Goal: Task Accomplishment & Management: Use online tool/utility

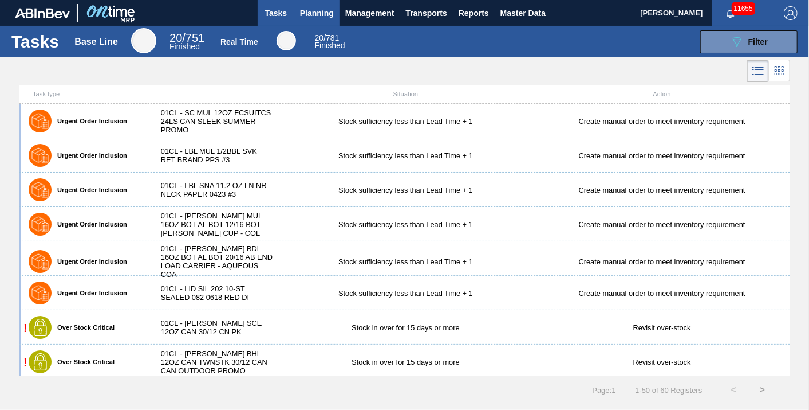
click at [337, 14] on button "Planning" at bounding box center [316, 13] width 45 height 26
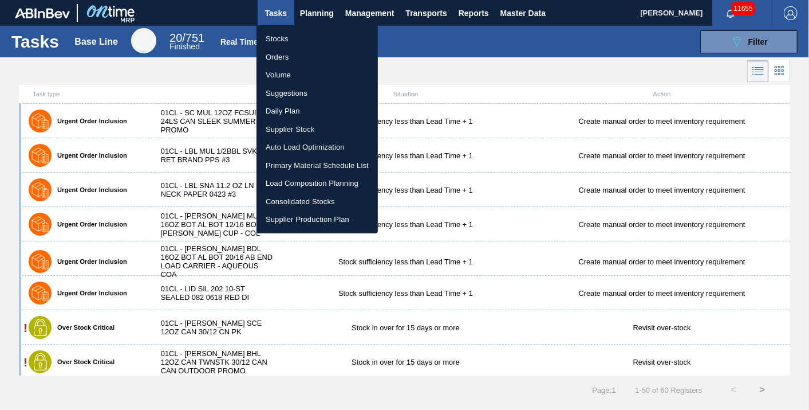
click at [307, 187] on li "Load Composition Planning" at bounding box center [317, 183] width 121 height 18
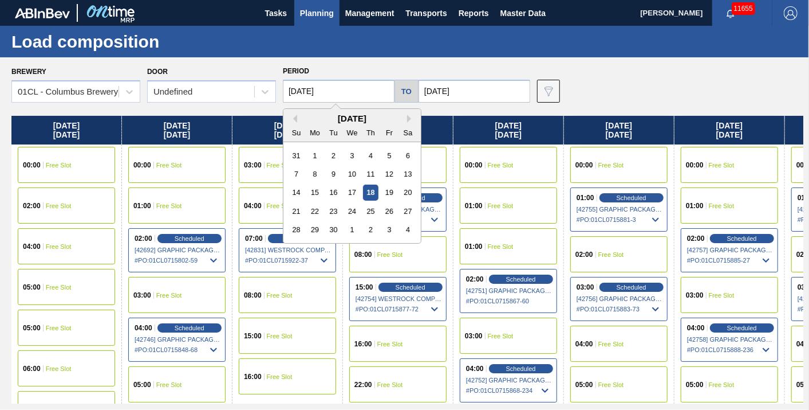
click at [355, 93] on input "[DATE]" at bounding box center [339, 91] width 112 height 23
click at [345, 213] on div "24" at bounding box center [351, 210] width 15 height 15
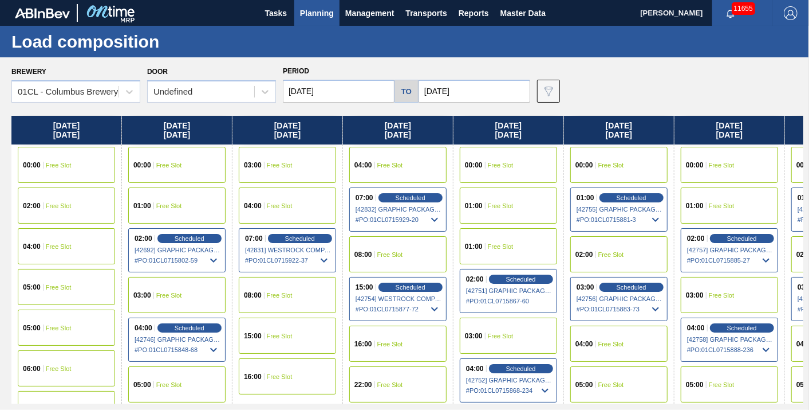
type input "[DATE]"
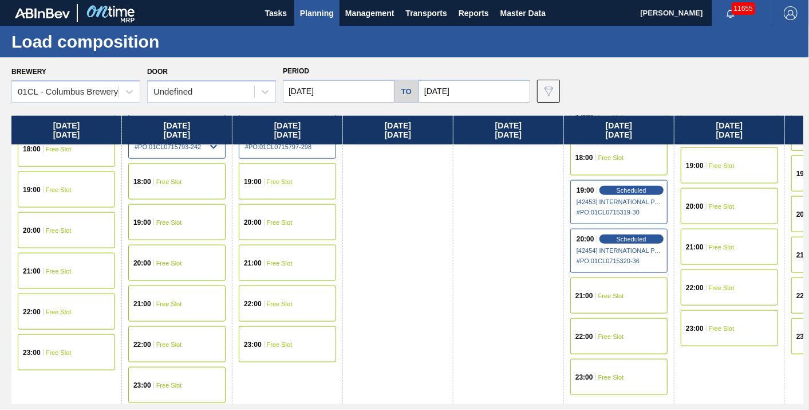
scroll to position [788, 0]
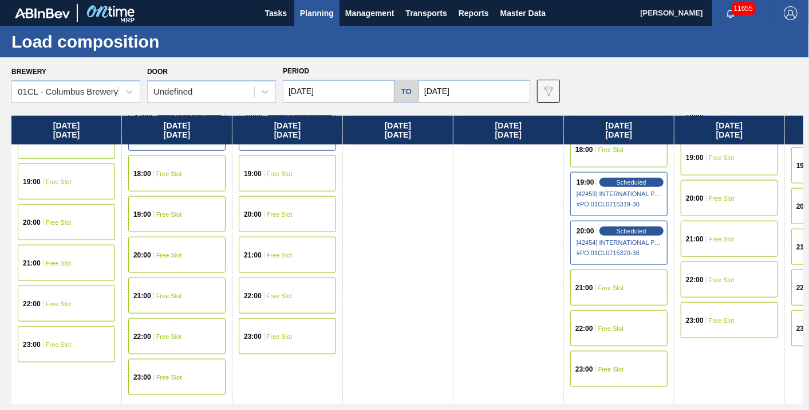
click at [168, 333] on span "Free Slot" at bounding box center [169, 336] width 26 height 7
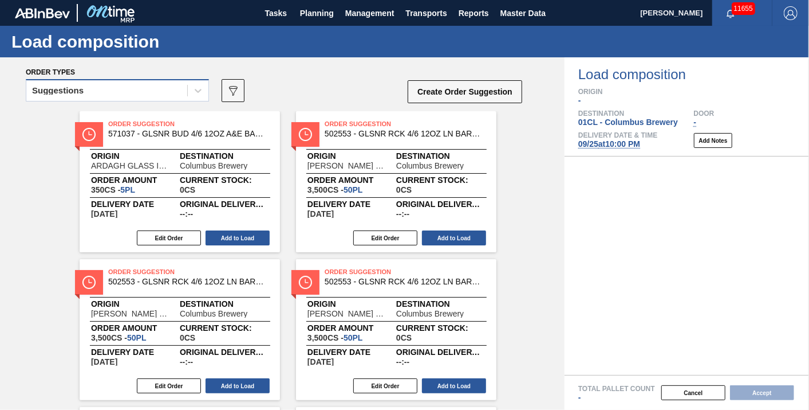
click at [178, 90] on div "Suggestions" at bounding box center [106, 90] width 161 height 17
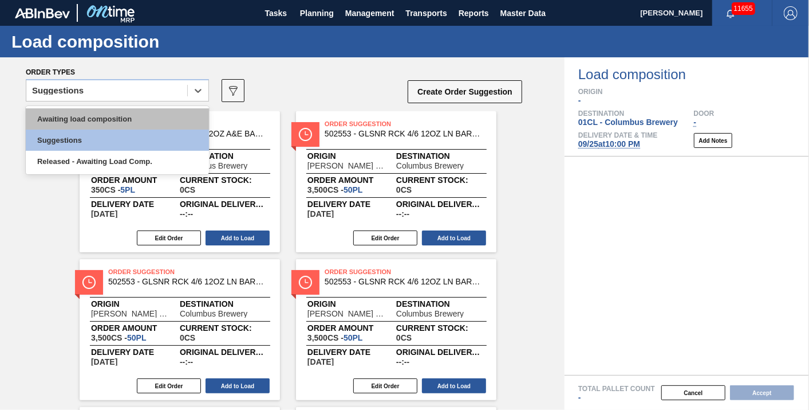
click at [151, 109] on div "Awaiting load composition" at bounding box center [117, 118] width 183 height 21
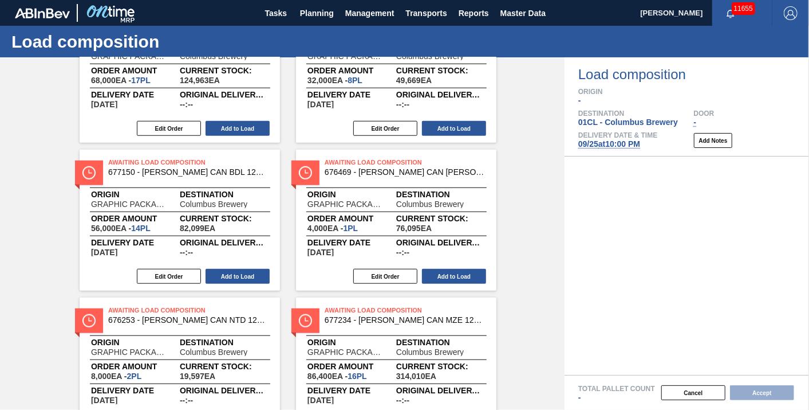
scroll to position [573, 0]
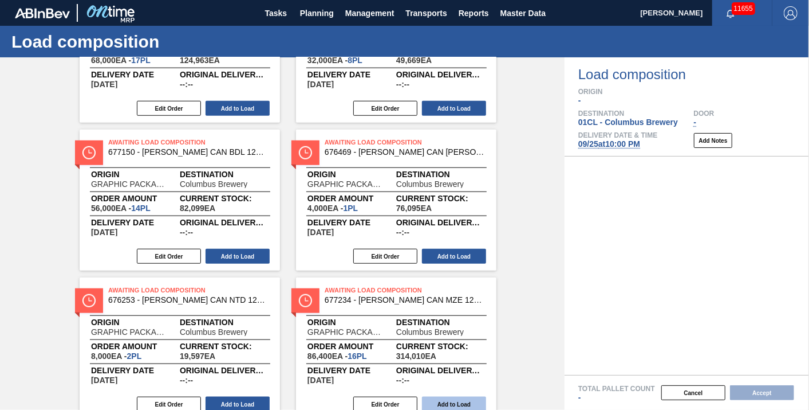
click at [445, 399] on button "Add to Load" at bounding box center [454, 403] width 64 height 15
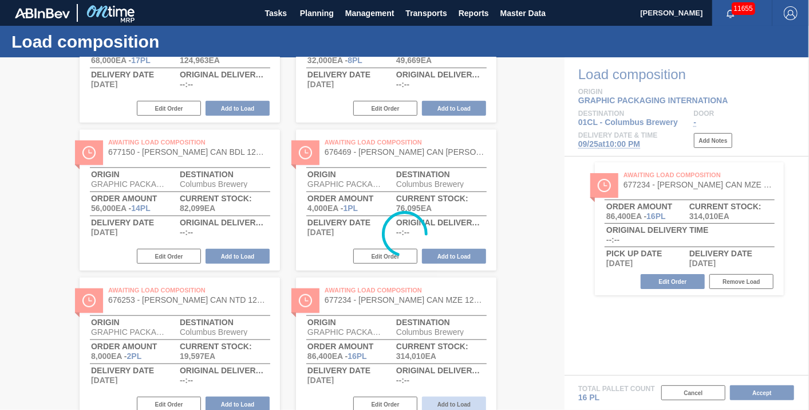
scroll to position [172, 0]
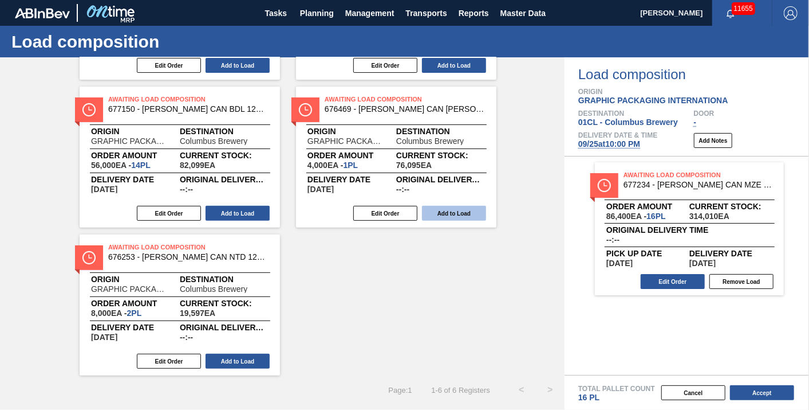
click at [453, 206] on button "Add to Load" at bounding box center [454, 213] width 64 height 15
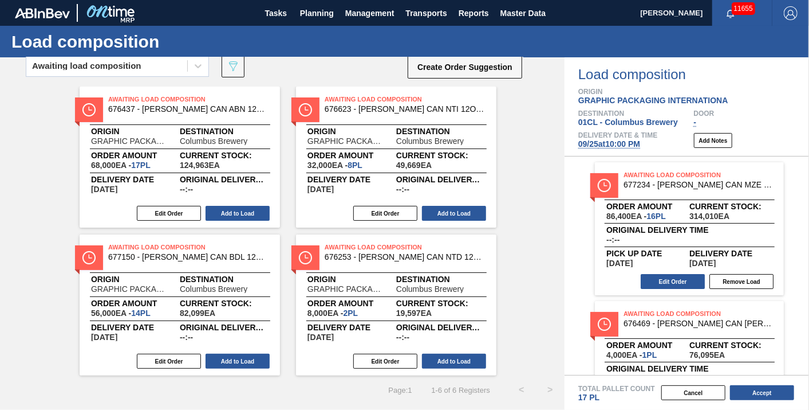
scroll to position [25, 0]
click at [452, 356] on button "Add to Load" at bounding box center [454, 360] width 64 height 15
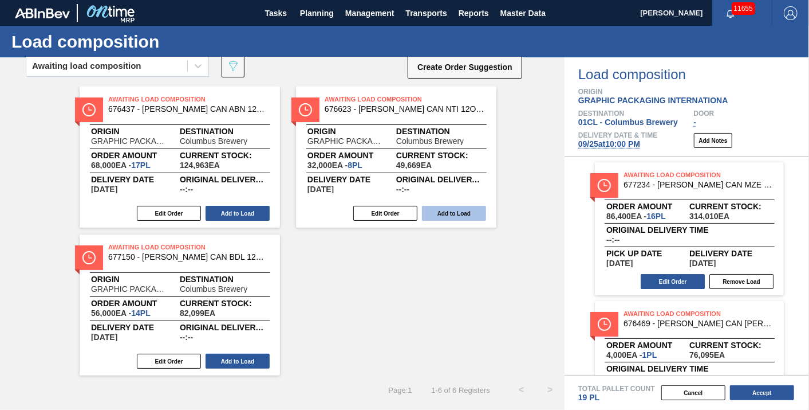
click at [459, 213] on button "Add to Load" at bounding box center [454, 213] width 64 height 15
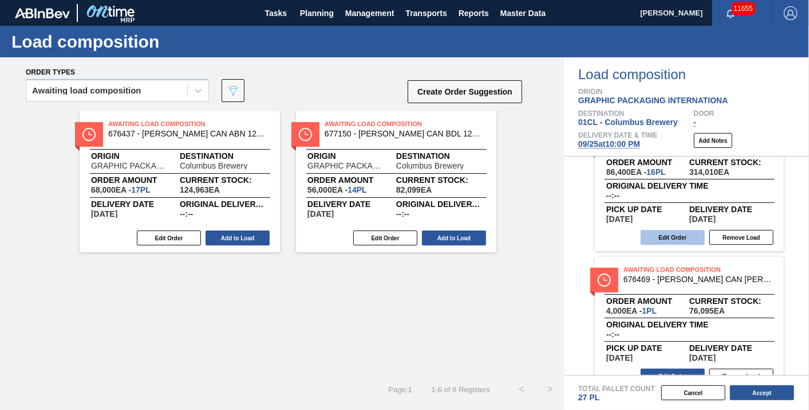
scroll to position [64, 0]
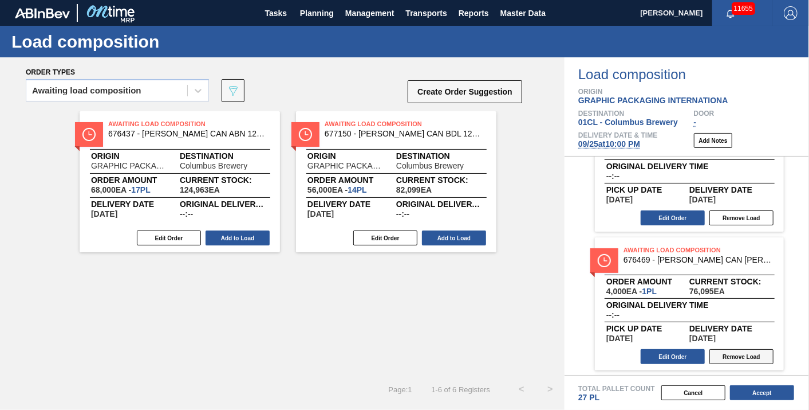
click at [739, 355] on button "Remove Load" at bounding box center [742, 356] width 64 height 15
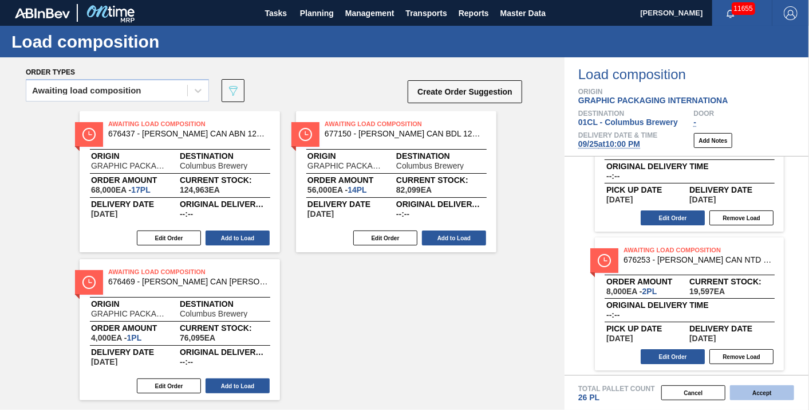
click at [770, 393] on button "Accept" at bounding box center [762, 392] width 64 height 15
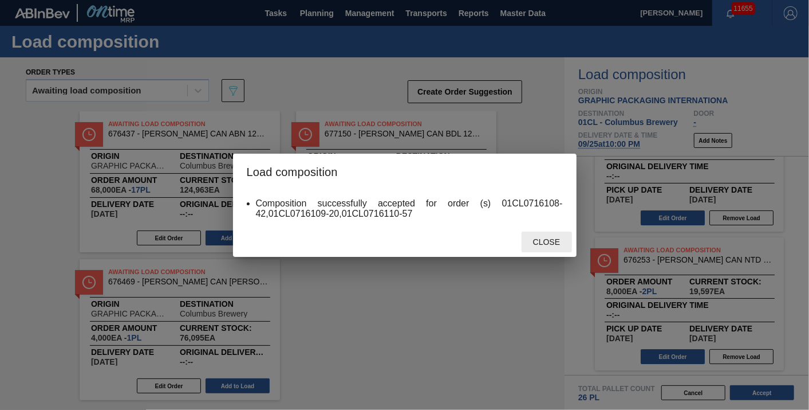
click at [540, 240] on span "Close" at bounding box center [546, 241] width 45 height 9
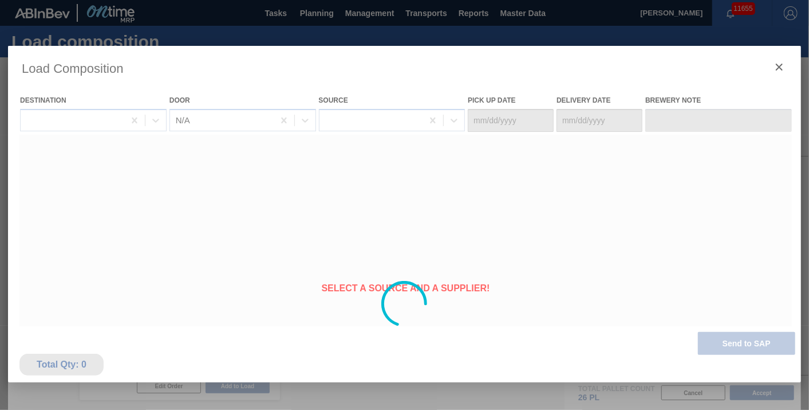
type Date "[DATE]"
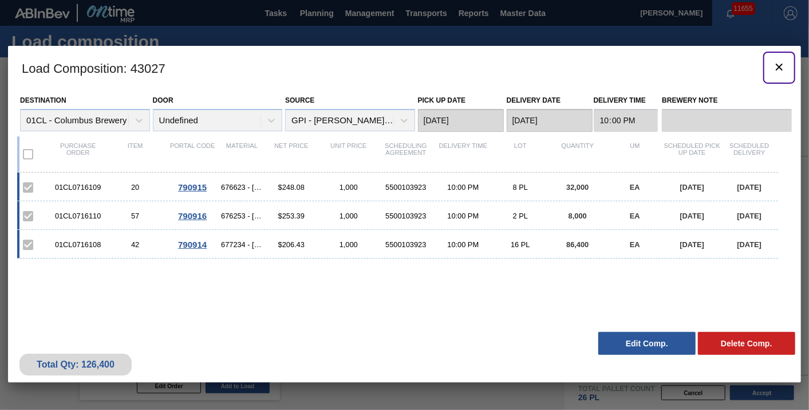
click at [775, 65] on icon "botão de ícone" at bounding box center [780, 67] width 14 height 14
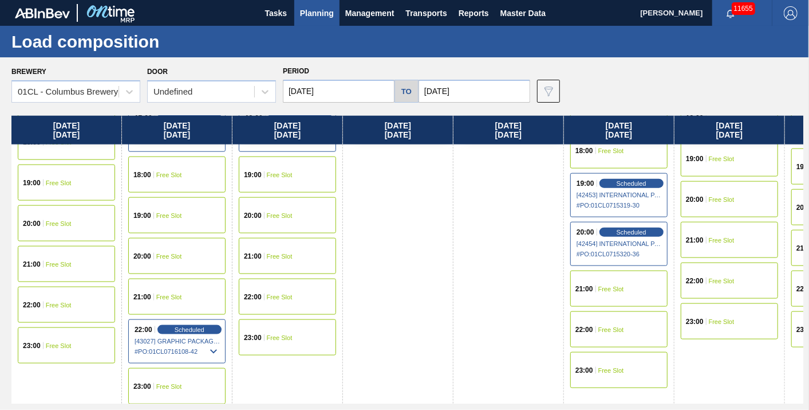
scroll to position [788, 0]
click at [287, 293] on span "Free Slot" at bounding box center [280, 295] width 26 height 7
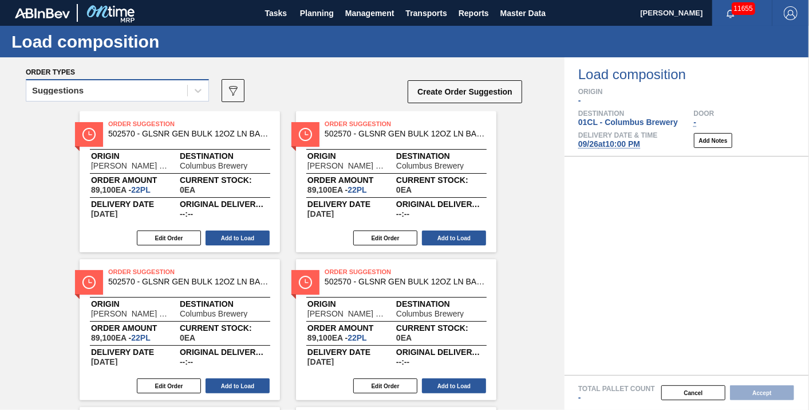
click at [117, 91] on div "Suggestions" at bounding box center [106, 90] width 161 height 17
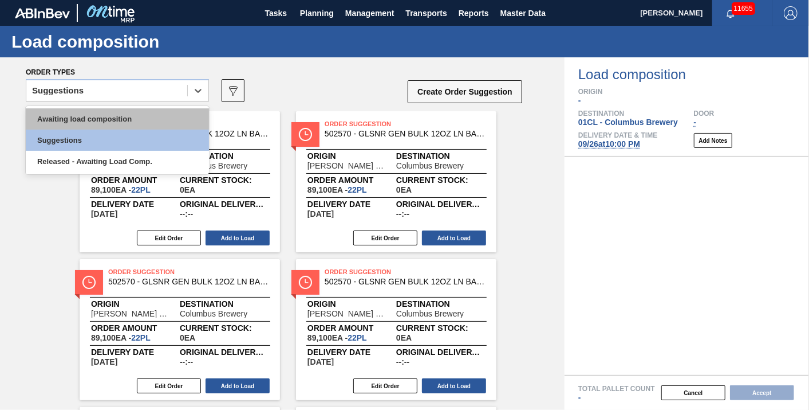
click at [99, 113] on div "Awaiting load composition" at bounding box center [117, 118] width 183 height 21
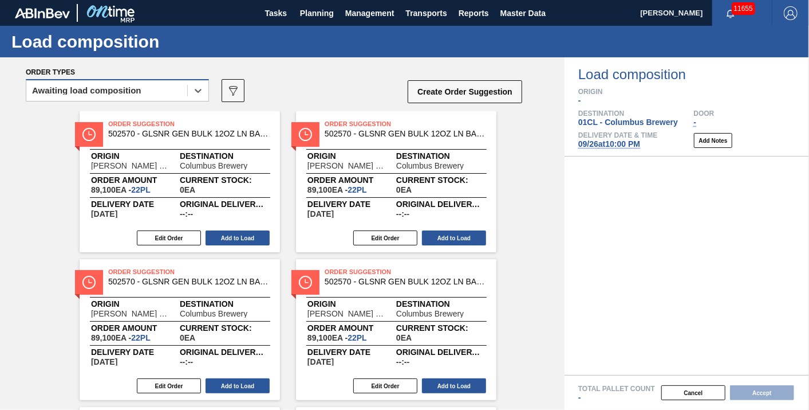
click at [121, 97] on div "Awaiting load composition" at bounding box center [106, 90] width 161 height 17
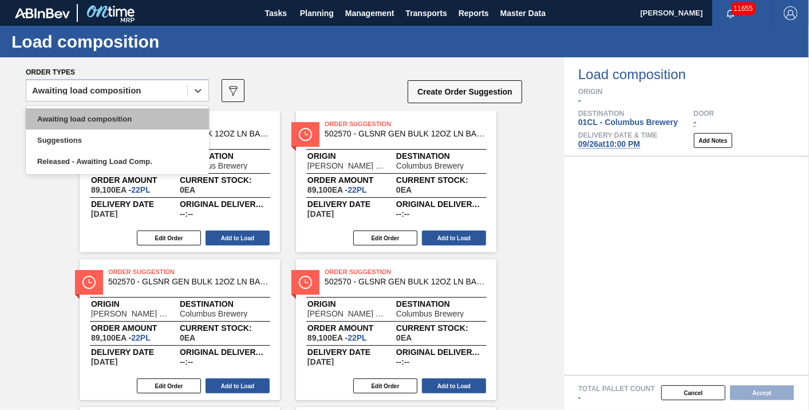
click at [113, 110] on div "Awaiting load composition" at bounding box center [117, 118] width 183 height 21
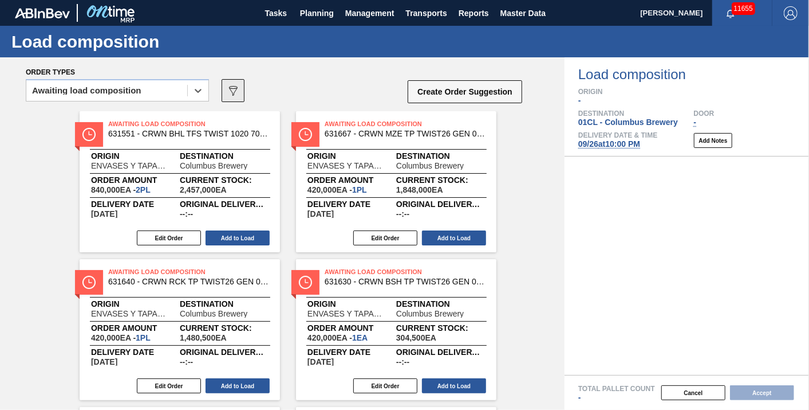
click at [224, 94] on button "089F7B8B-B2A5-4AFE-B5C0-19BA573D28AC" at bounding box center [233, 90] width 23 height 23
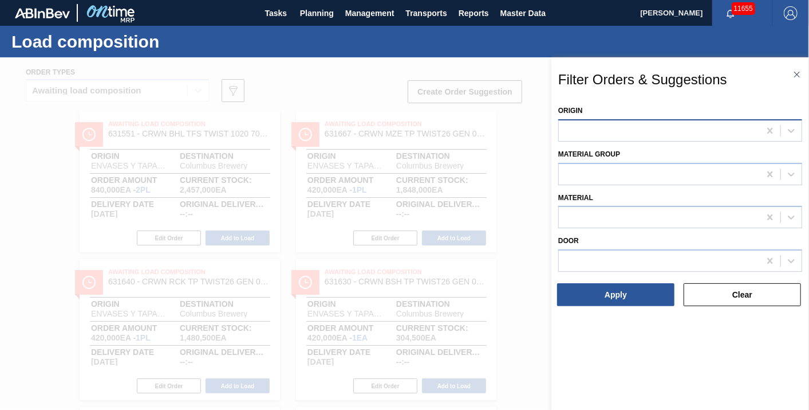
click at [604, 130] on div at bounding box center [659, 130] width 201 height 17
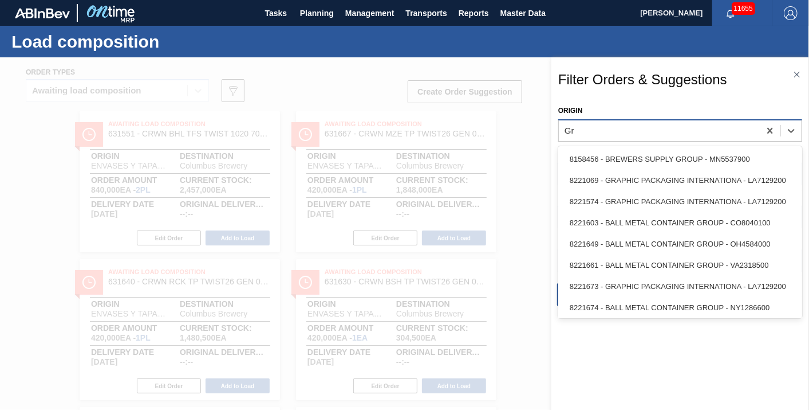
type input "Gra"
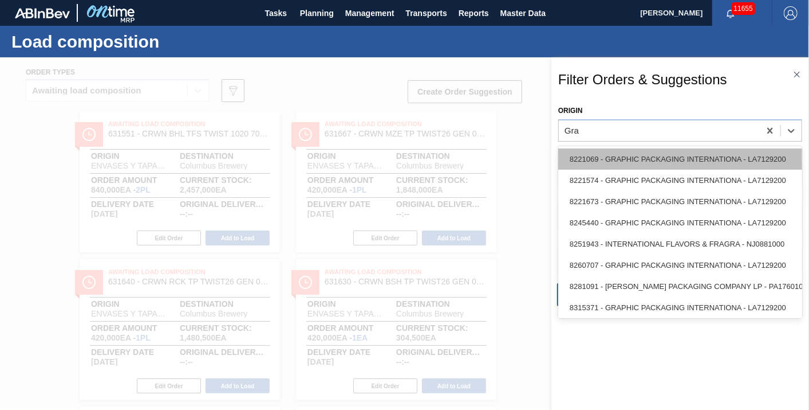
click at [627, 167] on div "8221069 - GRAPHIC PACKAGING INTERNATIONA - LA7129200" at bounding box center [680, 158] width 244 height 21
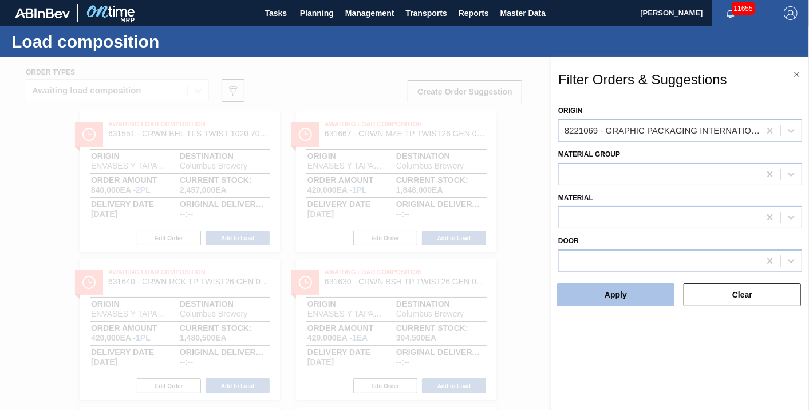
click at [623, 284] on button "Apply" at bounding box center [615, 294] width 117 height 23
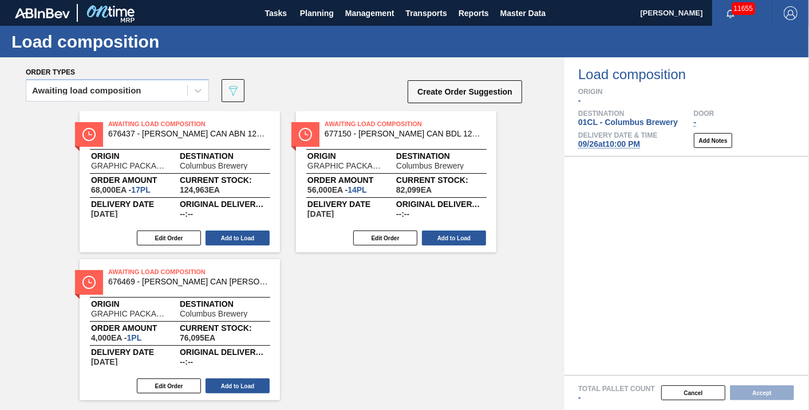
scroll to position [25, 0]
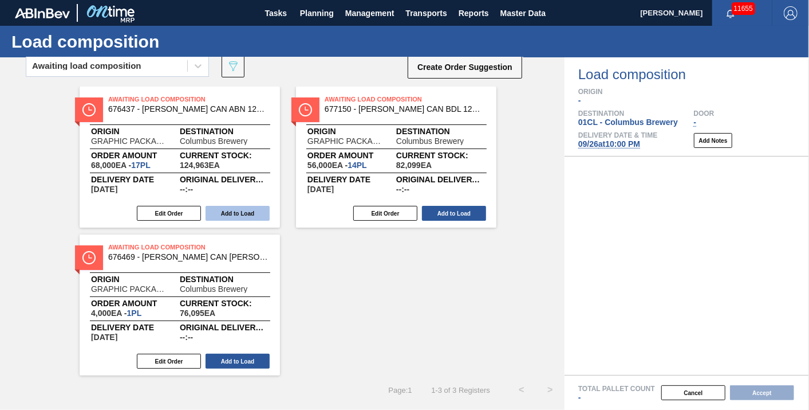
click at [243, 215] on button "Add to Load" at bounding box center [238, 213] width 64 height 15
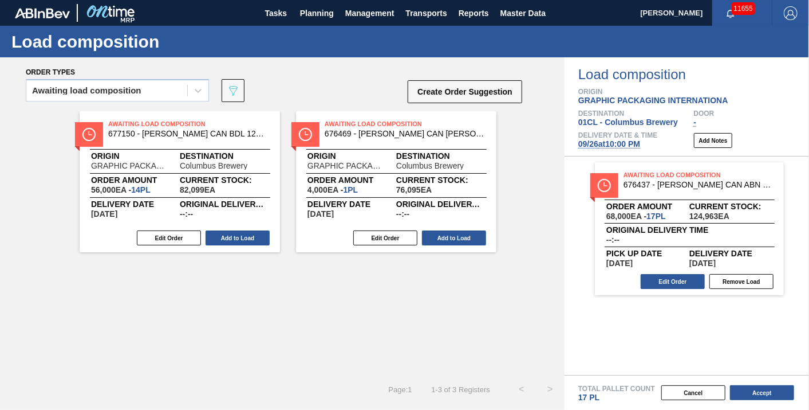
scroll to position [0, 0]
click at [445, 237] on button "Add to Load" at bounding box center [454, 237] width 64 height 15
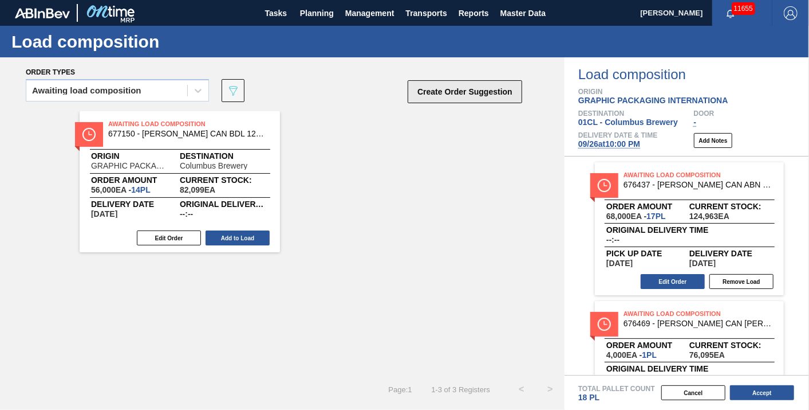
click at [470, 96] on button "Create Order Suggestion" at bounding box center [465, 91] width 115 height 23
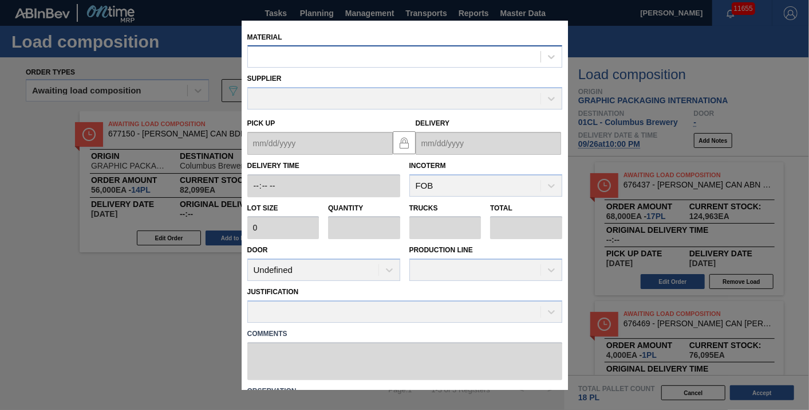
drag, startPoint x: 331, startPoint y: 42, endPoint x: 328, endPoint y: 52, distance: 10.1
click at [331, 42] on div "Material" at bounding box center [404, 48] width 315 height 39
click at [322, 61] on div at bounding box center [394, 57] width 293 height 17
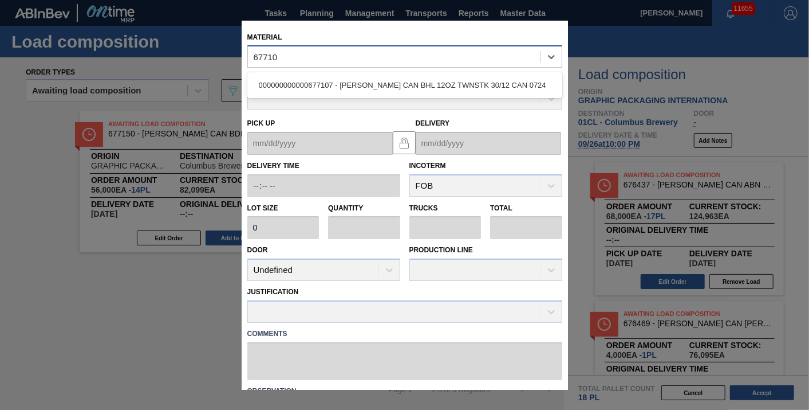
type input "677107"
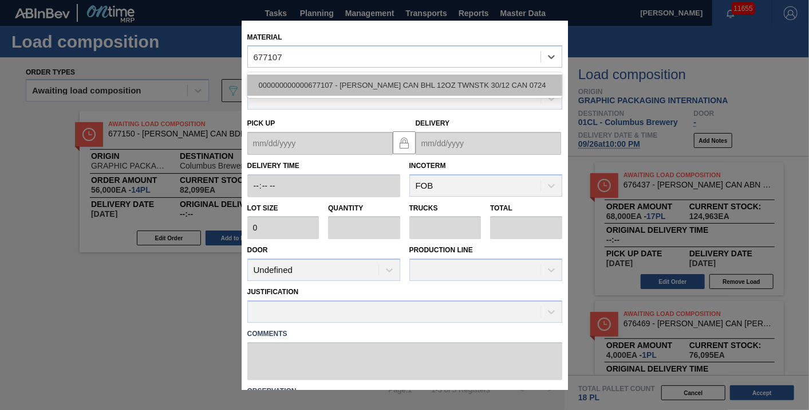
click at [330, 77] on div "000000000000677107 - [PERSON_NAME] CAN BHL 12OZ TWNSTK 30/12 CAN 0724" at bounding box center [404, 85] width 315 height 21
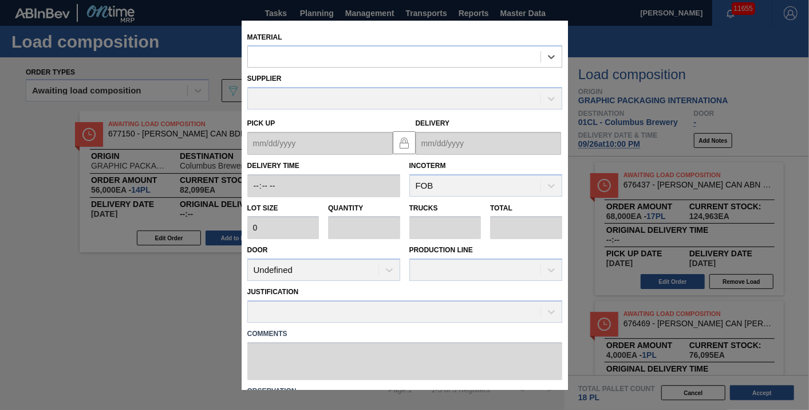
type input "3,200"
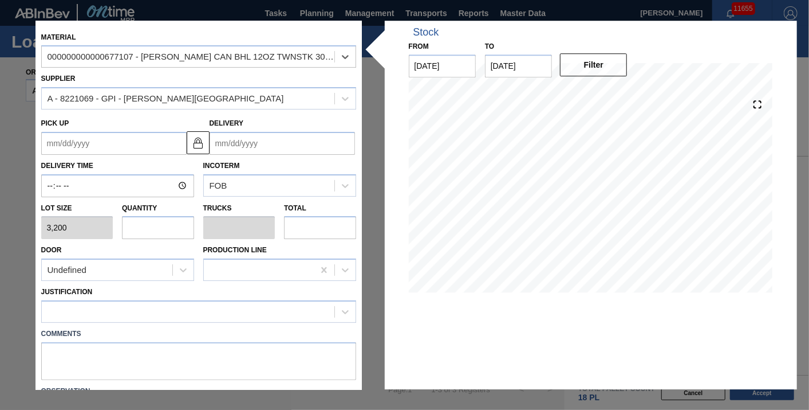
click at [254, 140] on input "Delivery" at bounding box center [282, 143] width 145 height 23
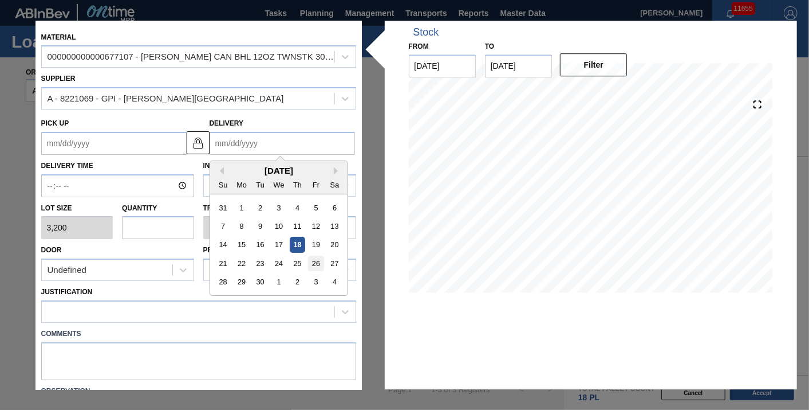
click at [310, 264] on div "26" at bounding box center [315, 262] width 15 height 15
type up "[DATE]"
type input "[DATE]"
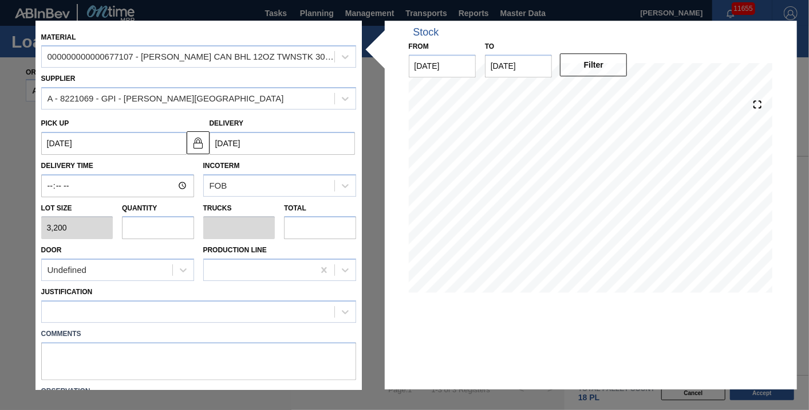
click at [168, 233] on input "text" at bounding box center [158, 228] width 72 height 23
type input "8"
type input "0.308"
type input "25,600"
type input "8"
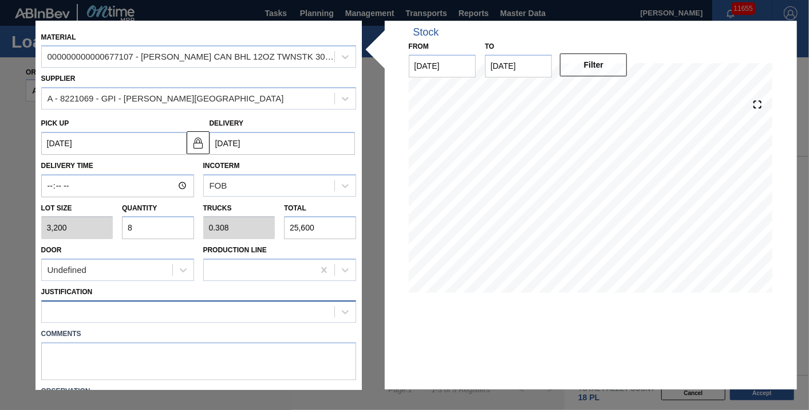
click at [203, 308] on div at bounding box center [188, 312] width 293 height 17
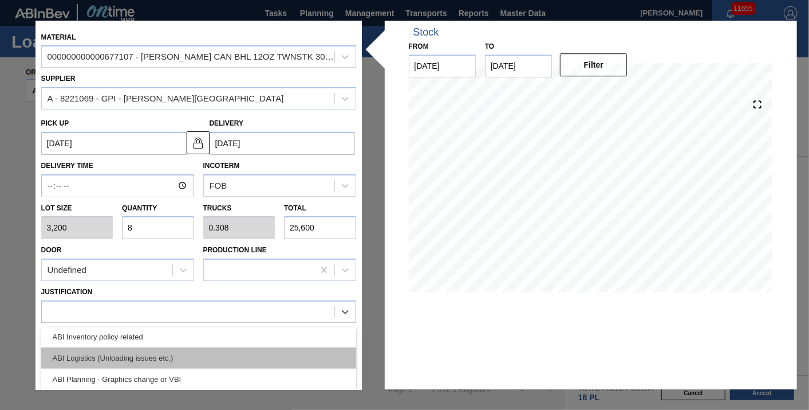
scroll to position [64, 0]
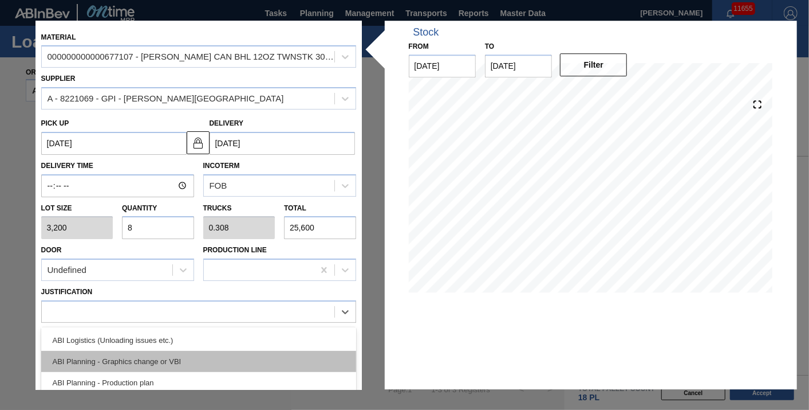
click at [192, 357] on div "ABI Planning - Graphics change or VBI" at bounding box center [198, 361] width 315 height 21
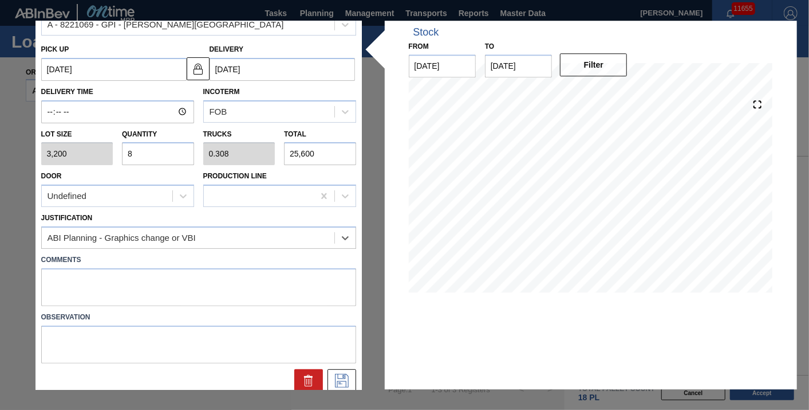
scroll to position [80, 0]
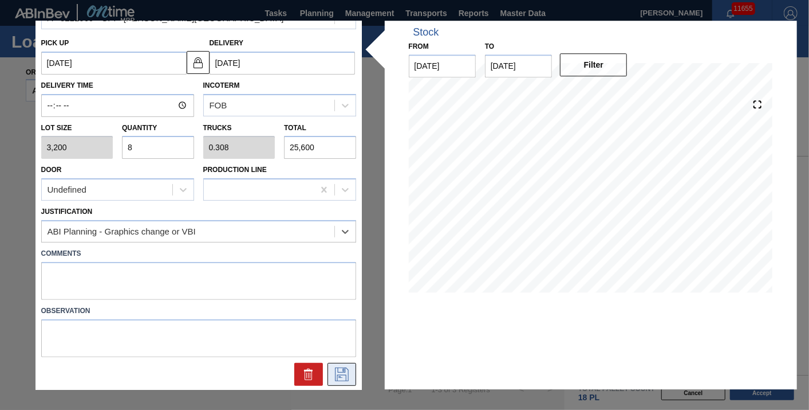
click at [336, 363] on button at bounding box center [342, 374] width 29 height 23
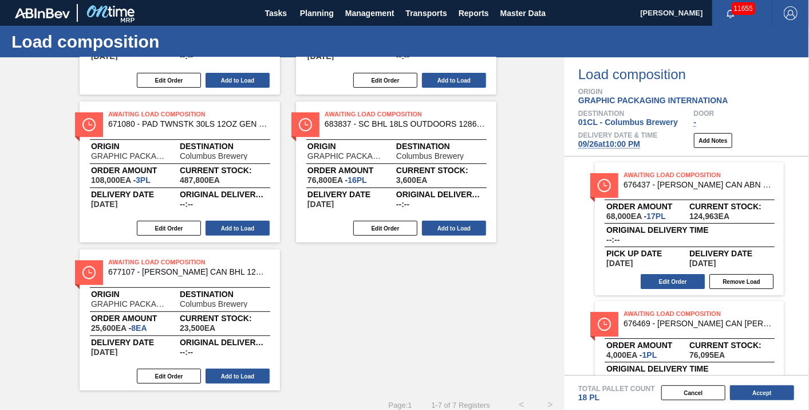
scroll to position [172, 0]
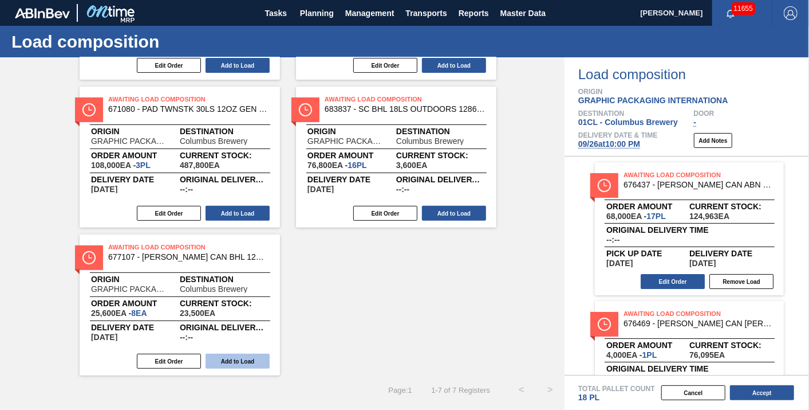
click at [227, 357] on button "Add to Load" at bounding box center [238, 360] width 64 height 15
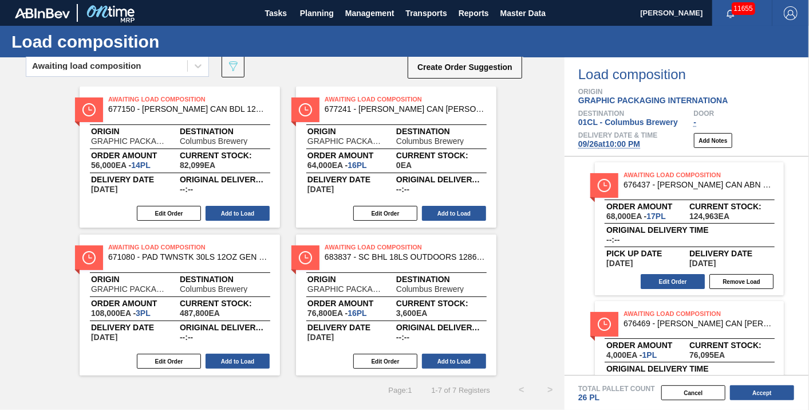
scroll to position [25, 0]
click at [759, 393] on button "Accept" at bounding box center [762, 392] width 64 height 15
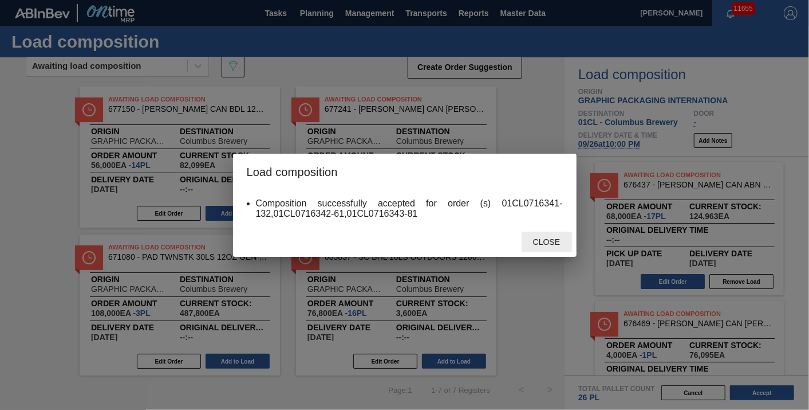
click at [556, 243] on span "Close" at bounding box center [546, 241] width 45 height 9
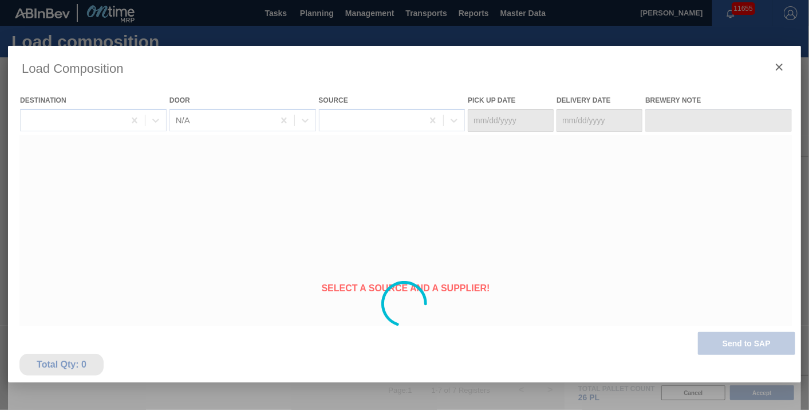
type Date "[DATE]"
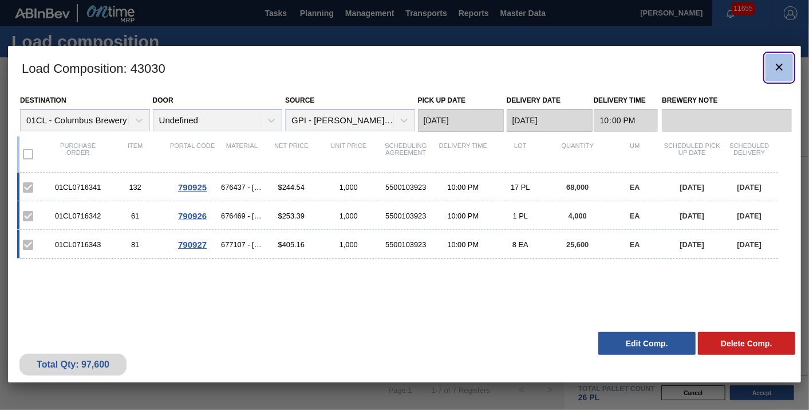
click at [783, 66] on icon "botão de ícone" at bounding box center [780, 67] width 14 height 14
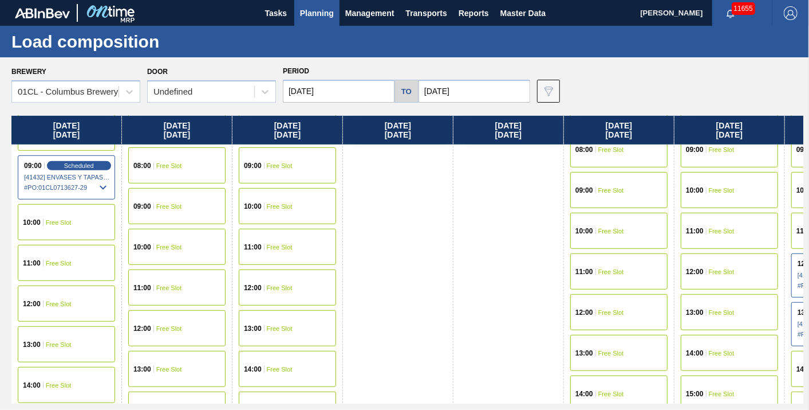
scroll to position [254, 0]
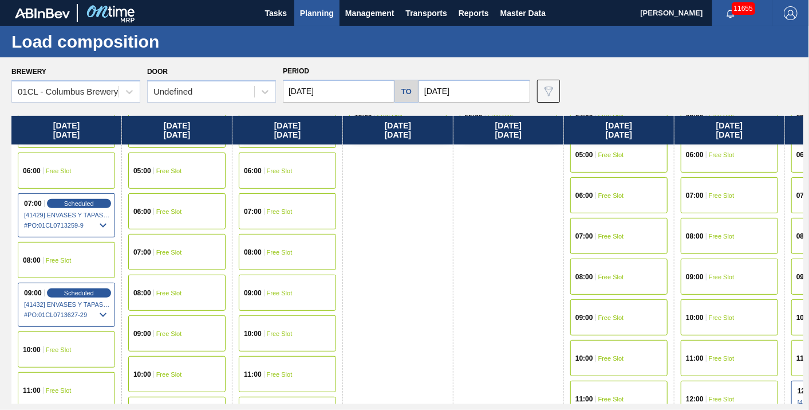
click at [196, 332] on div "09:00 Free Slot" at bounding box center [176, 333] width 97 height 36
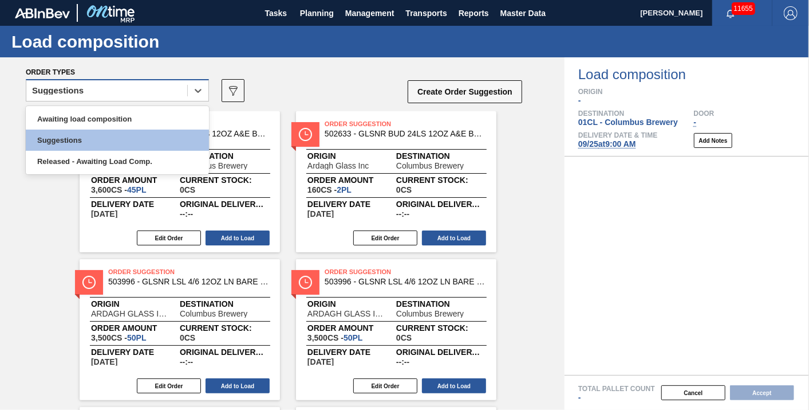
click at [150, 94] on div "Suggestions" at bounding box center [106, 90] width 161 height 17
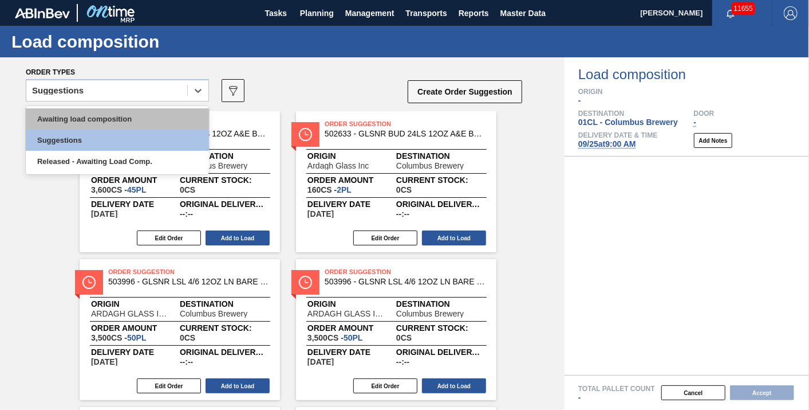
click at [109, 123] on div "Awaiting load composition" at bounding box center [117, 118] width 183 height 21
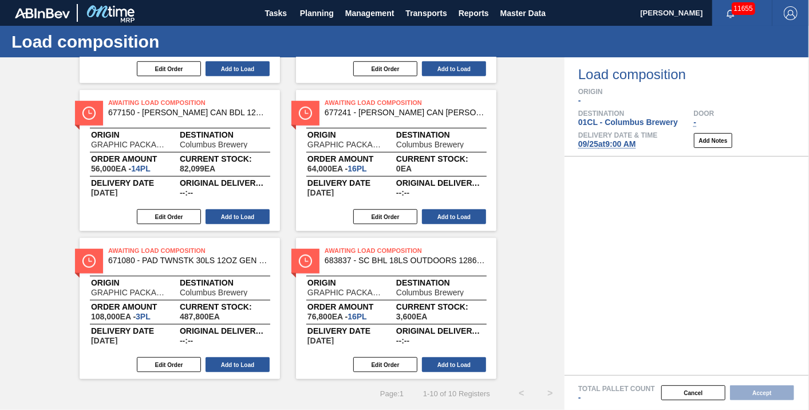
scroll to position [468, 0]
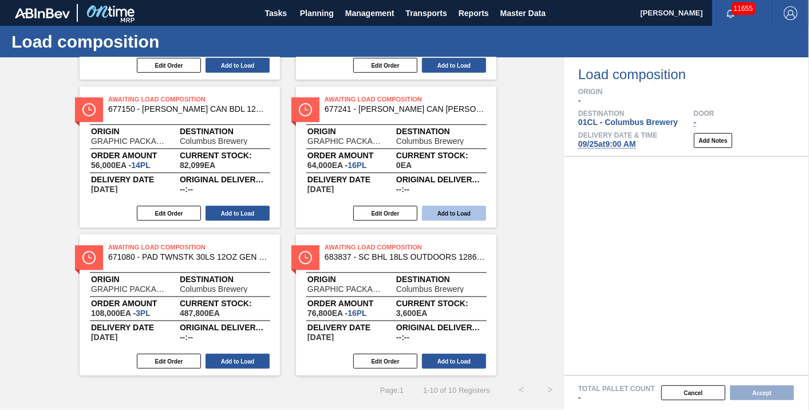
click at [444, 211] on button "Add to Load" at bounding box center [454, 213] width 64 height 15
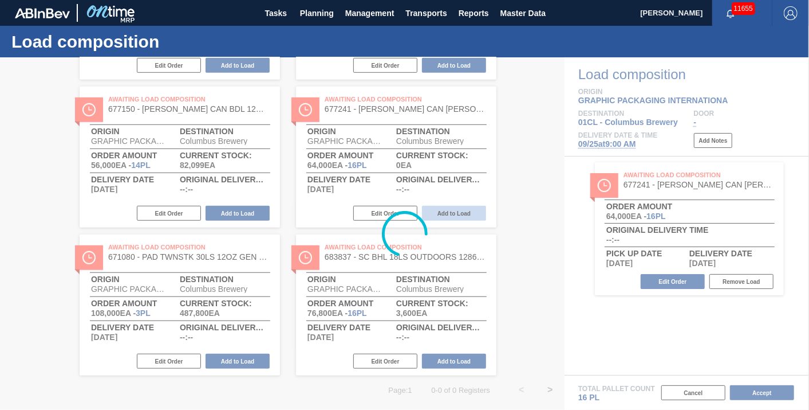
scroll to position [25, 0]
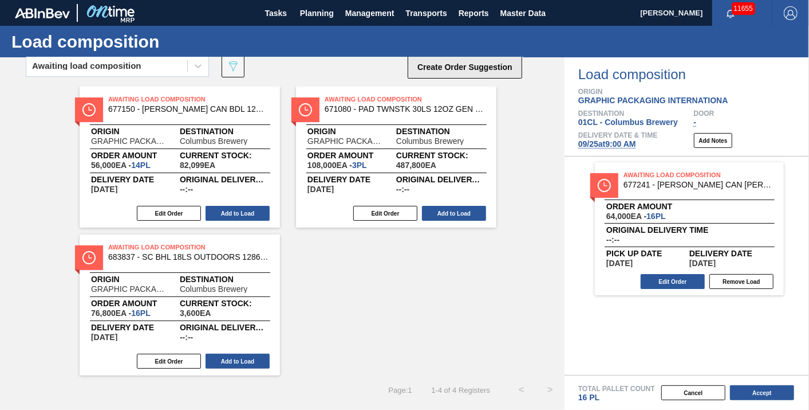
click at [471, 63] on button "Create Order Suggestion" at bounding box center [465, 67] width 115 height 23
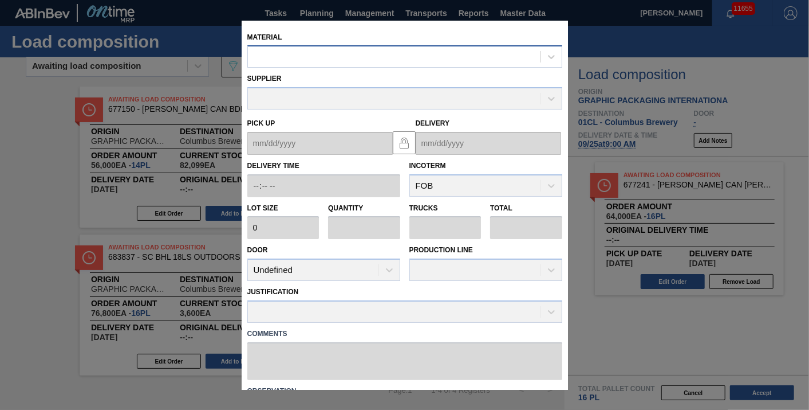
click at [315, 54] on div at bounding box center [394, 57] width 293 height 17
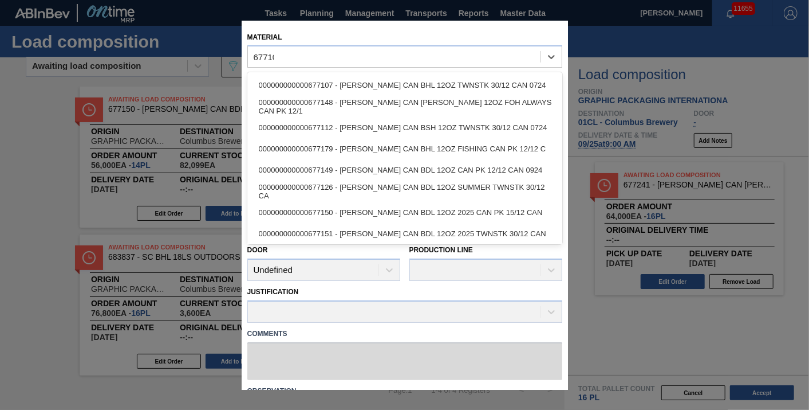
type input "677107"
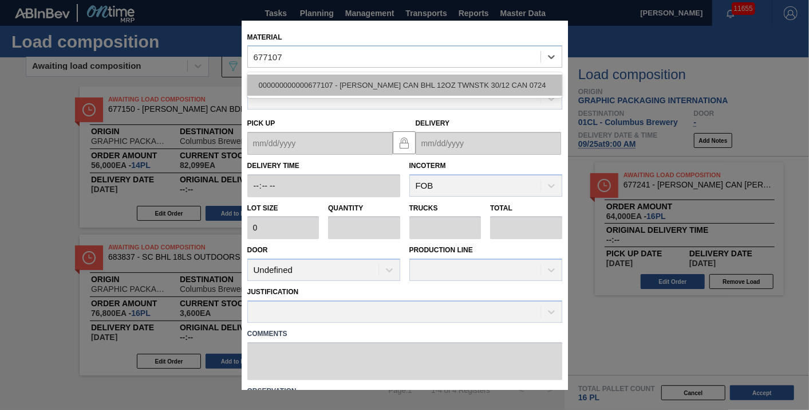
click at [387, 85] on div "000000000000677107 - [PERSON_NAME] CAN BHL 12OZ TWNSTK 30/12 CAN 0724" at bounding box center [404, 85] width 315 height 21
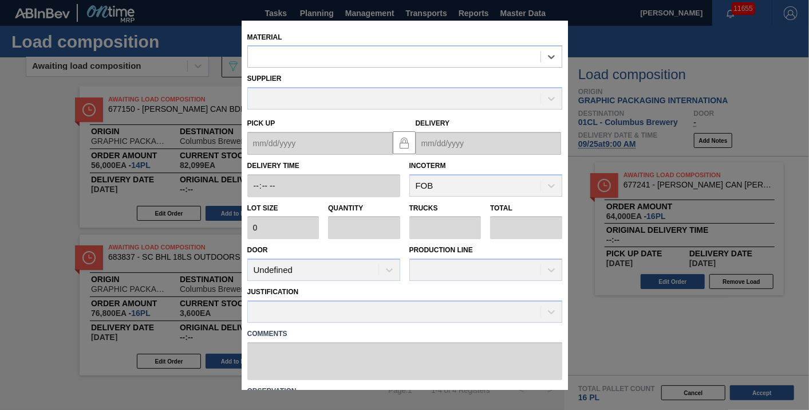
type input "3,200"
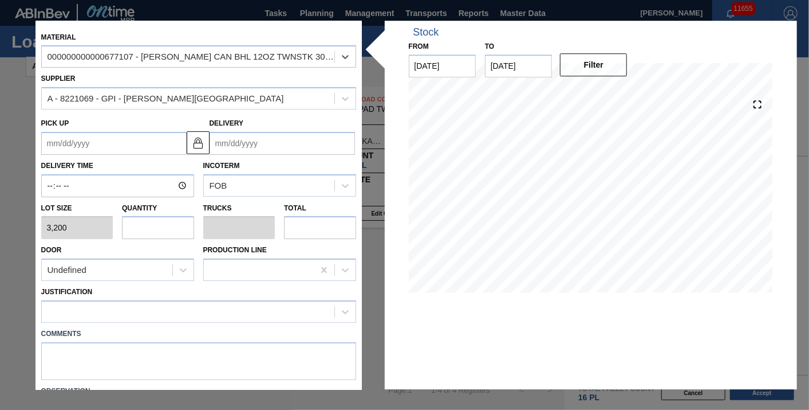
click at [253, 143] on input "Delivery" at bounding box center [282, 143] width 145 height 23
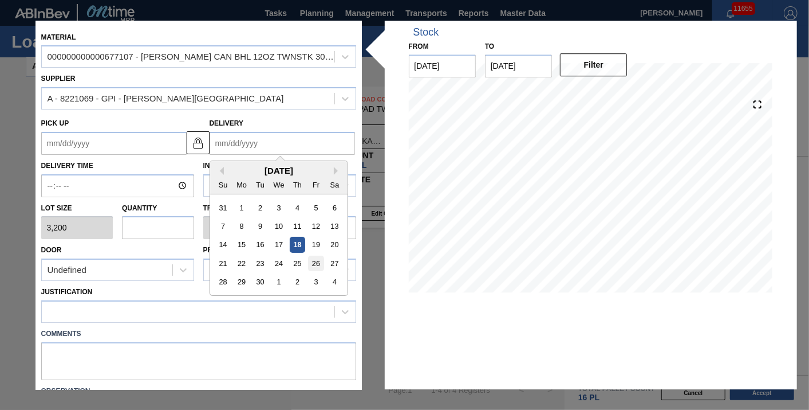
click at [313, 263] on div "26" at bounding box center [315, 262] width 15 height 15
type up "[DATE]"
type input "[DATE]"
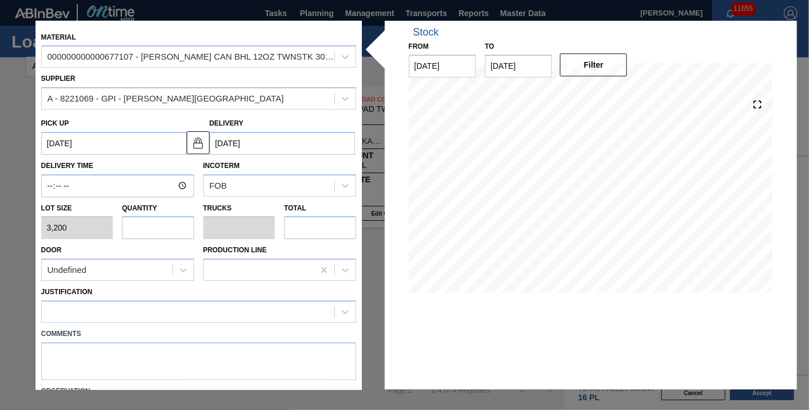
click at [157, 232] on input "text" at bounding box center [158, 228] width 72 height 23
type input "1"
type input "0.038"
type input "3,200"
type input "10"
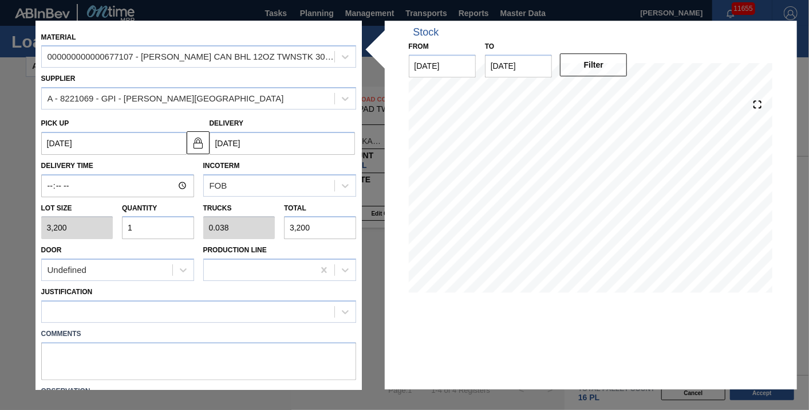
type input "0.385"
type input "32,000"
type input "10"
click at [151, 304] on div at bounding box center [188, 312] width 293 height 17
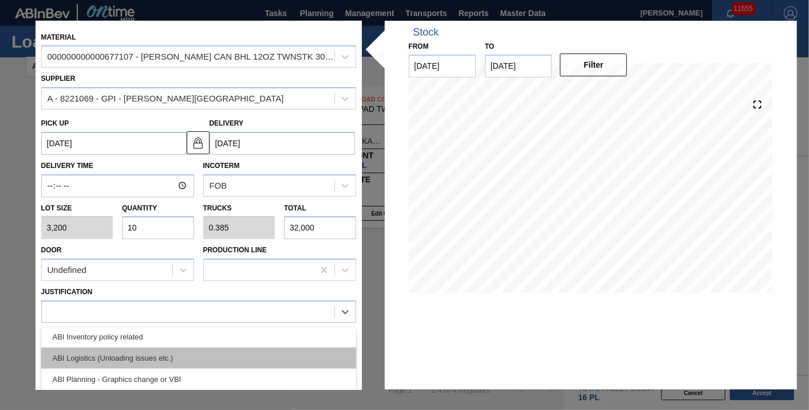
scroll to position [64, 0]
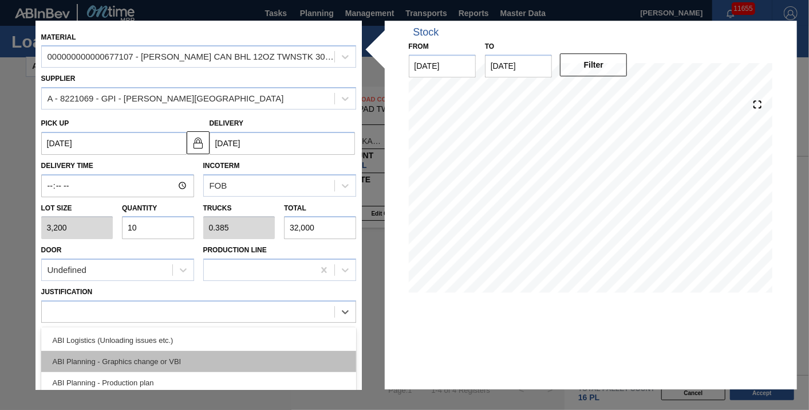
click at [182, 361] on div "ABI Planning - Graphics change or VBI" at bounding box center [198, 361] width 315 height 21
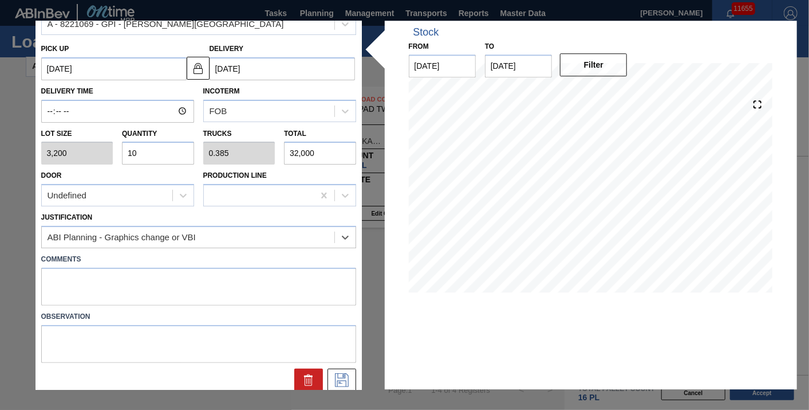
scroll to position [80, 0]
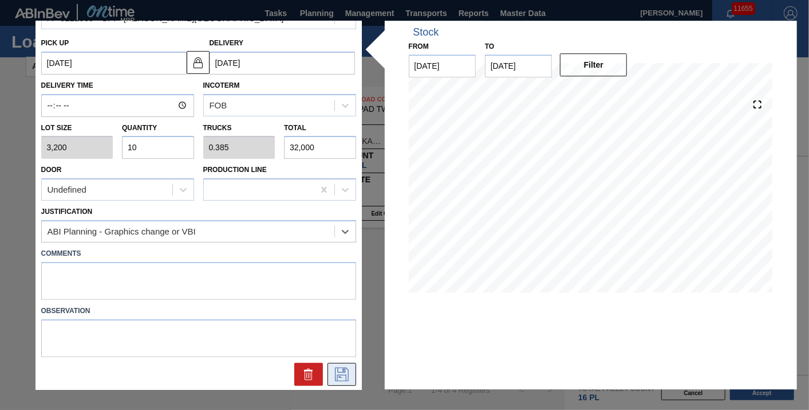
click at [334, 375] on icon at bounding box center [342, 374] width 18 height 14
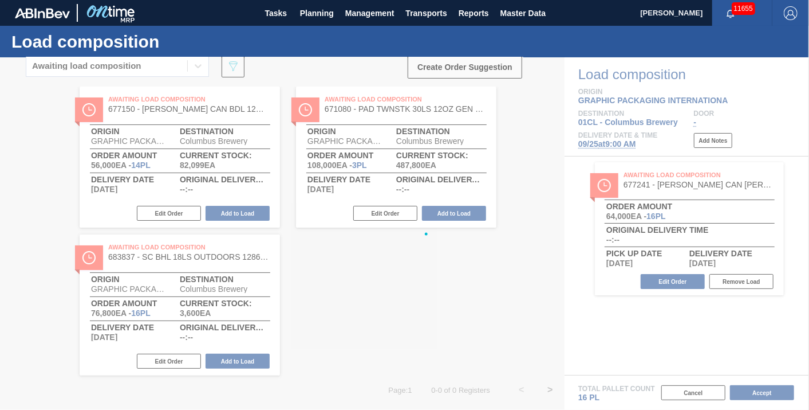
scroll to position [23, 0]
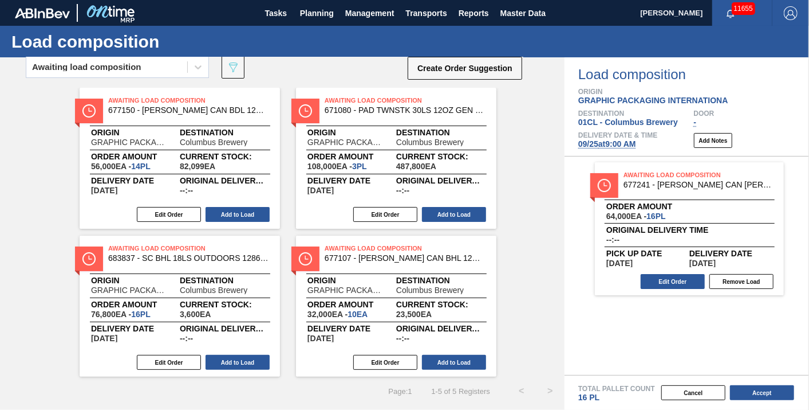
click at [450, 369] on div "Edit Order Add to Load" at bounding box center [391, 361] width 191 height 17
click at [458, 359] on button "Add to Load" at bounding box center [454, 362] width 64 height 15
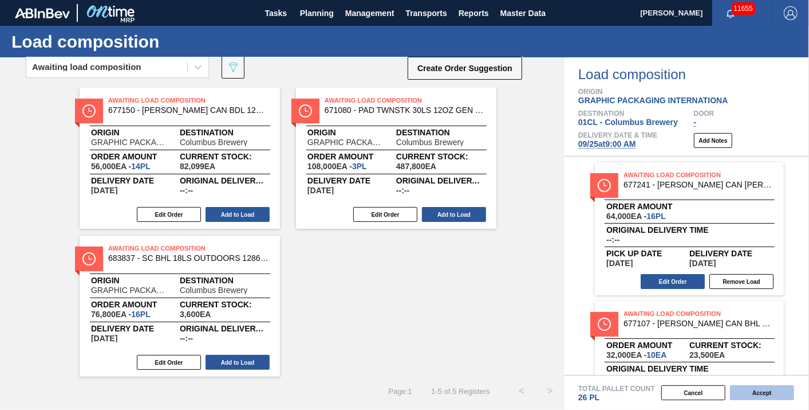
click at [762, 397] on button "Accept" at bounding box center [762, 392] width 64 height 15
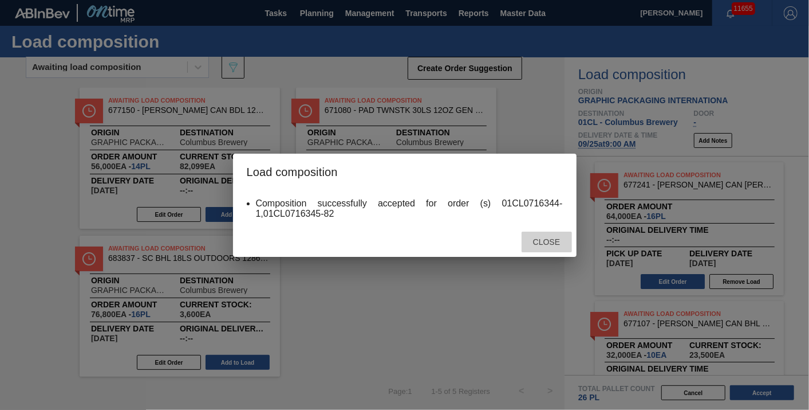
click at [537, 242] on span "Close" at bounding box center [546, 241] width 45 height 9
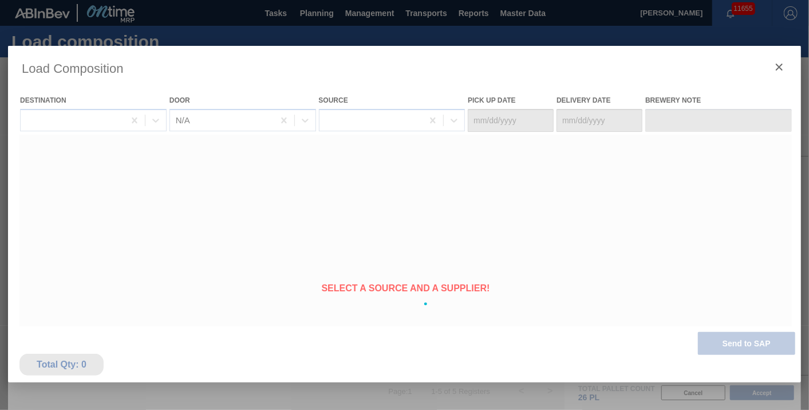
type Date "[DATE]"
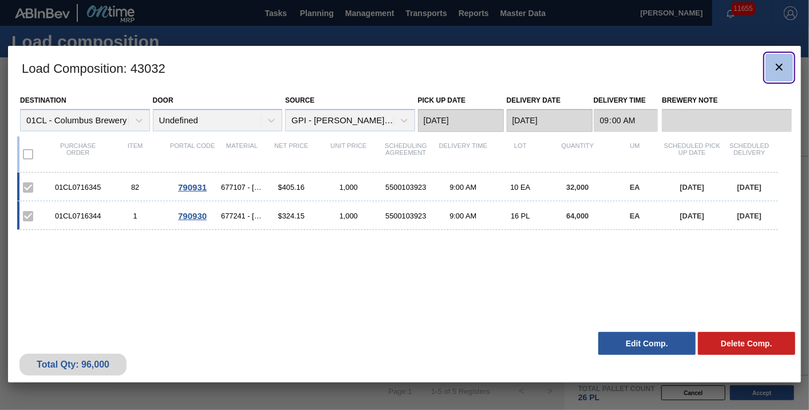
click at [776, 70] on icon "botão de ícone" at bounding box center [780, 67] width 14 height 14
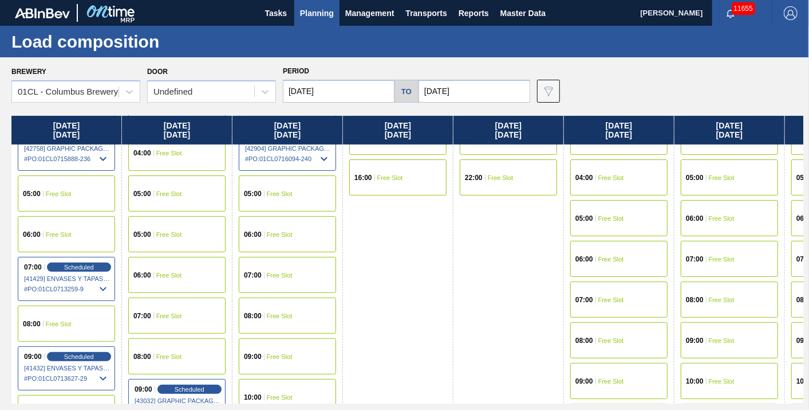
scroll to position [254, 0]
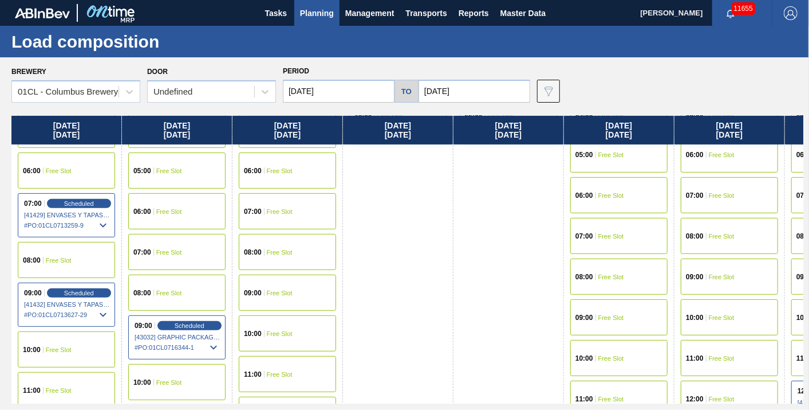
click at [298, 327] on div "10:00 Free Slot" at bounding box center [287, 333] width 97 height 36
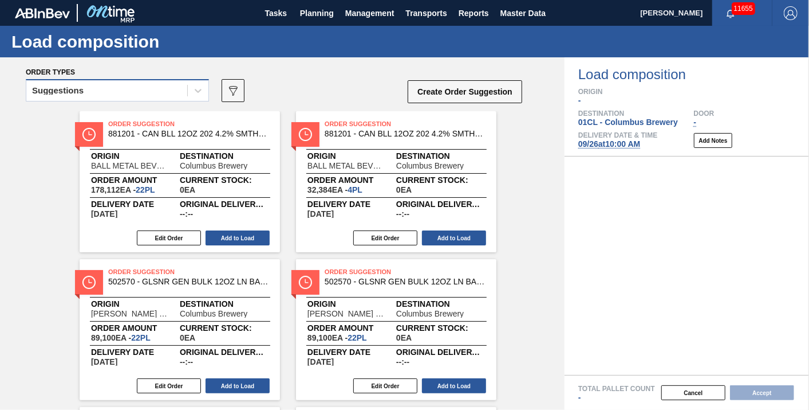
click at [164, 97] on div "Suggestions" at bounding box center [106, 90] width 161 height 17
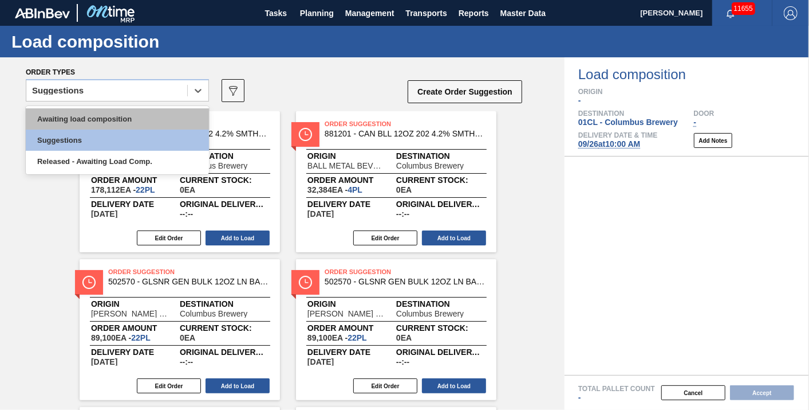
click at [124, 119] on div "Awaiting load composition" at bounding box center [117, 118] width 183 height 21
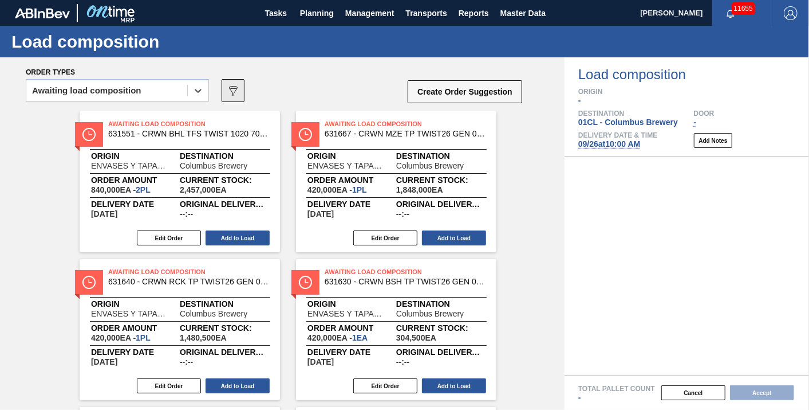
click at [230, 92] on icon "089F7B8B-B2A5-4AFE-B5C0-19BA573D28AC" at bounding box center [233, 91] width 14 height 14
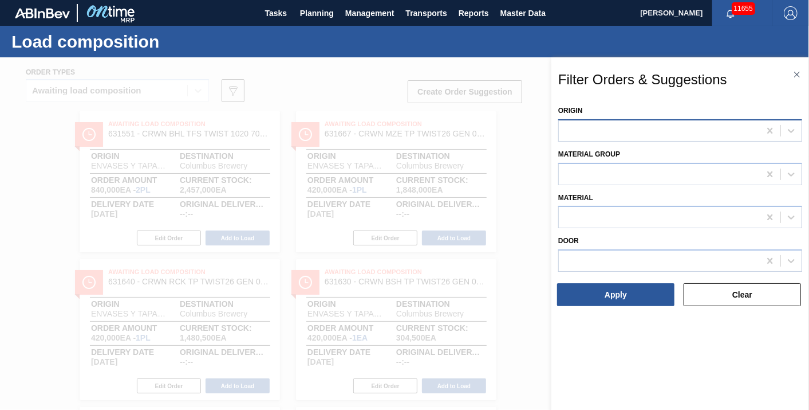
click at [598, 132] on div at bounding box center [659, 130] width 201 height 17
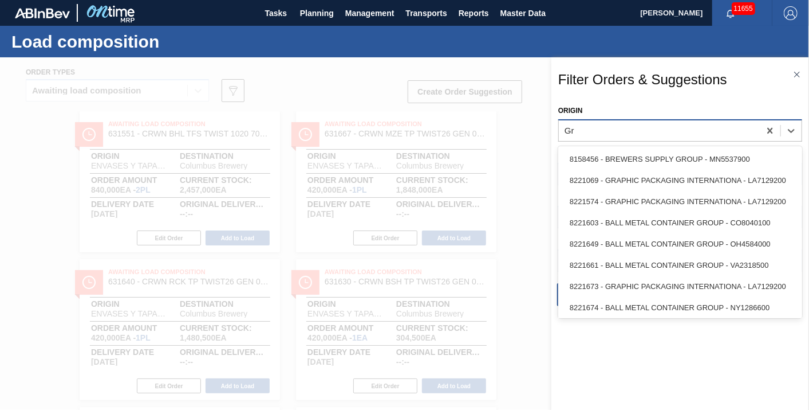
type input "Gra"
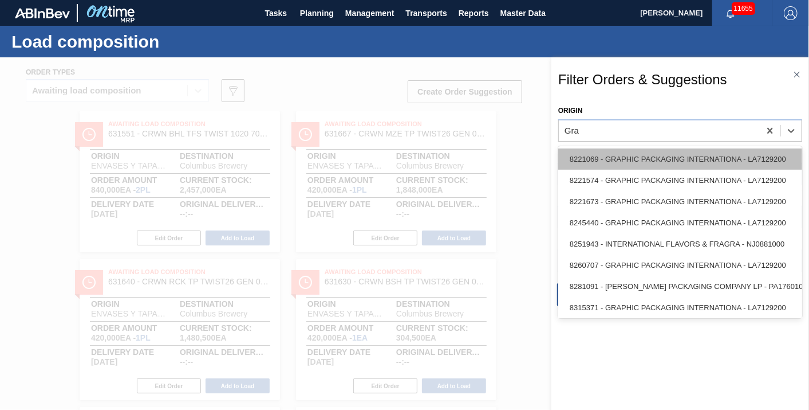
click at [640, 153] on div "8221069 - GRAPHIC PACKAGING INTERNATIONA - LA7129200" at bounding box center [680, 158] width 244 height 21
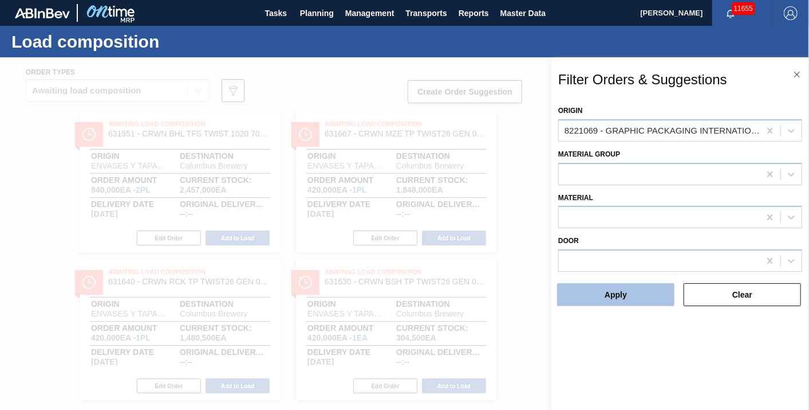
click at [592, 289] on button "Apply" at bounding box center [615, 294] width 117 height 23
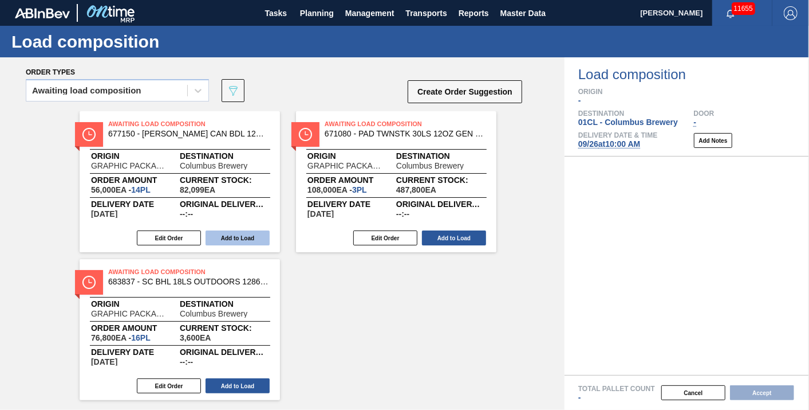
click at [226, 239] on button "Add to Load" at bounding box center [238, 237] width 64 height 15
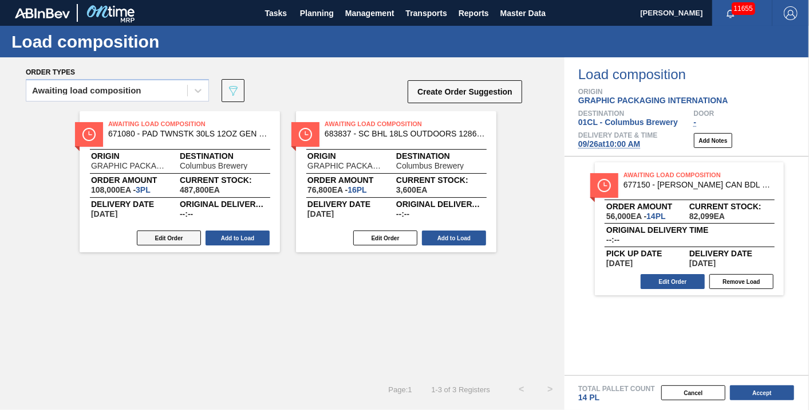
click at [160, 242] on button "Edit Order" at bounding box center [169, 237] width 64 height 15
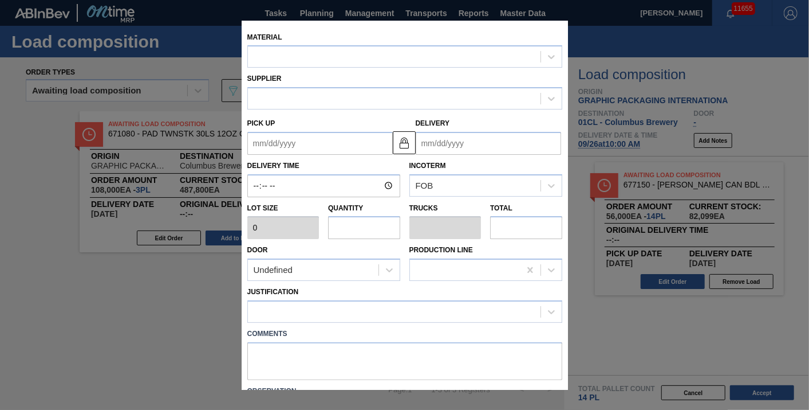
type input "36,000"
type input "3"
type input "0.15"
type input "108,000"
type up "[DATE]"
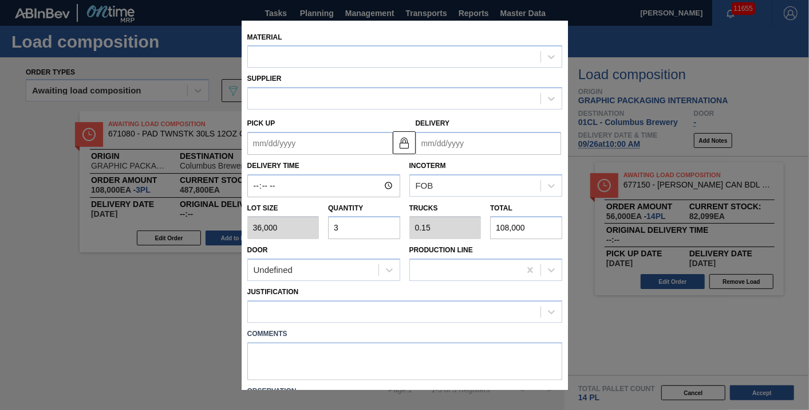
type input "[DATE]"
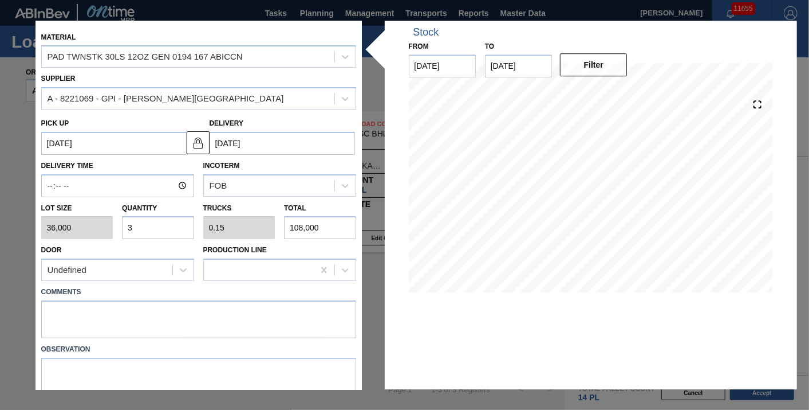
click at [152, 223] on input "3" at bounding box center [158, 228] width 72 height 23
type input "0"
type input "2"
type input "0.1"
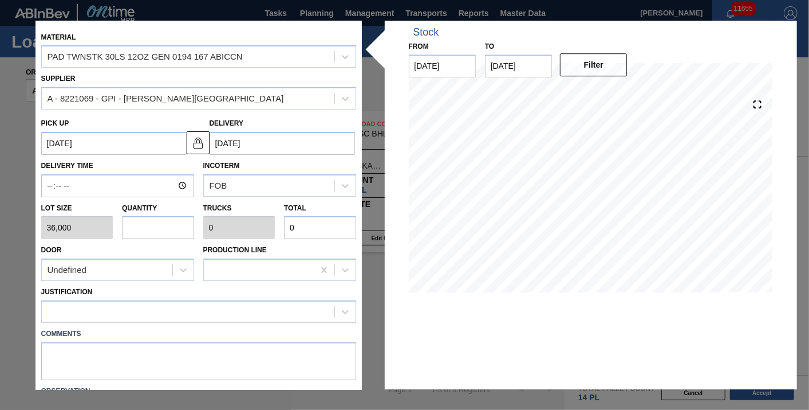
type input "72,000"
type input "2"
click at [108, 310] on div at bounding box center [188, 312] width 293 height 17
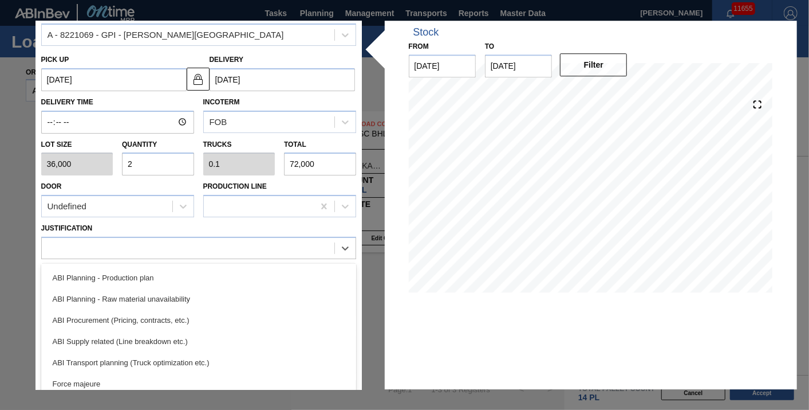
scroll to position [191, 0]
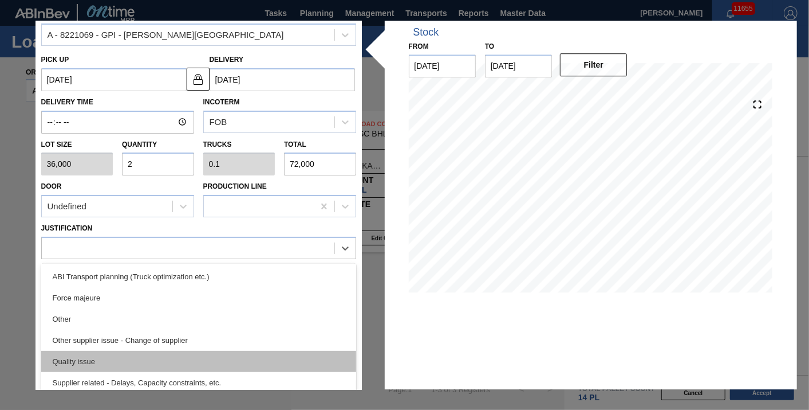
click at [127, 351] on div "Quality issue" at bounding box center [198, 361] width 315 height 21
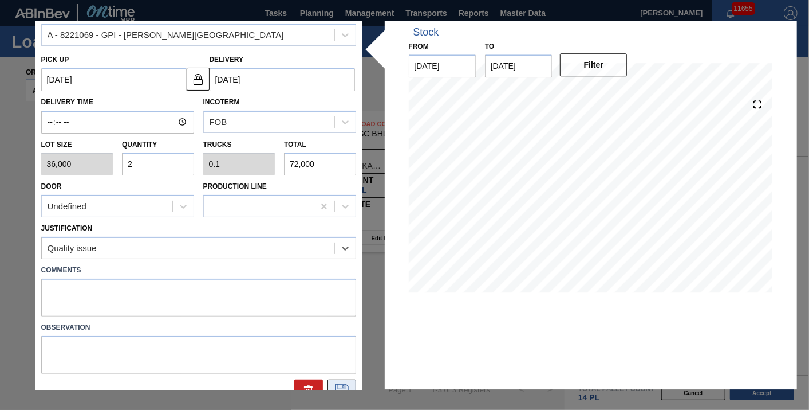
click at [335, 384] on icon at bounding box center [342, 391] width 18 height 14
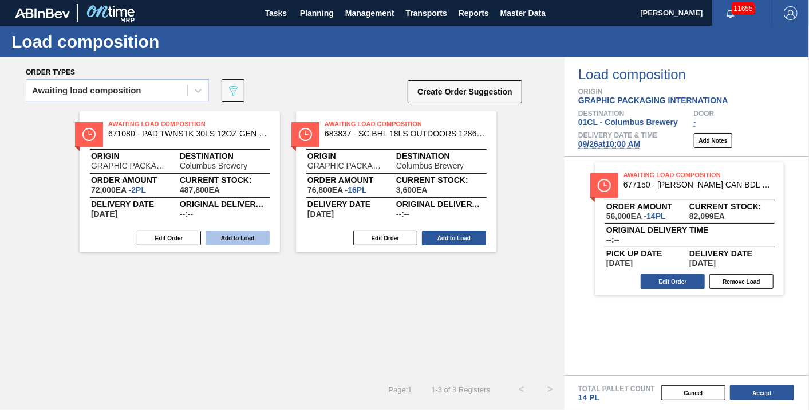
click at [239, 242] on button "Add to Load" at bounding box center [238, 237] width 64 height 15
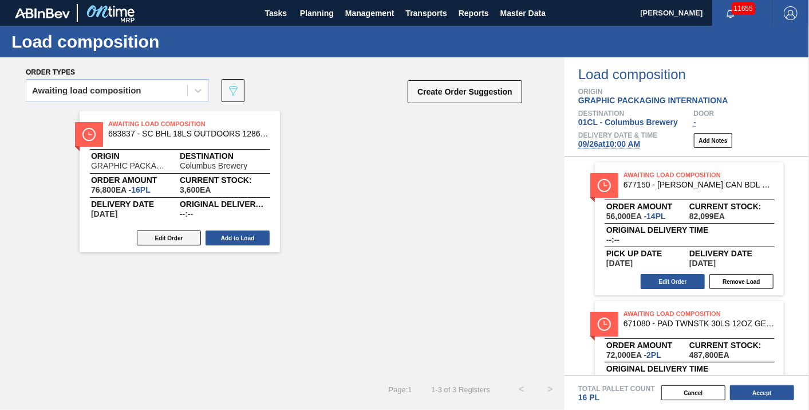
click at [158, 238] on button "Edit Order" at bounding box center [169, 237] width 64 height 15
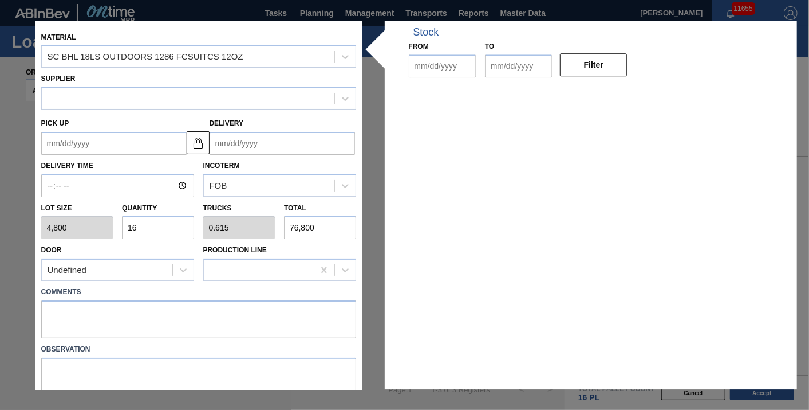
type input "4,800"
type input "16"
type input "0.615"
type input "76,800"
type up "[DATE]"
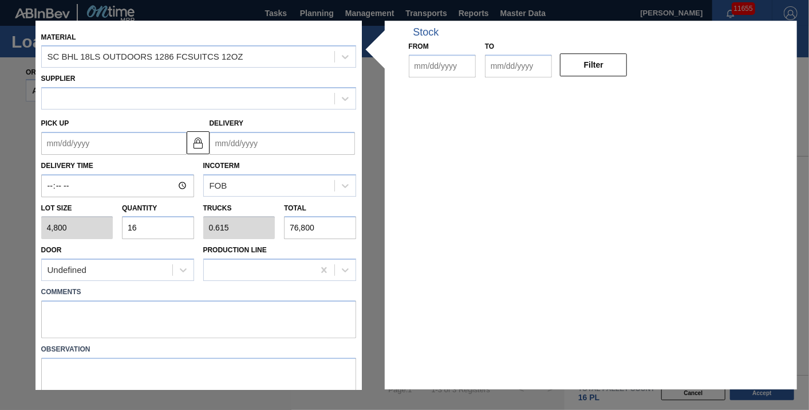
type input "[DATE]"
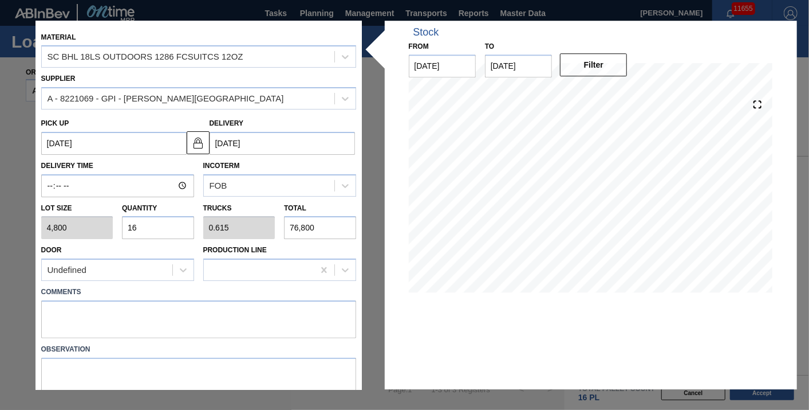
click at [171, 232] on input "16" at bounding box center [158, 228] width 72 height 23
type input "1"
type input "0.038"
type input "4,800"
type input "0"
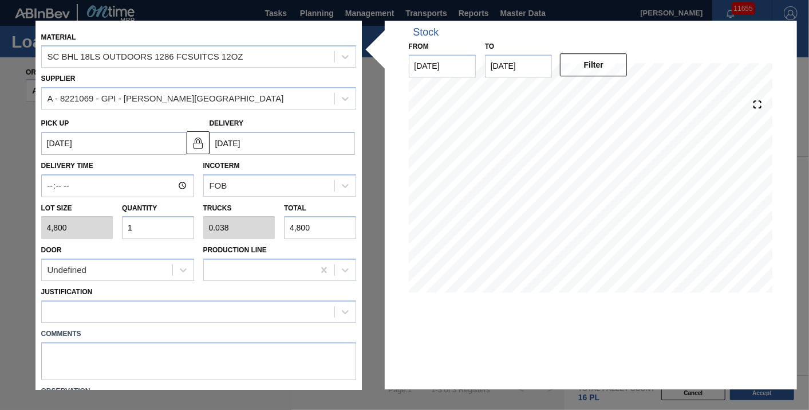
type input "0"
type input "1"
type input "0.038"
type input "4,800"
type input "10"
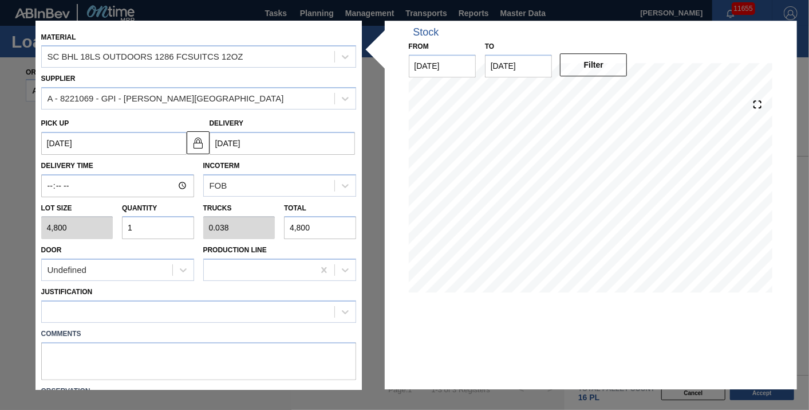
type input "0.385"
type input "48,000"
type input "10"
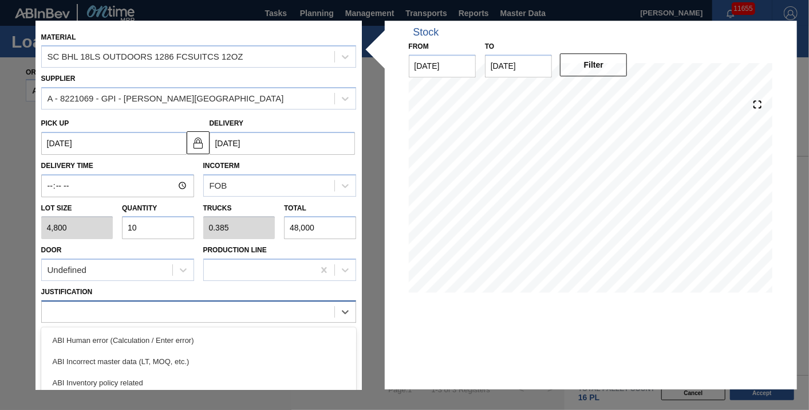
click at [171, 309] on div at bounding box center [188, 312] width 293 height 17
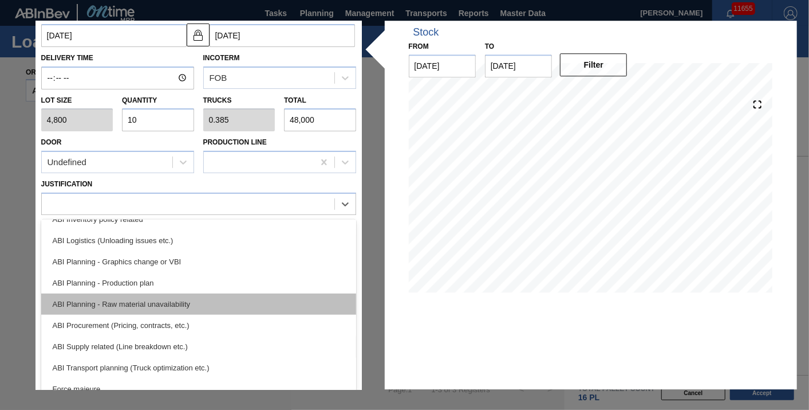
scroll to position [64, 0]
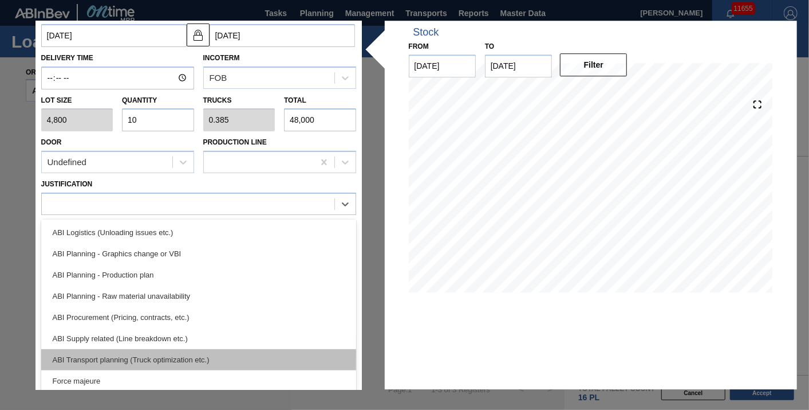
click at [207, 361] on div "ABI Transport planning (Truck optimization etc.)" at bounding box center [198, 359] width 315 height 21
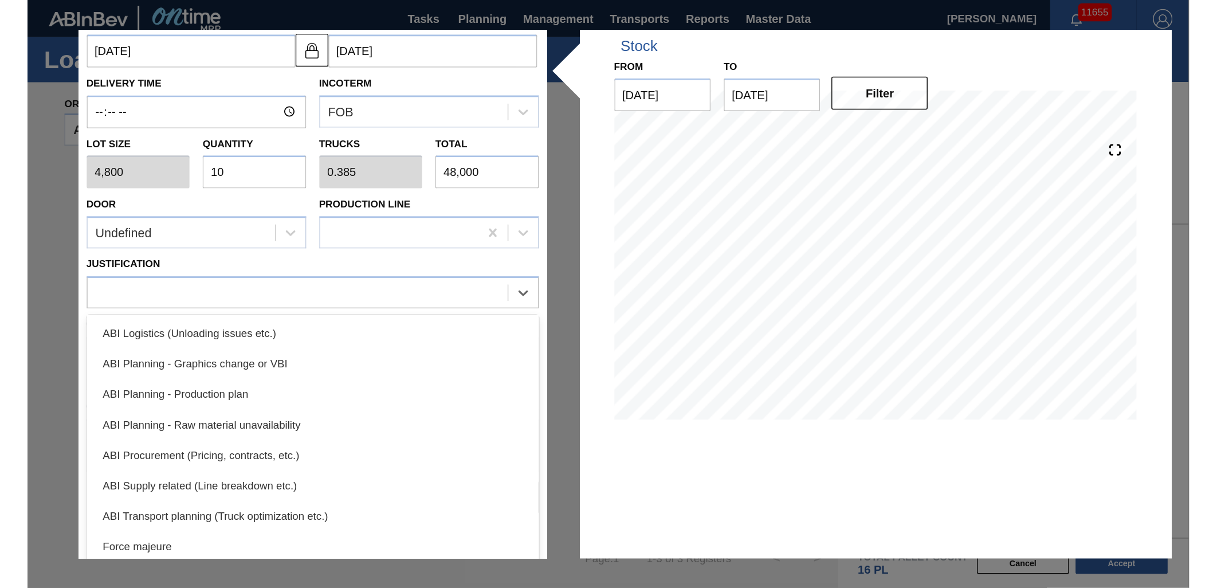
scroll to position [80, 0]
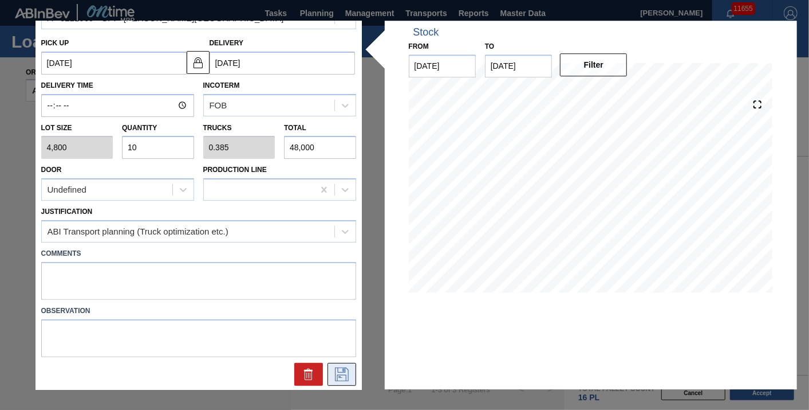
click at [345, 369] on icon at bounding box center [342, 374] width 18 height 14
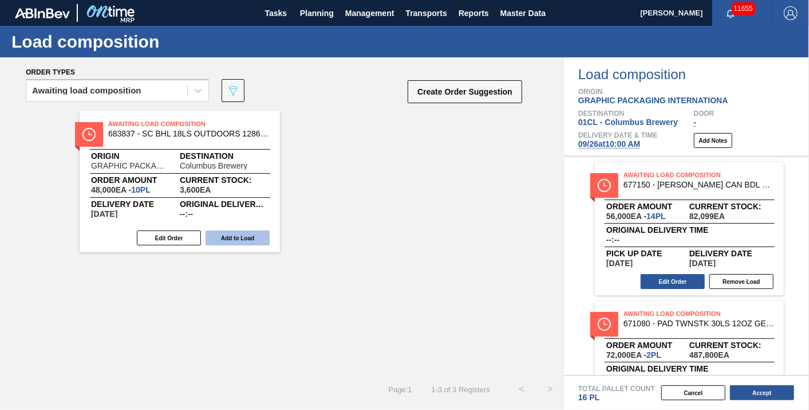
click at [241, 234] on button "Add to Load" at bounding box center [238, 237] width 64 height 15
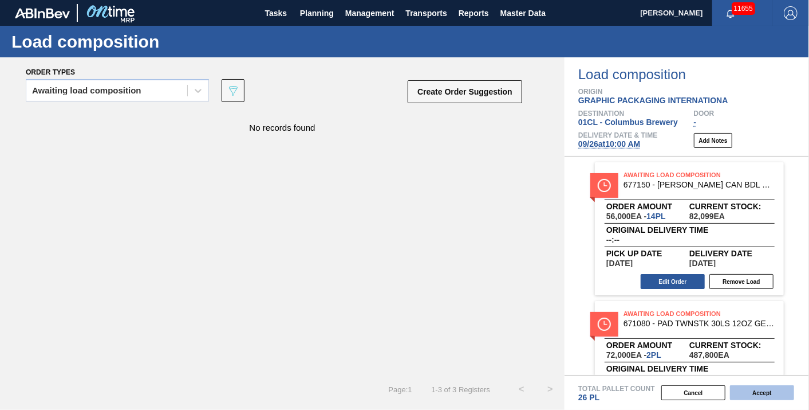
click at [758, 393] on button "Accept" at bounding box center [762, 392] width 64 height 15
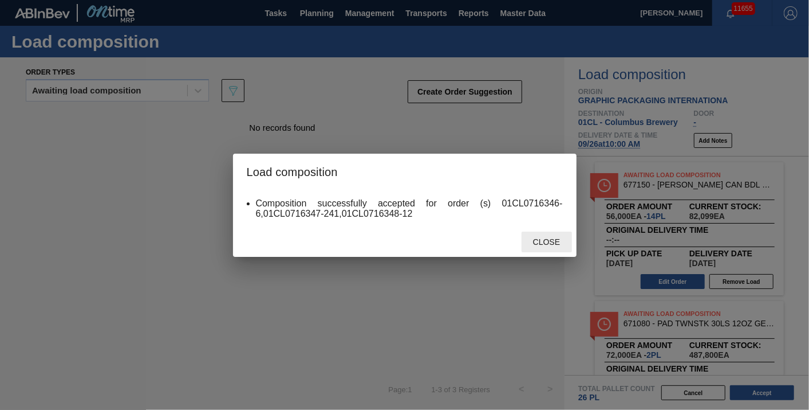
click at [555, 250] on div "Close" at bounding box center [547, 241] width 50 height 21
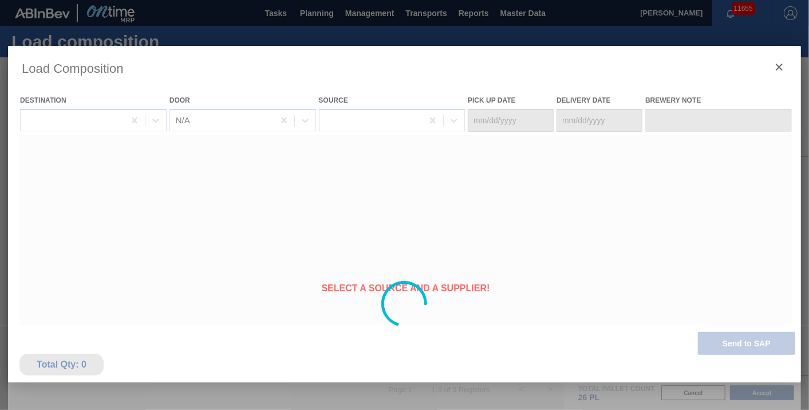
type Date "[DATE]"
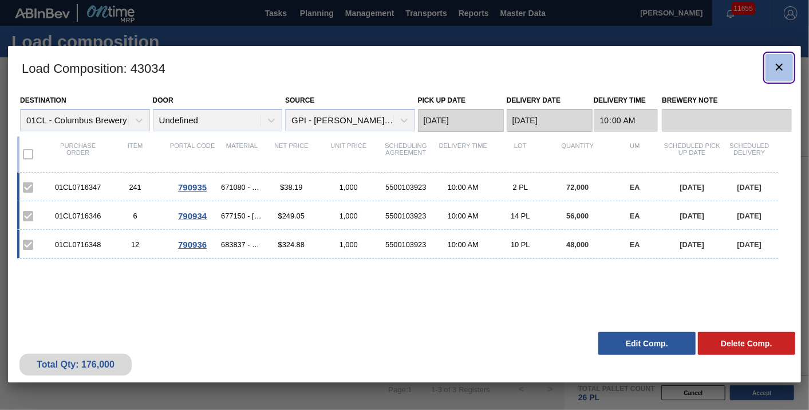
click at [773, 70] on icon "botão de ícone" at bounding box center [780, 67] width 14 height 14
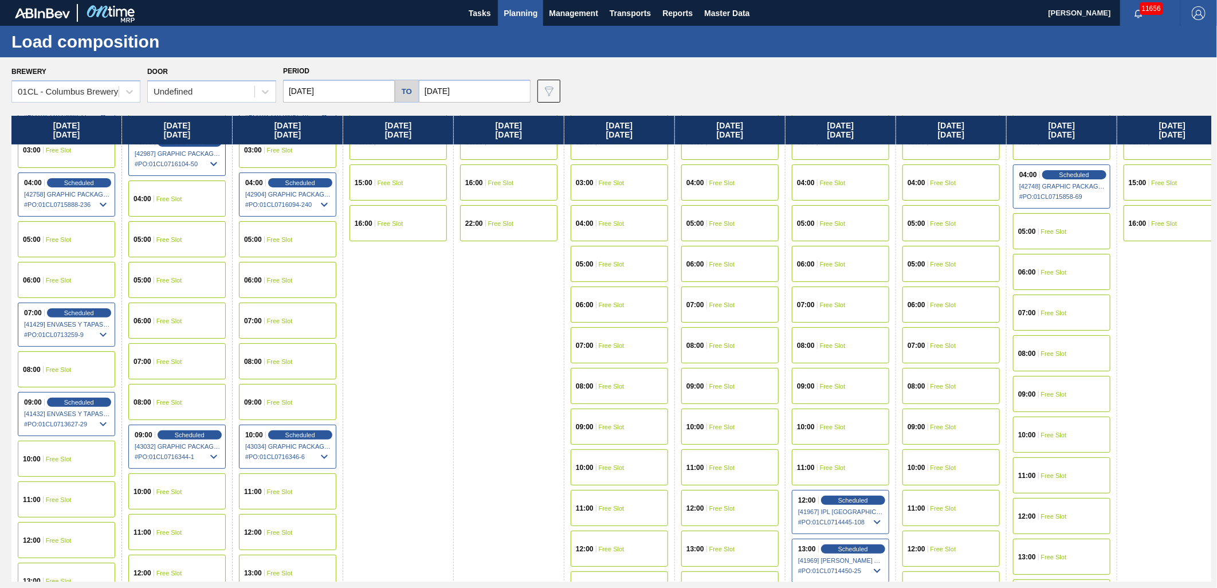
scroll to position [191, 0]
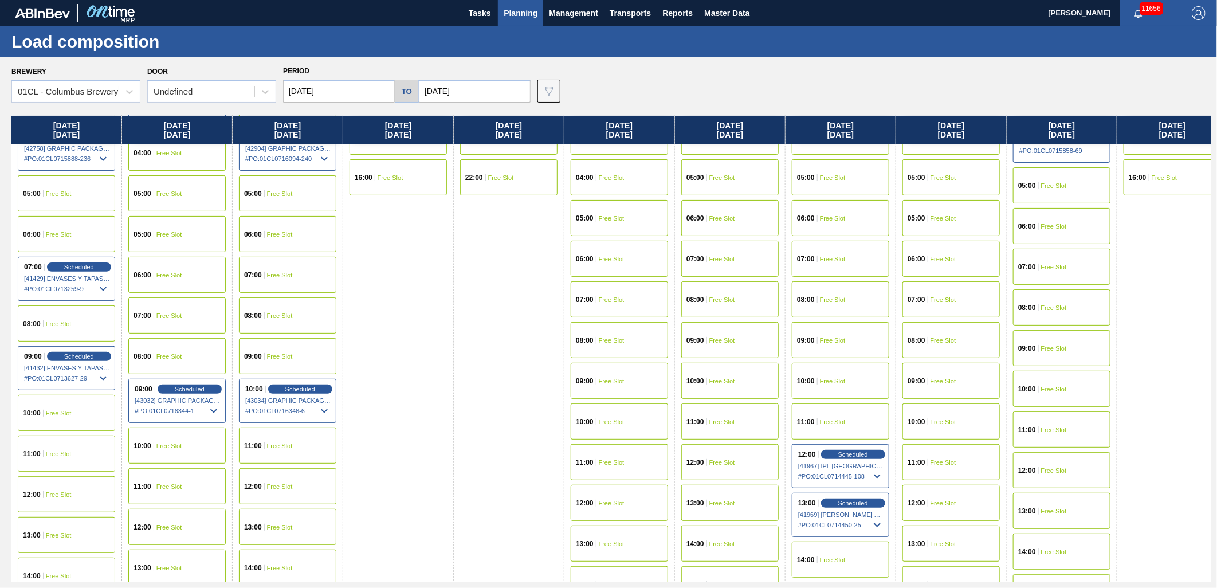
click at [296, 317] on div "08:00 Free Slot" at bounding box center [287, 315] width 97 height 36
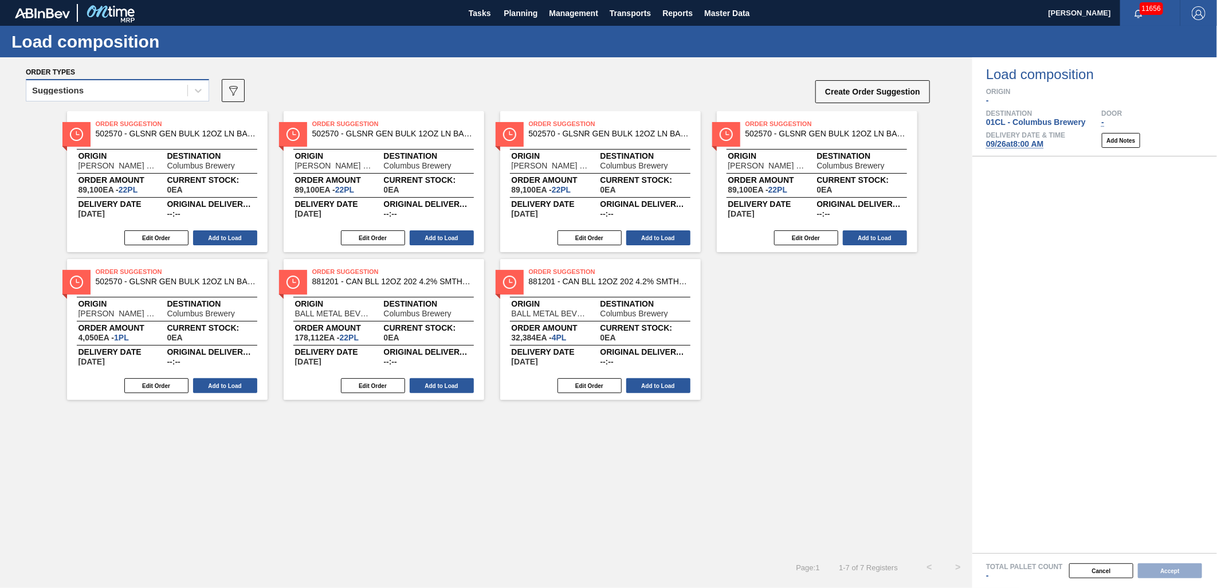
click at [168, 94] on div "Suggestions" at bounding box center [106, 90] width 161 height 17
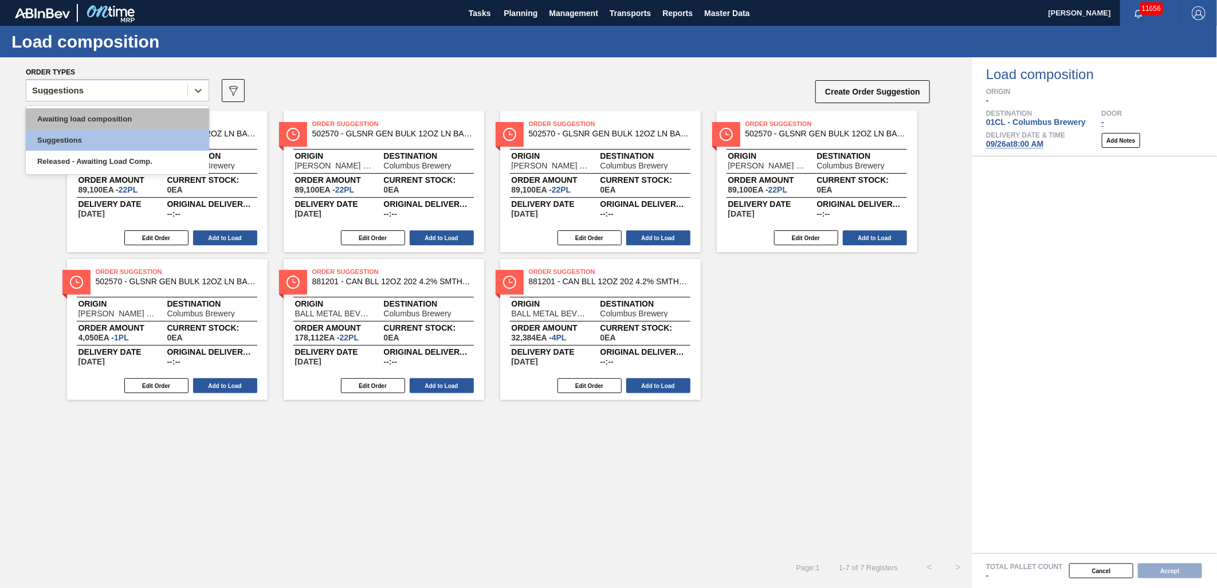
click at [144, 115] on div "Awaiting load composition" at bounding box center [117, 118] width 183 height 21
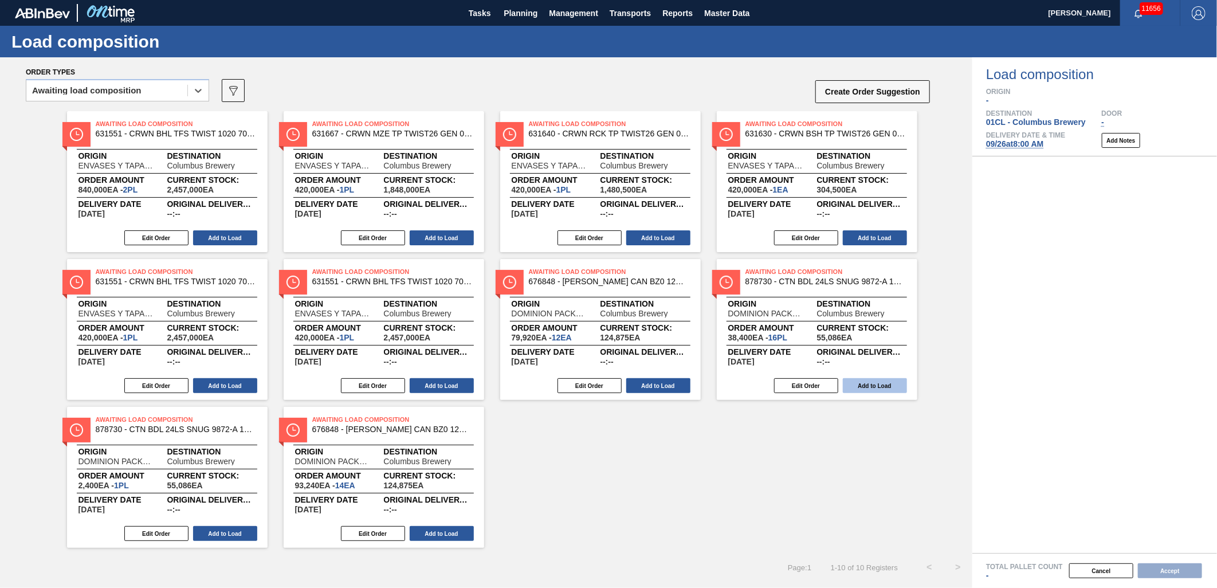
click at [865, 387] on button "Add to Load" at bounding box center [875, 385] width 64 height 15
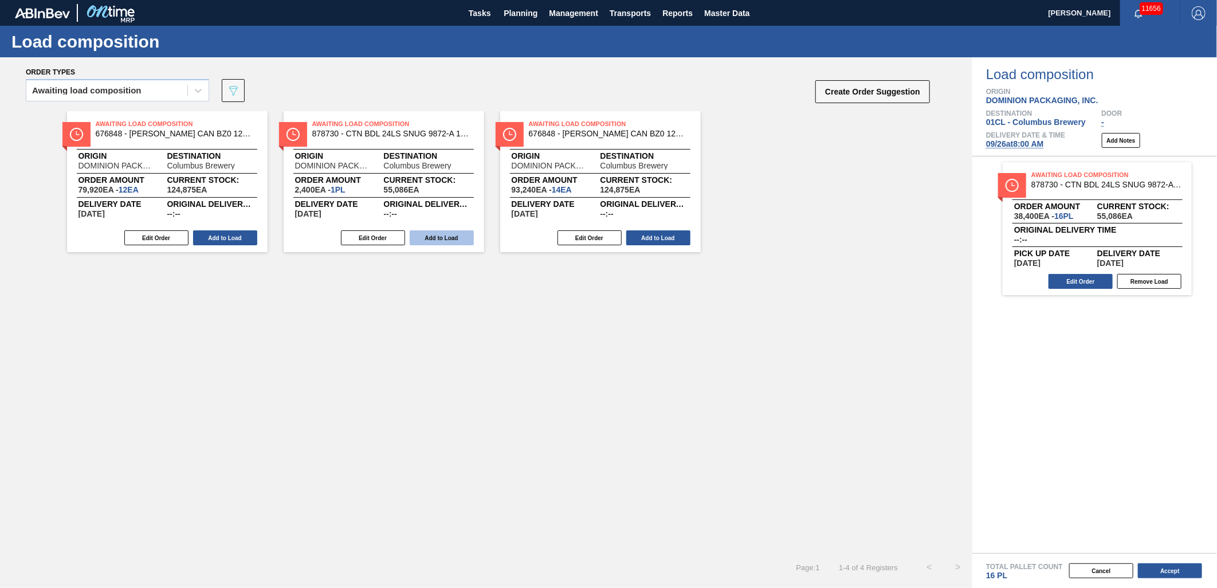
click at [428, 235] on button "Add to Load" at bounding box center [442, 237] width 64 height 15
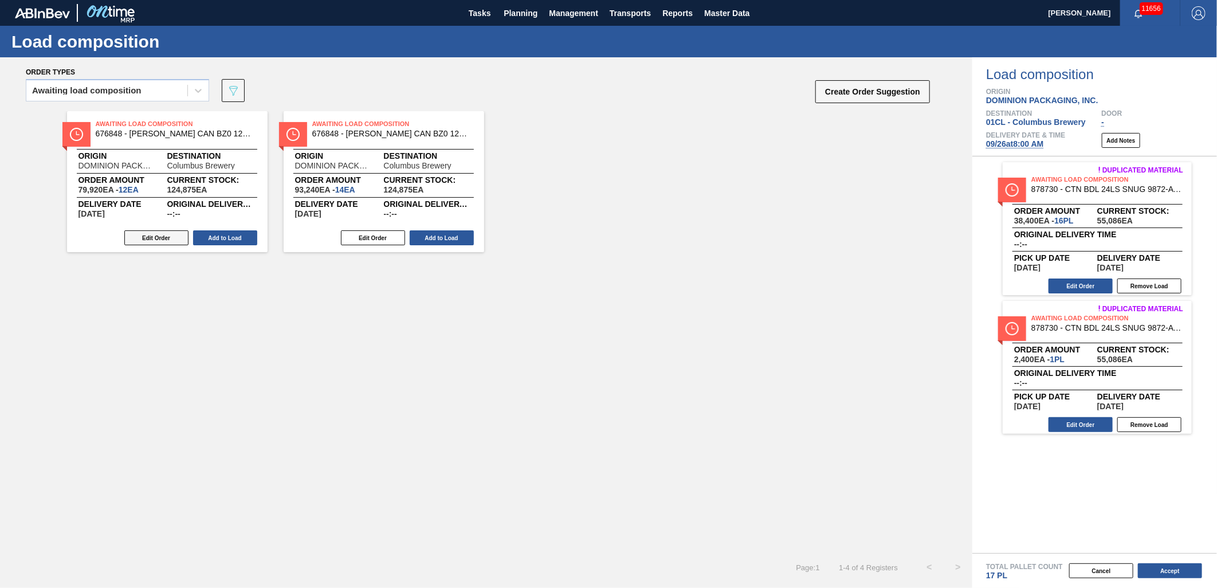
click at [158, 237] on button "Edit Order" at bounding box center [156, 237] width 64 height 15
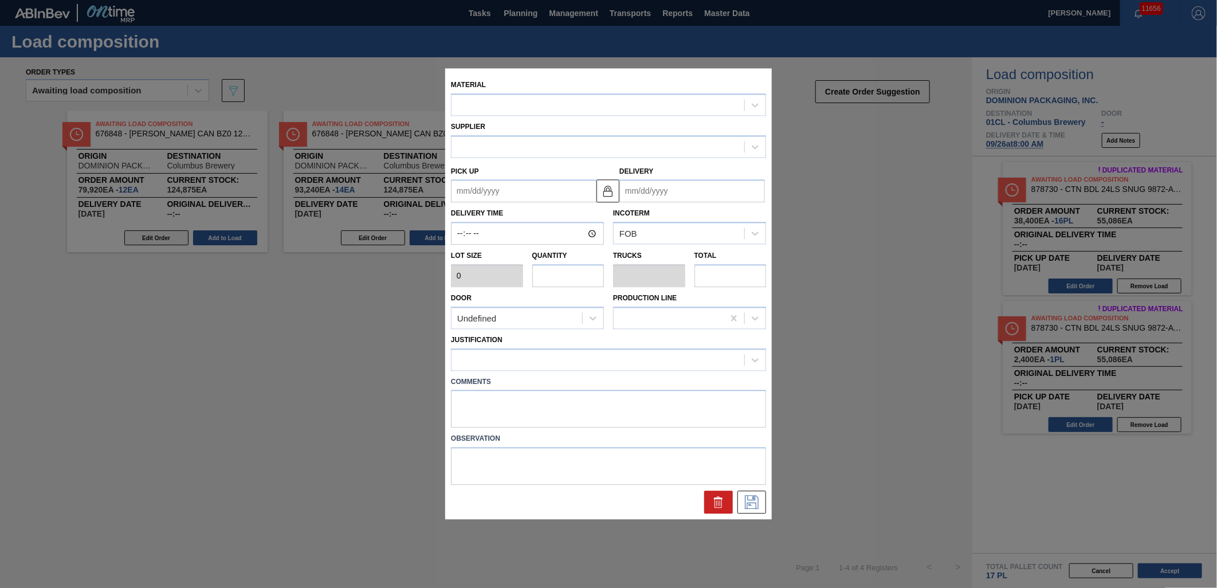
type input "6,660"
type input "12"
type input "0.5"
type input "79,920"
type up "[DATE]"
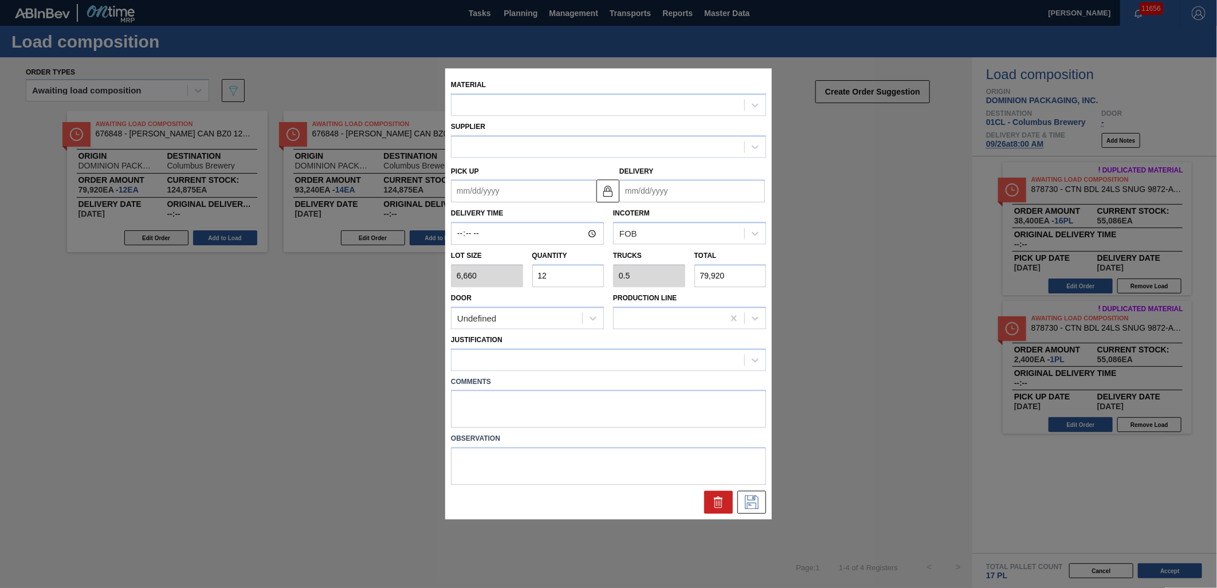
type input "[DATE]"
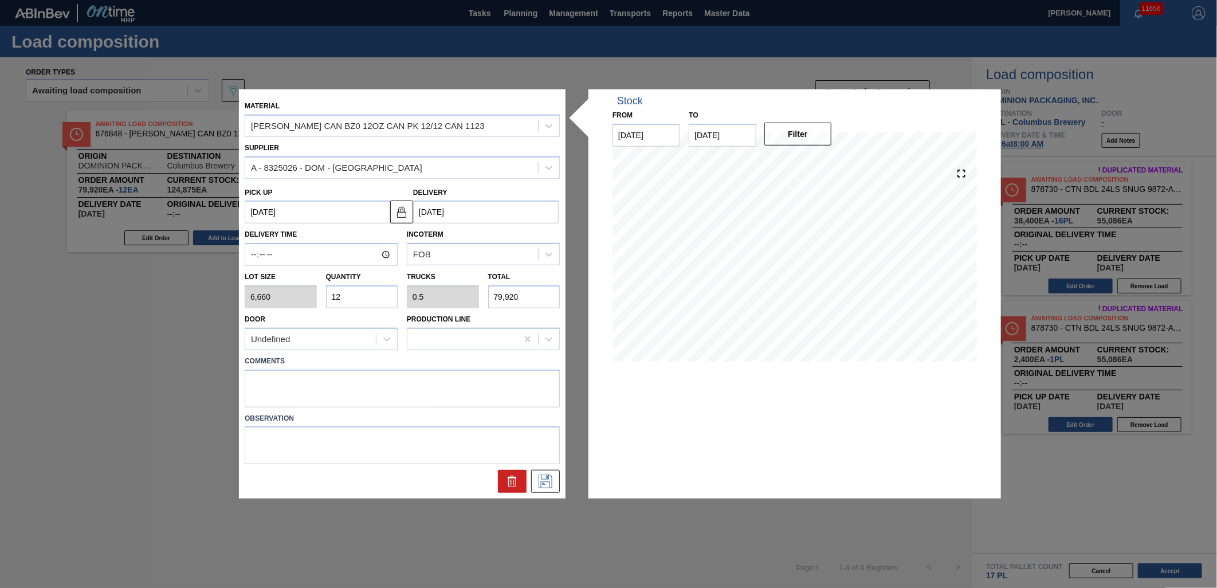
click at [363, 292] on input "12" at bounding box center [362, 296] width 72 height 23
type input "1"
type input "0.042"
type input "6,660"
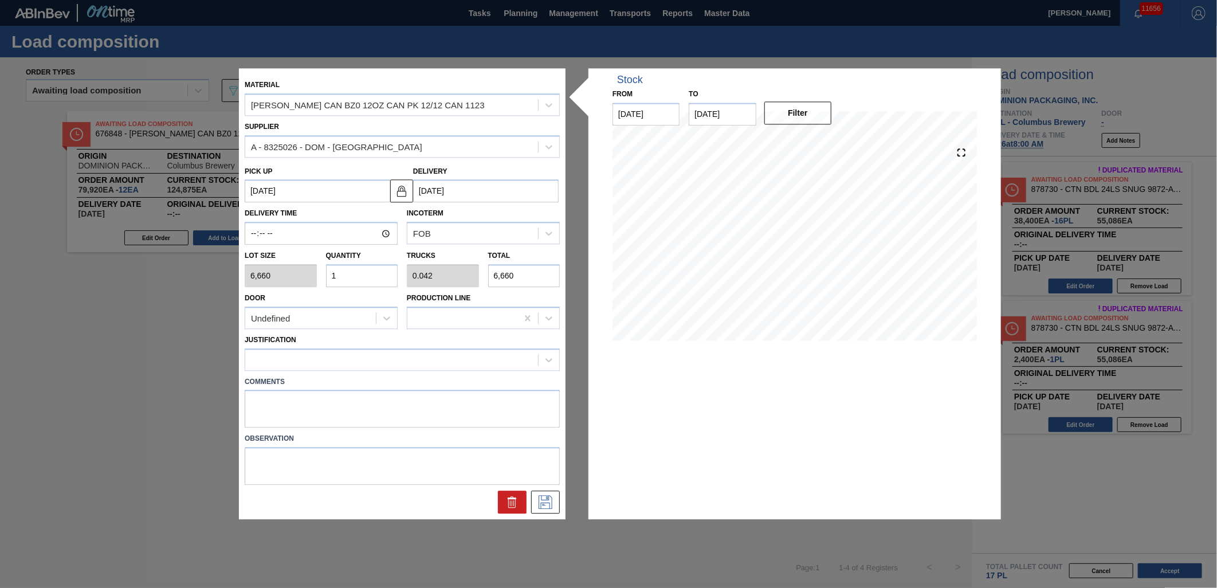
type input "0"
type input "7"
type input "0.292"
type input "46,620"
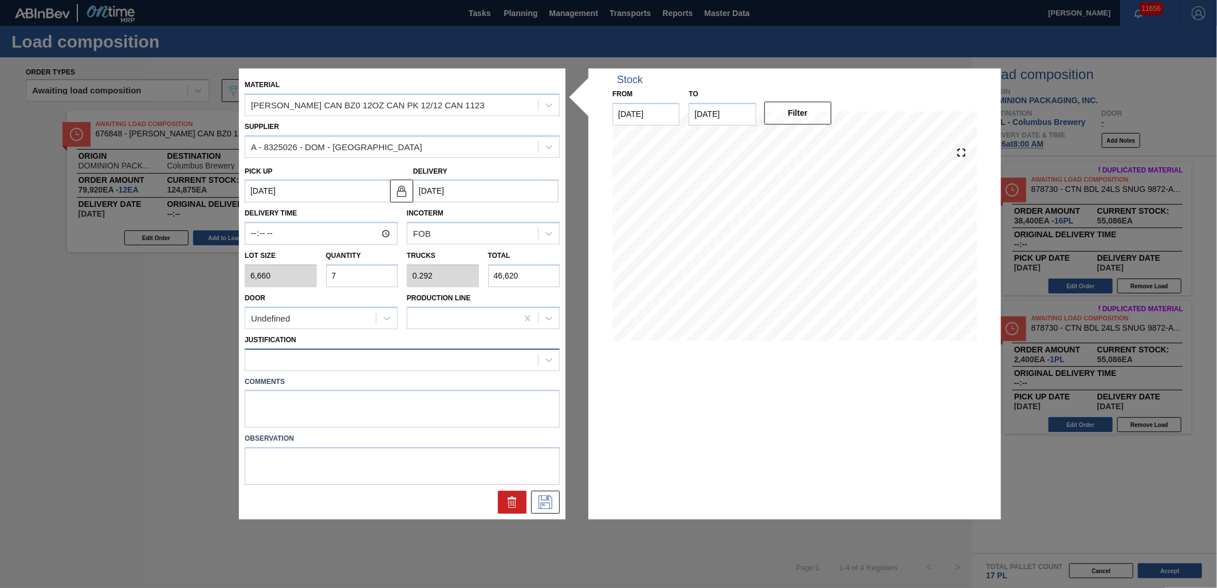
type input "7"
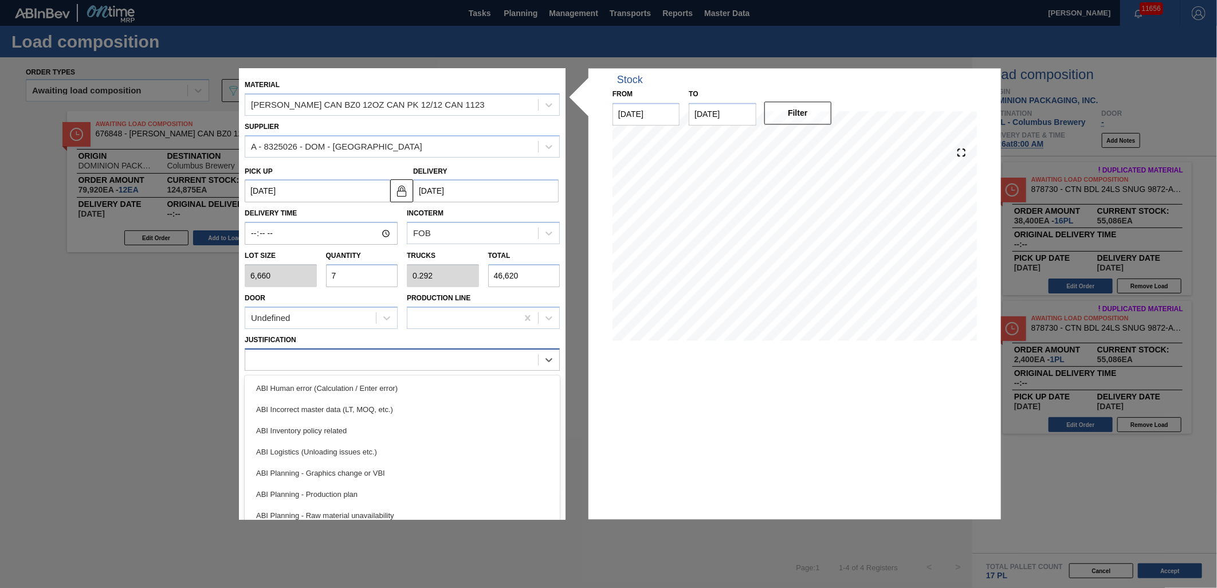
click at [358, 368] on div at bounding box center [402, 359] width 315 height 22
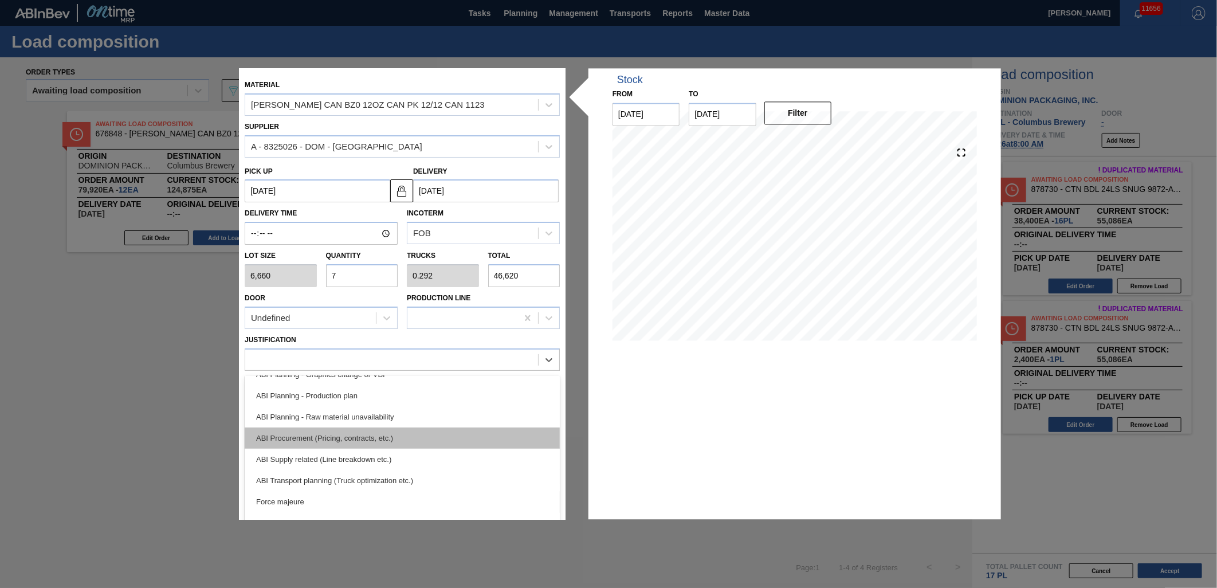
scroll to position [127, 0]
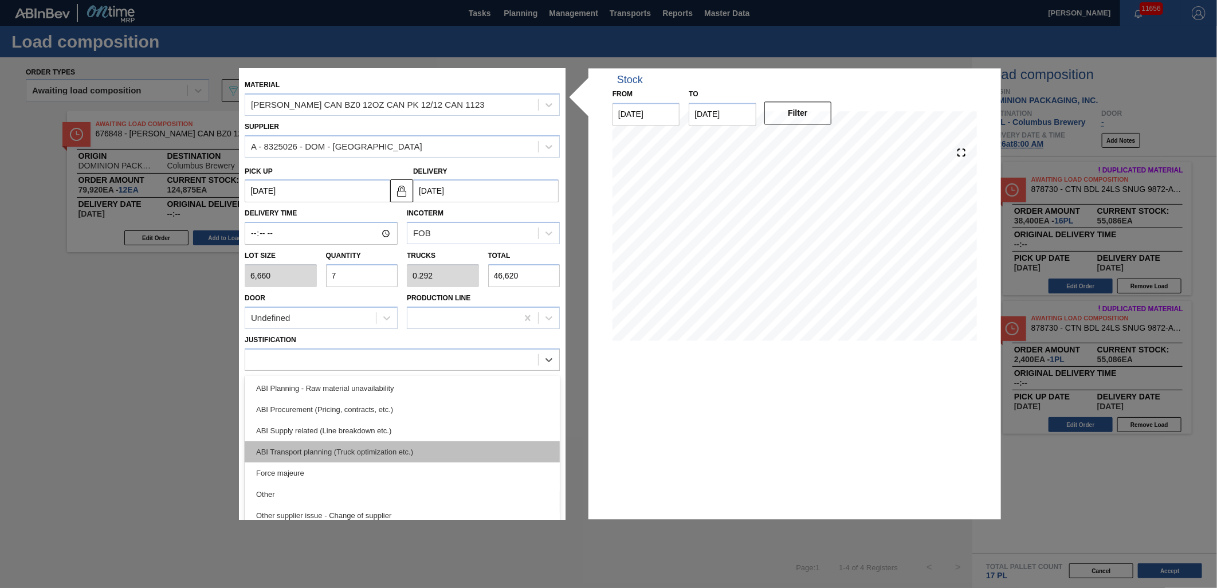
click at [387, 448] on div "ABI Transport planning (Truck optimization etc.)" at bounding box center [402, 451] width 315 height 21
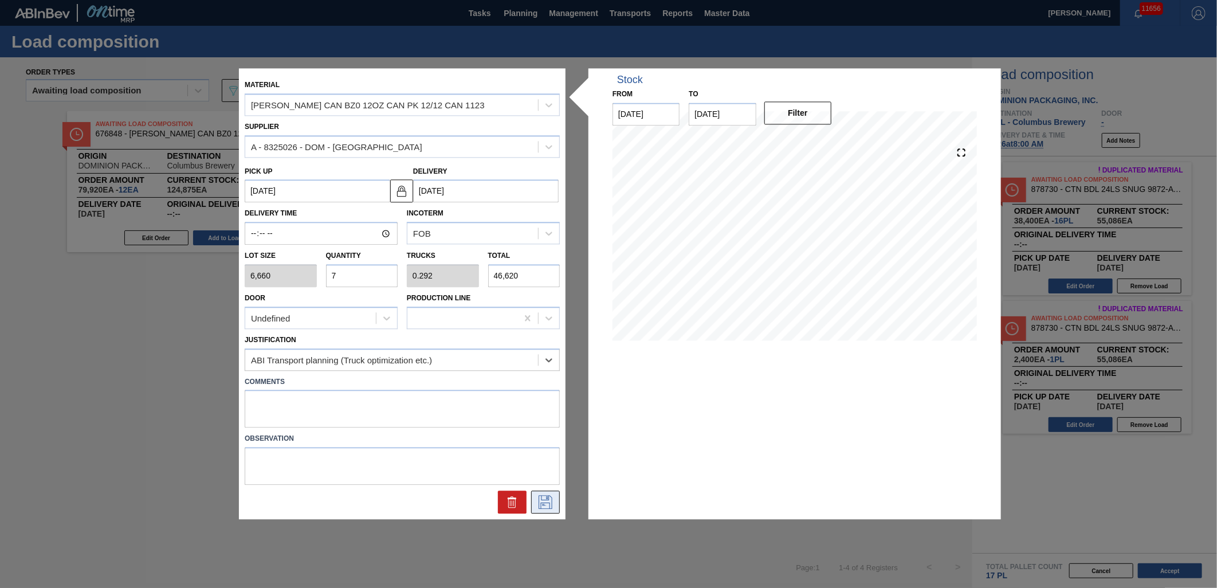
click at [542, 495] on icon at bounding box center [545, 502] width 18 height 14
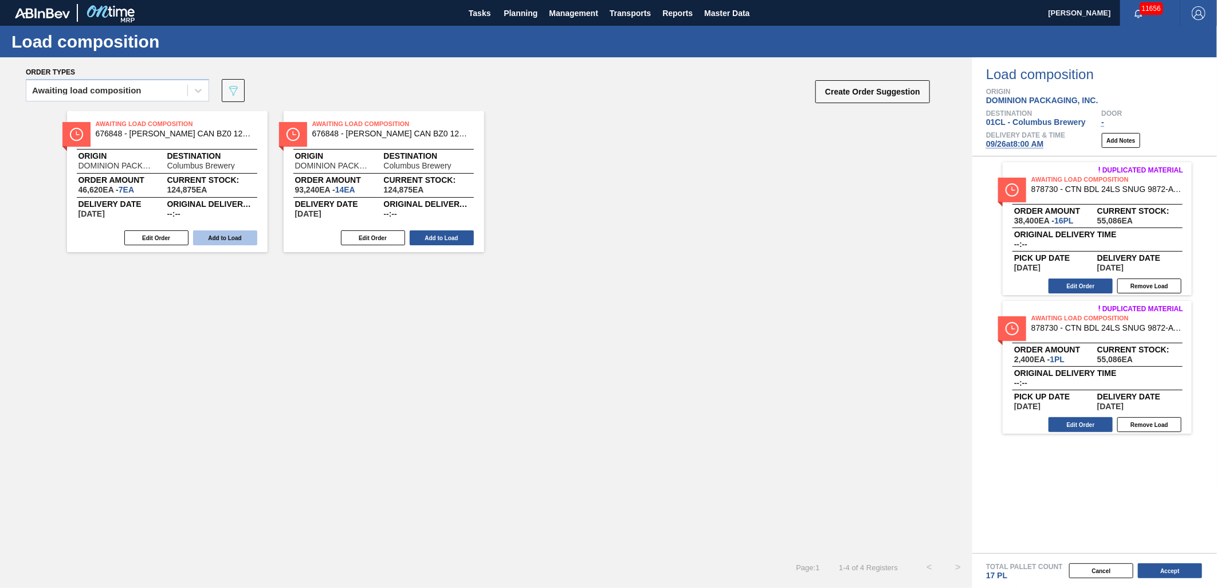
click at [230, 242] on button "Add to Load" at bounding box center [225, 237] width 64 height 15
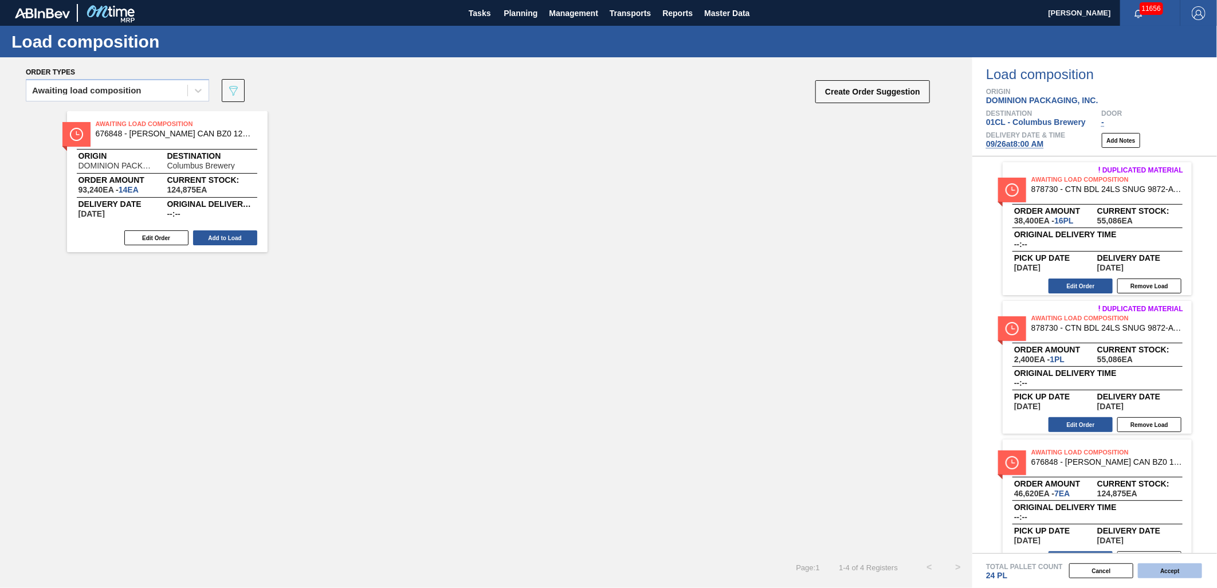
click at [1167, 565] on button "Accept" at bounding box center [1169, 570] width 64 height 15
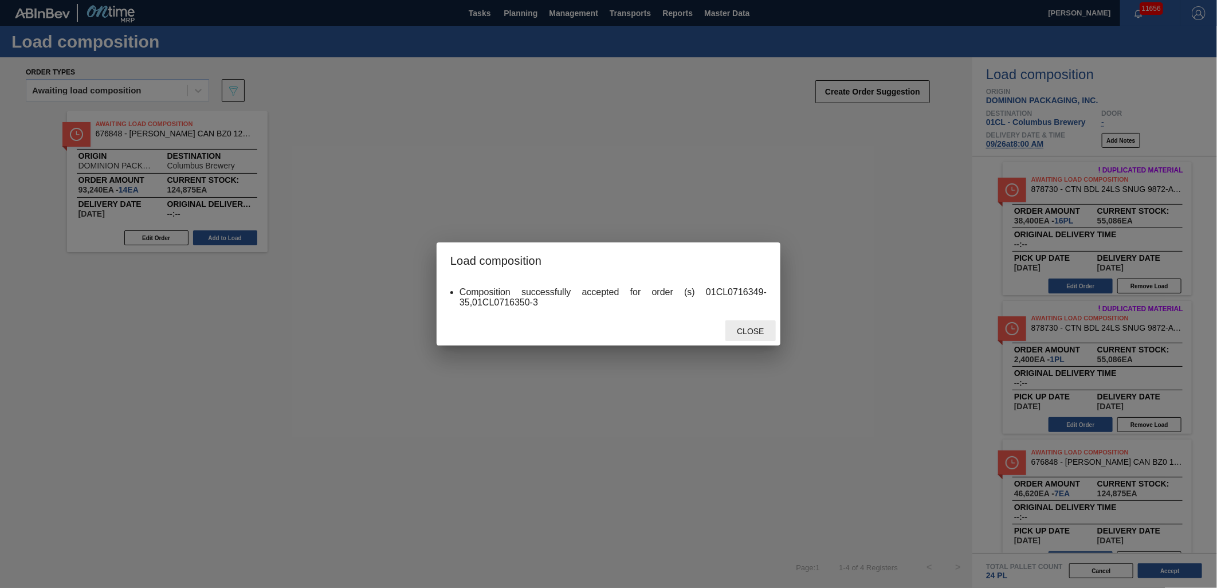
click at [750, 329] on span "Close" at bounding box center [749, 330] width 45 height 9
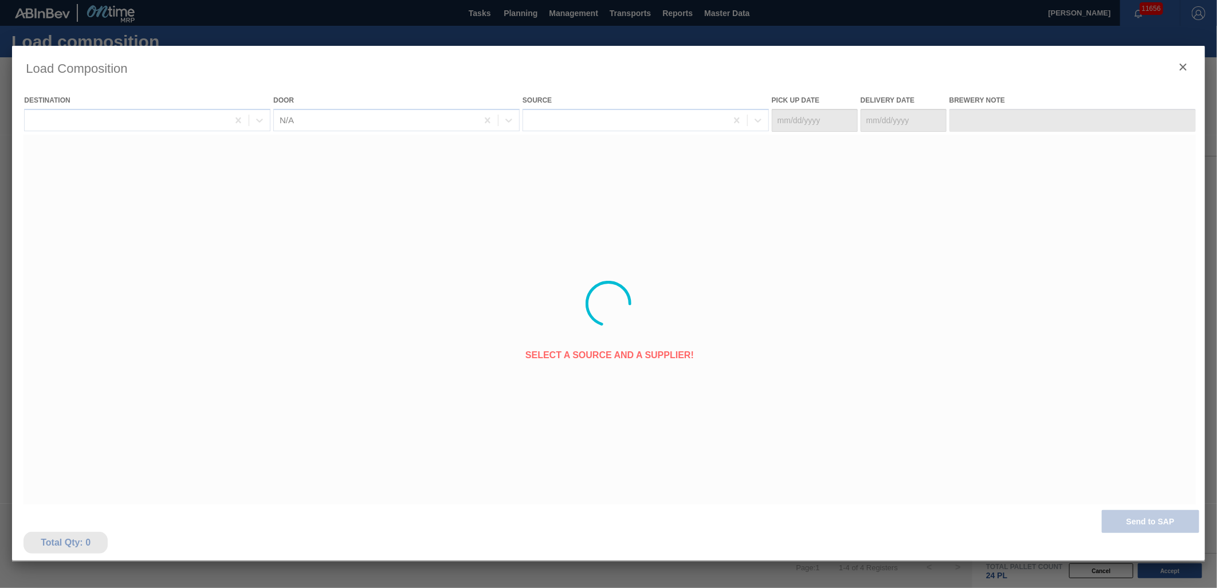
type Date "[DATE]"
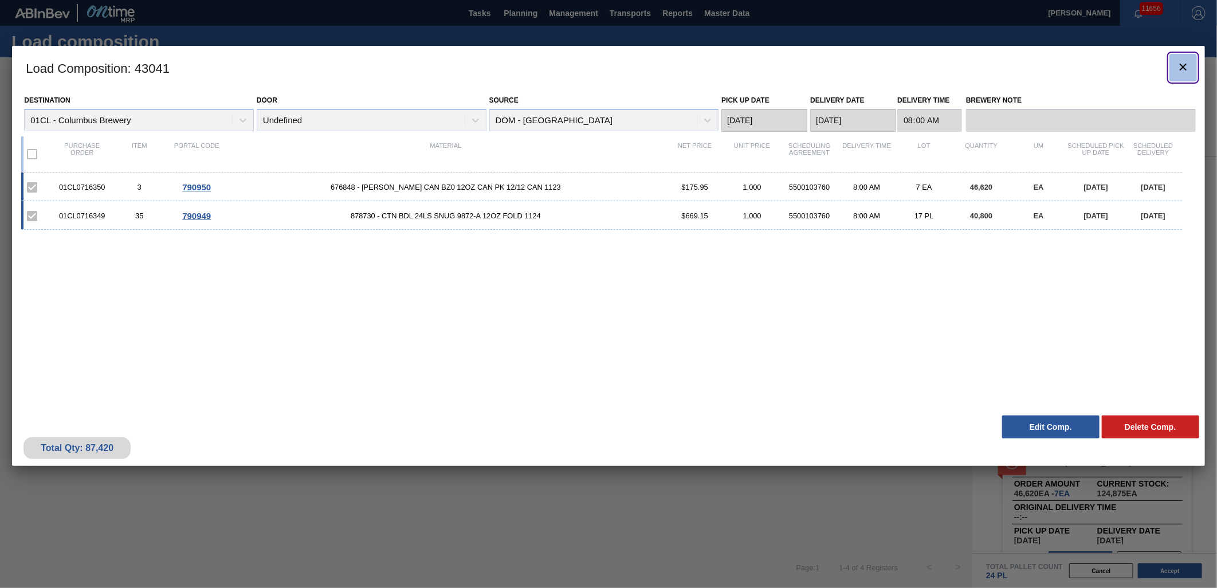
click at [1187, 69] on icon "botão de ícone" at bounding box center [1183, 67] width 14 height 14
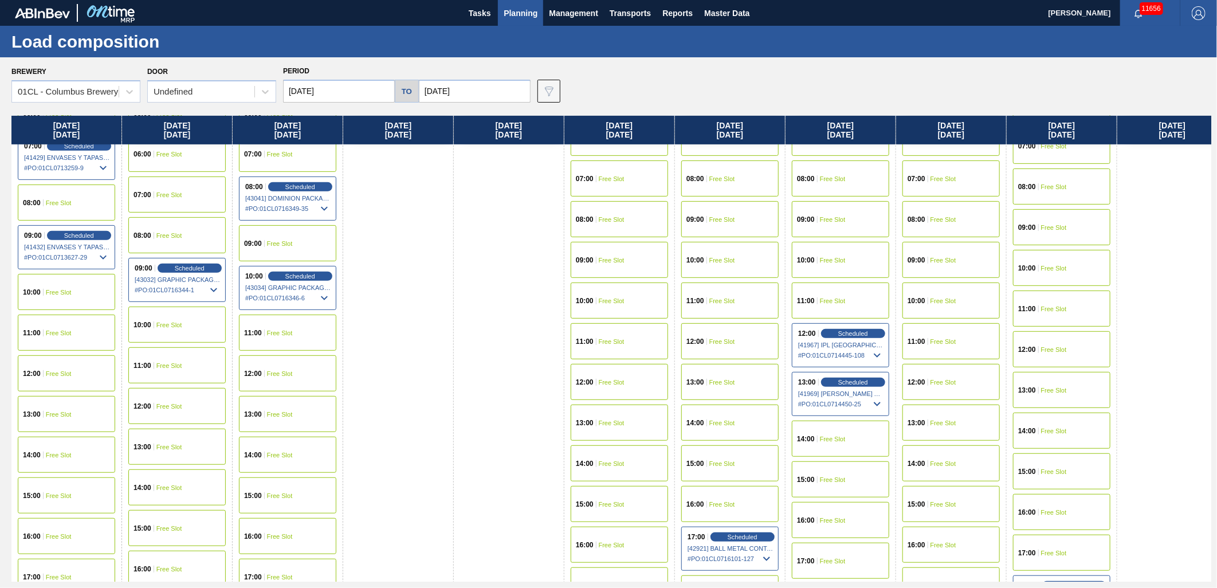
scroll to position [509, 0]
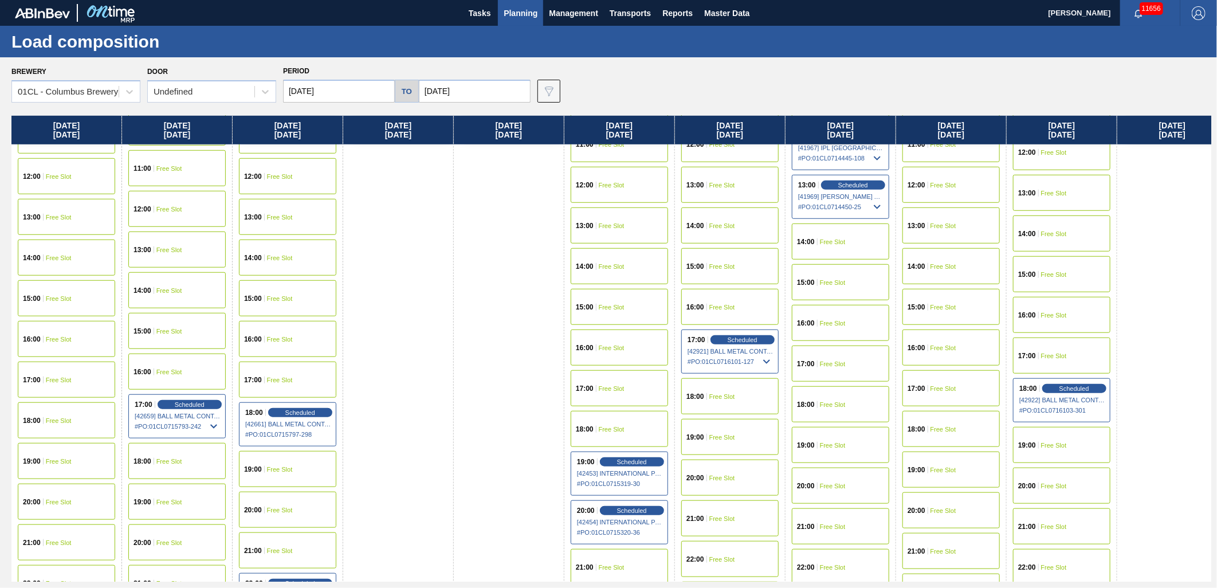
click at [284, 304] on div "15:00 Free Slot" at bounding box center [287, 298] width 97 height 36
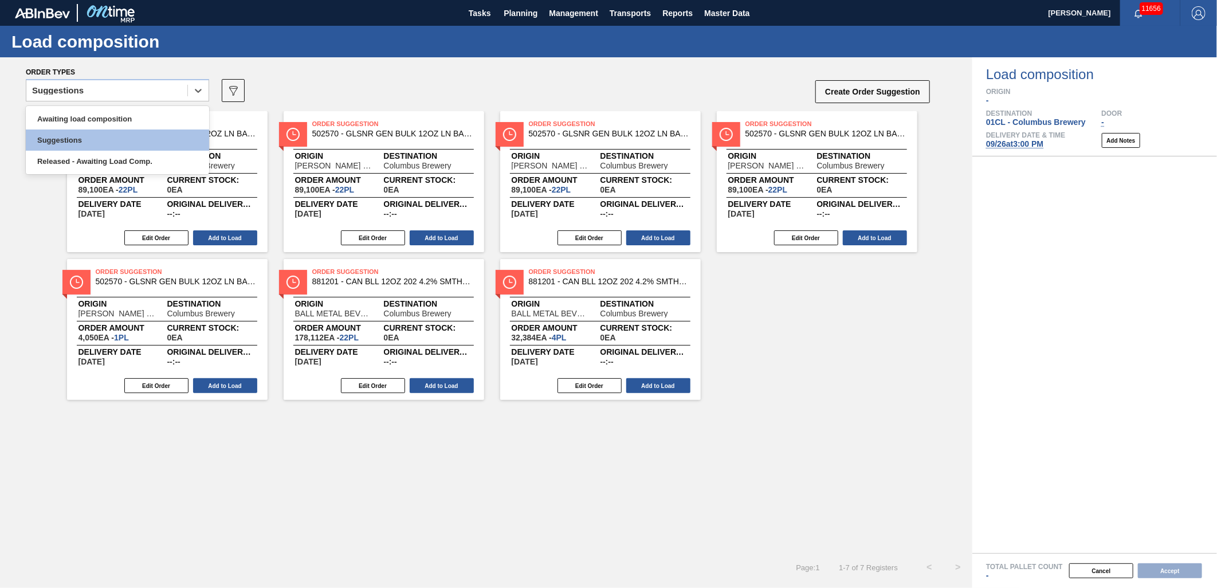
click at [143, 86] on div "Suggestions" at bounding box center [106, 90] width 161 height 17
click at [111, 111] on div "Awaiting load composition" at bounding box center [117, 118] width 183 height 21
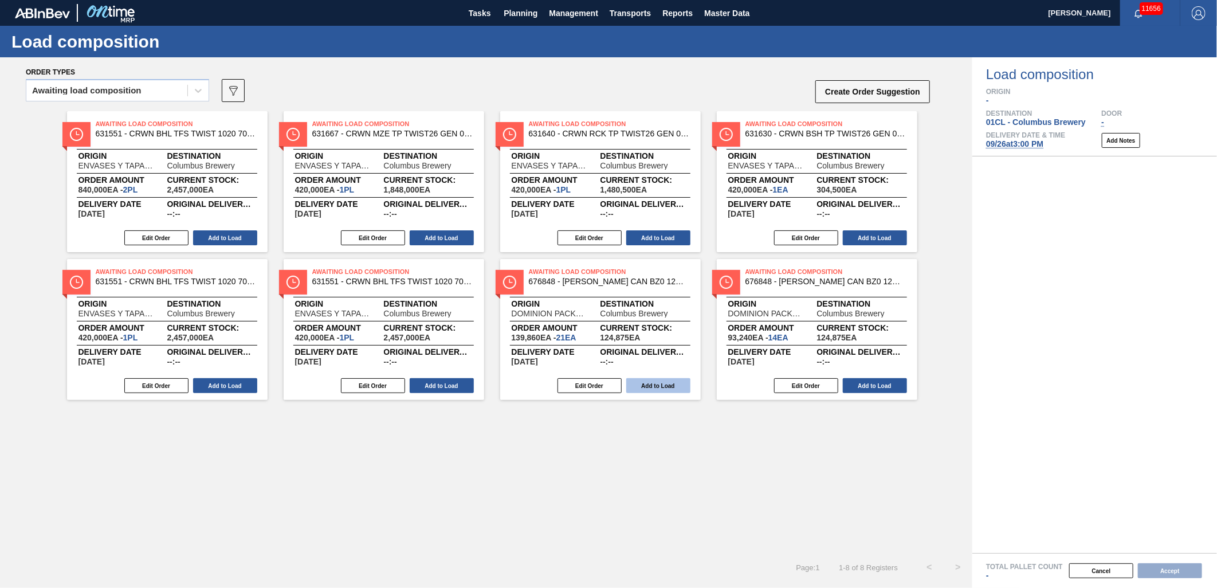
click at [659, 383] on button "Add to Load" at bounding box center [658, 385] width 64 height 15
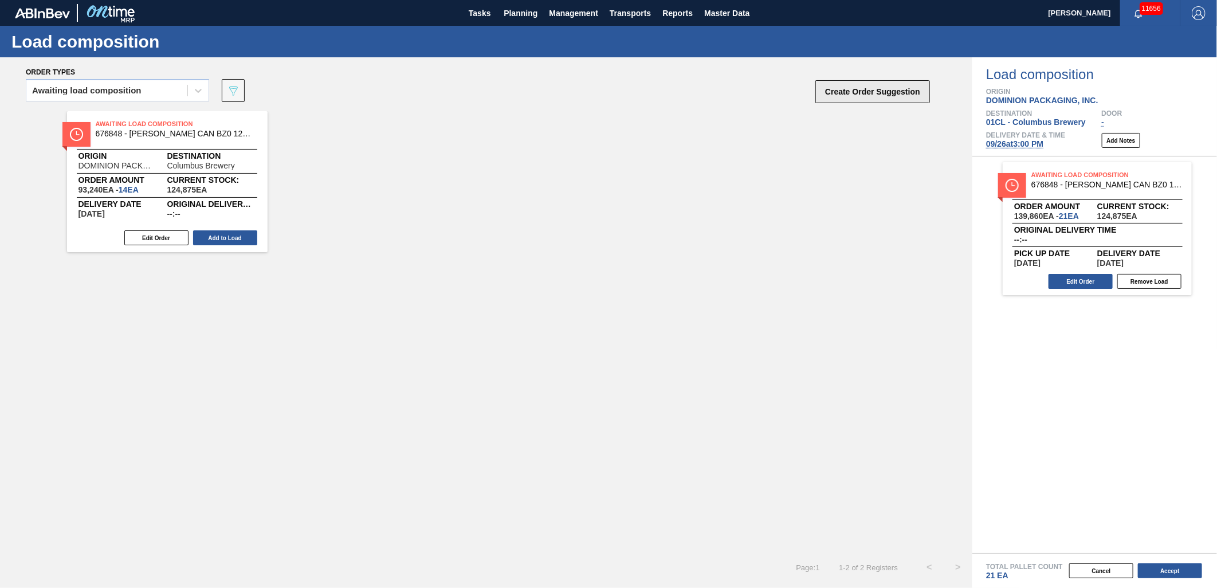
click at [844, 96] on button "Create Order Suggestion" at bounding box center [872, 91] width 115 height 23
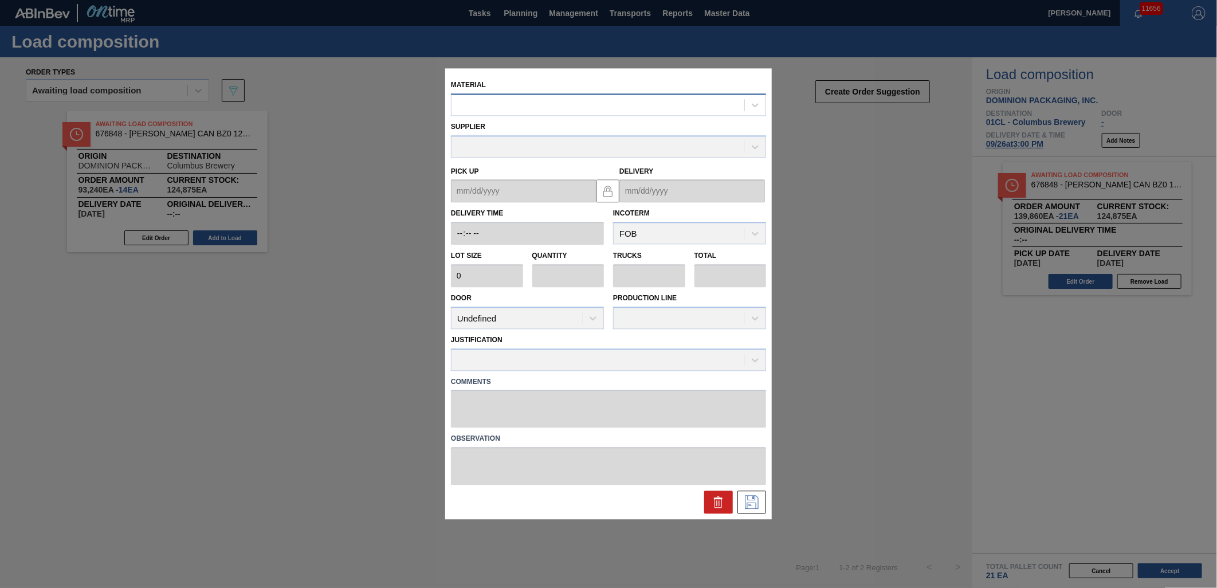
click at [519, 99] on div at bounding box center [597, 105] width 293 height 17
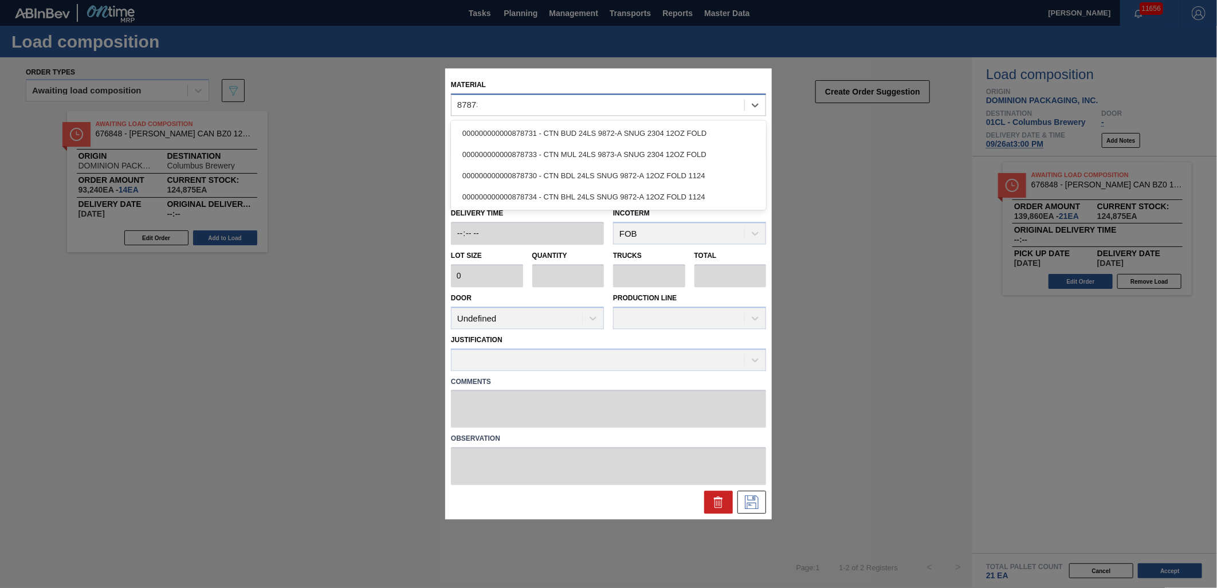
type input "878733"
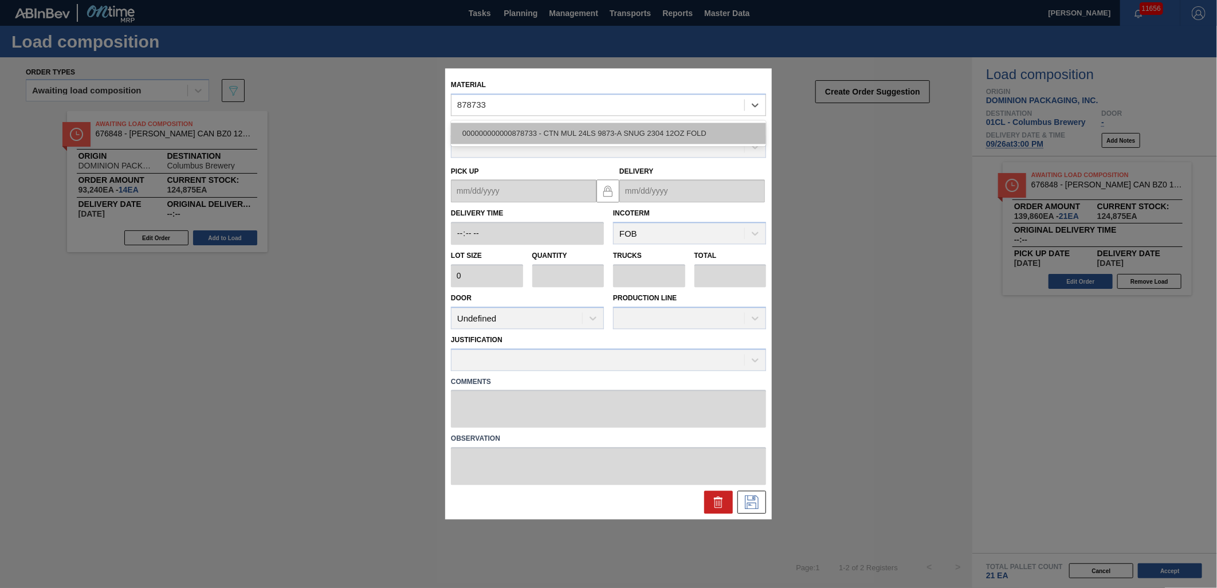
click at [530, 128] on div "000000000000878733 - CTN MUL 24LS 9873-A SNUG 2304 12OZ FOLD" at bounding box center [608, 133] width 315 height 21
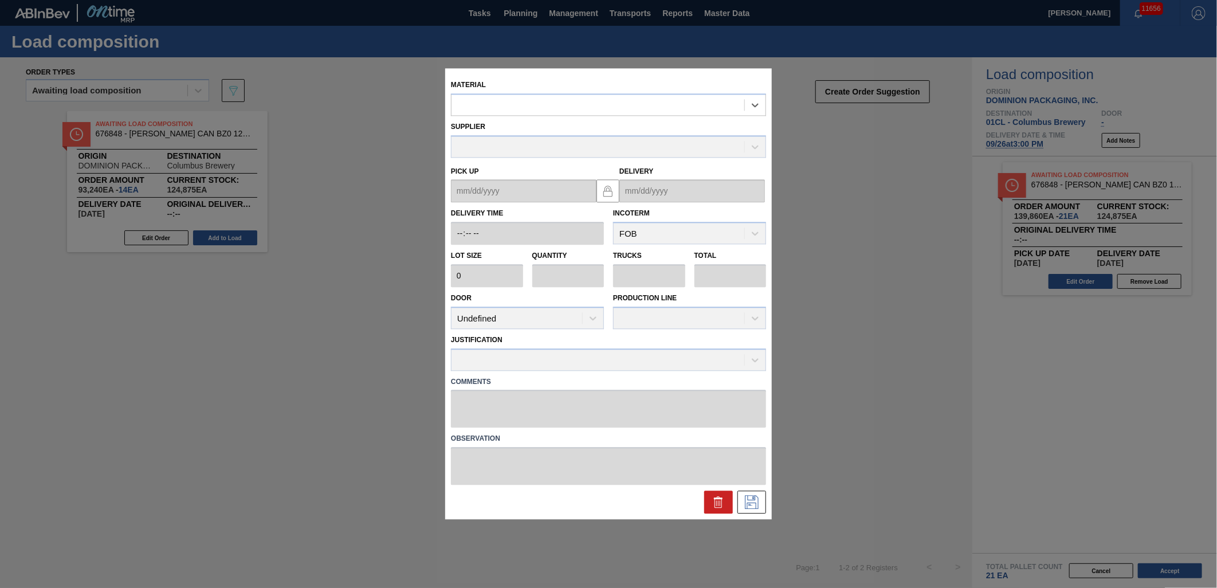
type input "2,400"
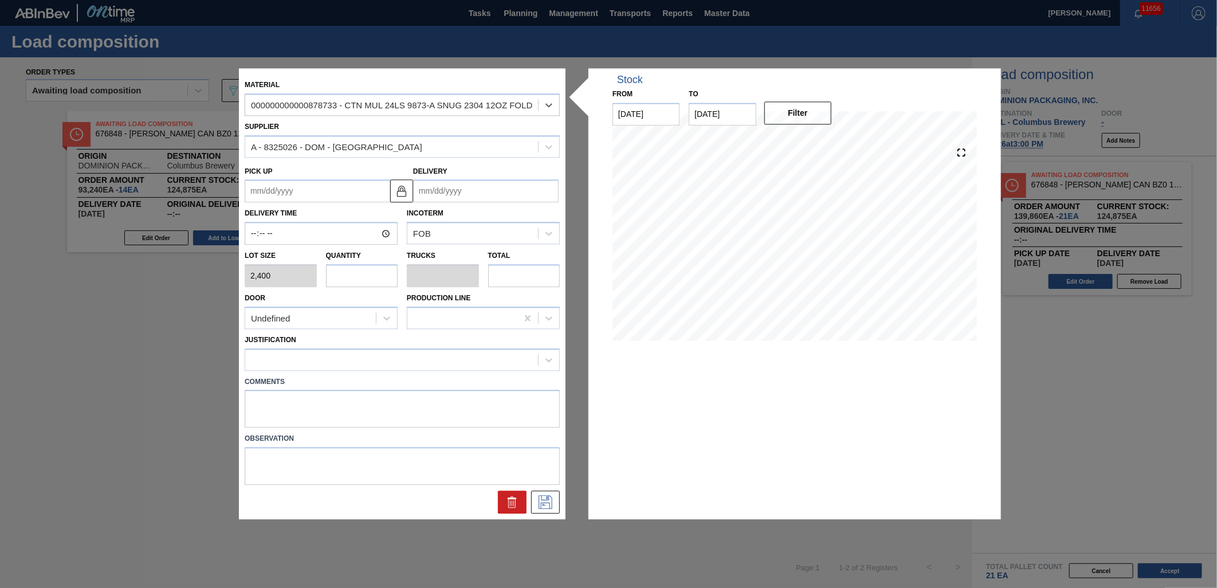
click at [485, 195] on input "Delivery" at bounding box center [485, 191] width 145 height 23
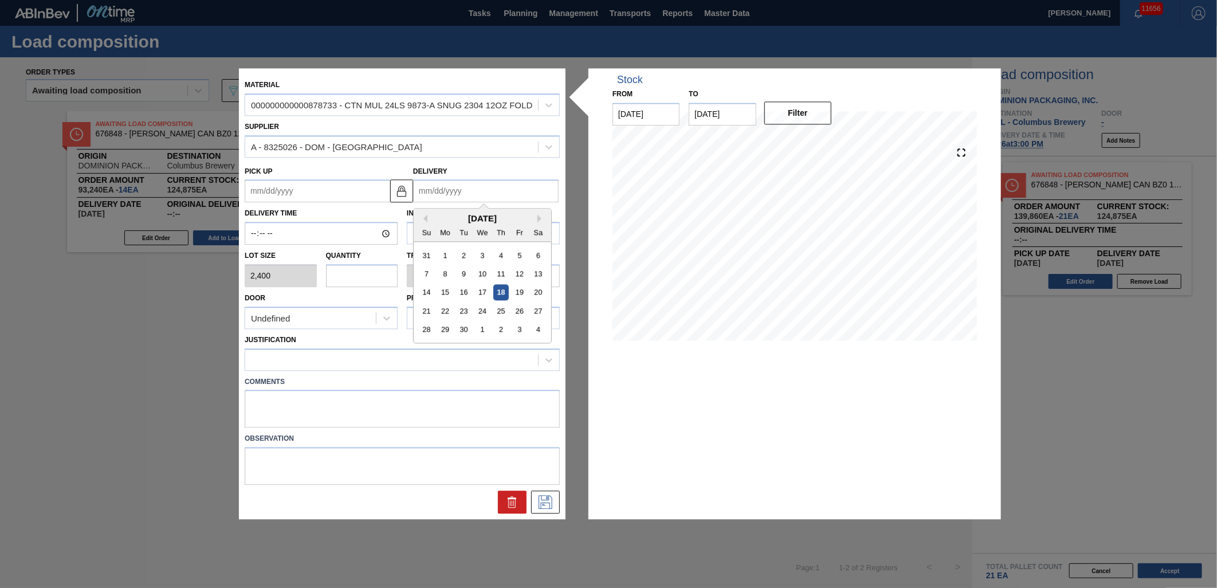
drag, startPoint x: 521, startPoint y: 312, endPoint x: 411, endPoint y: 292, distance: 112.3
click at [521, 312] on div "26" at bounding box center [518, 311] width 15 height 15
type up "[DATE]"
type input "[DATE]"
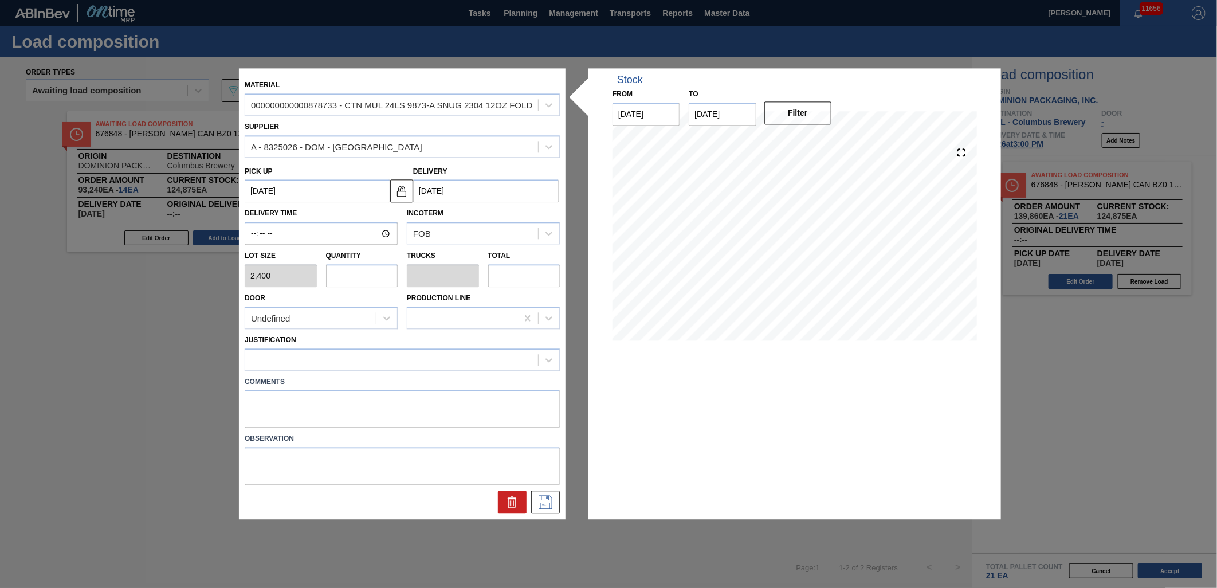
click at [379, 277] on input "text" at bounding box center [362, 275] width 72 height 23
type input "3"
type input "0.115"
type input "7,200"
type input "3"
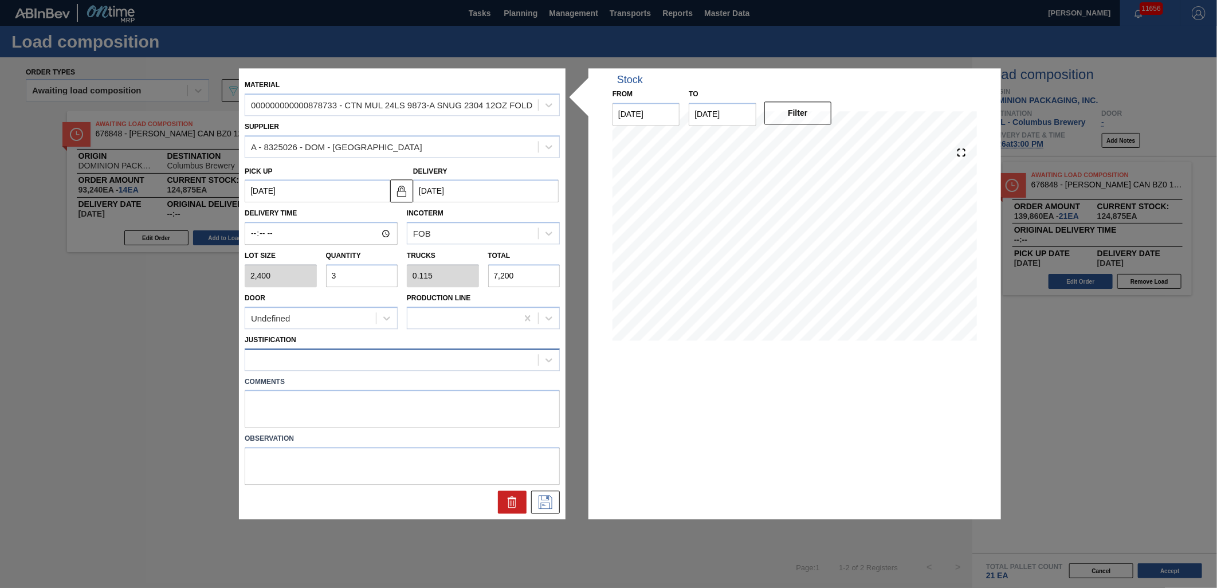
click at [361, 357] on div at bounding box center [391, 359] width 293 height 17
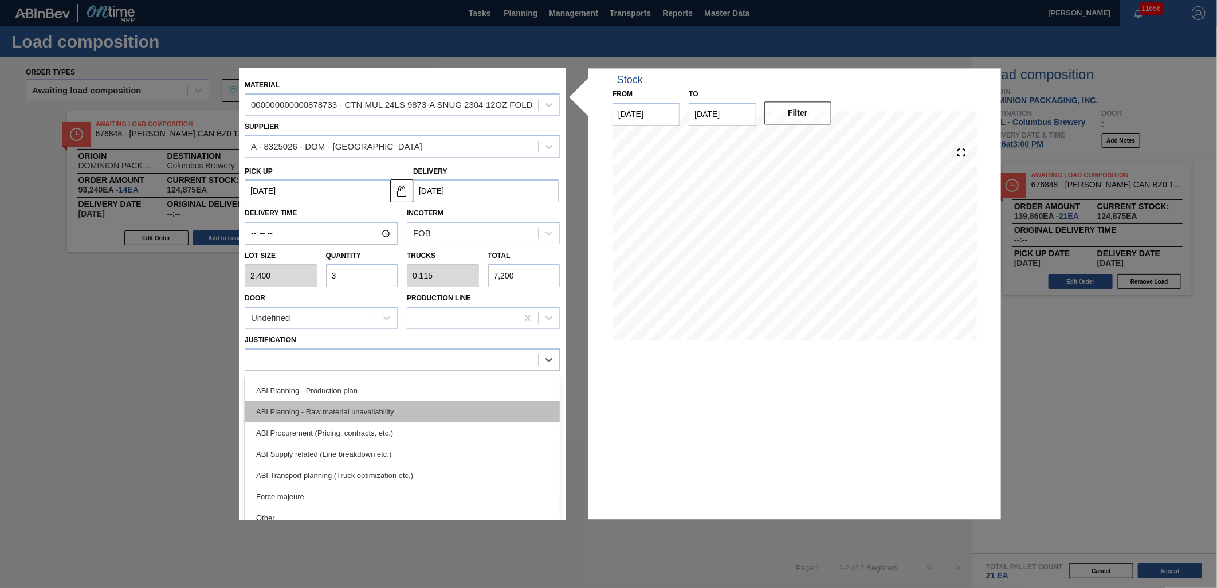
scroll to position [127, 0]
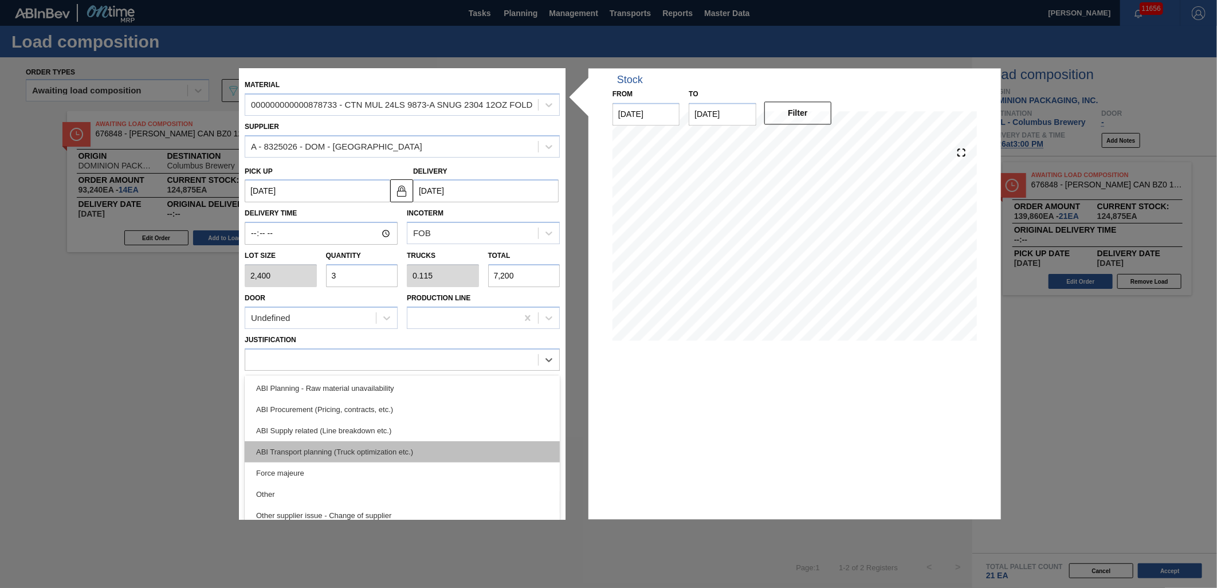
click at [392, 445] on div "ABI Transport planning (Truck optimization etc.)" at bounding box center [402, 451] width 315 height 21
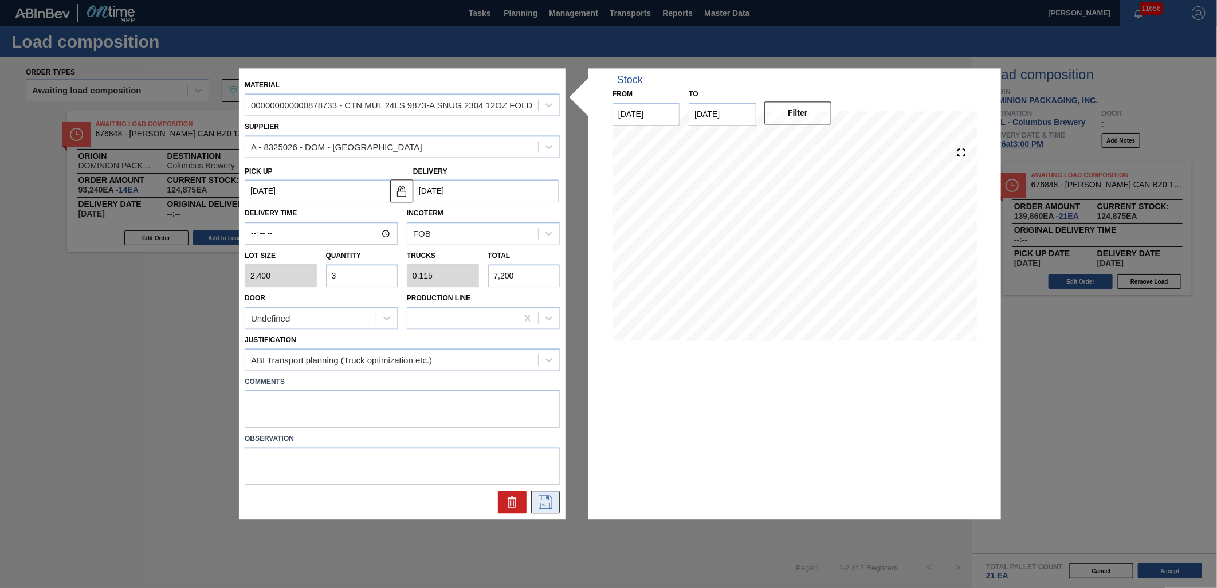
click at [558, 505] on button at bounding box center [545, 502] width 29 height 23
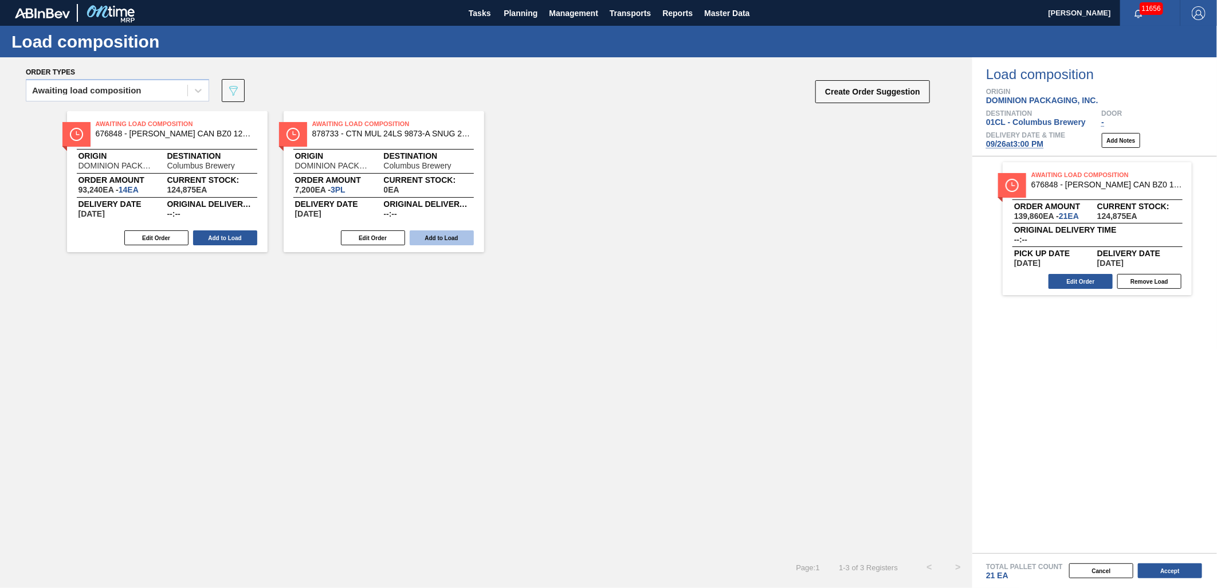
click at [436, 237] on button "Add to Load" at bounding box center [442, 237] width 64 height 15
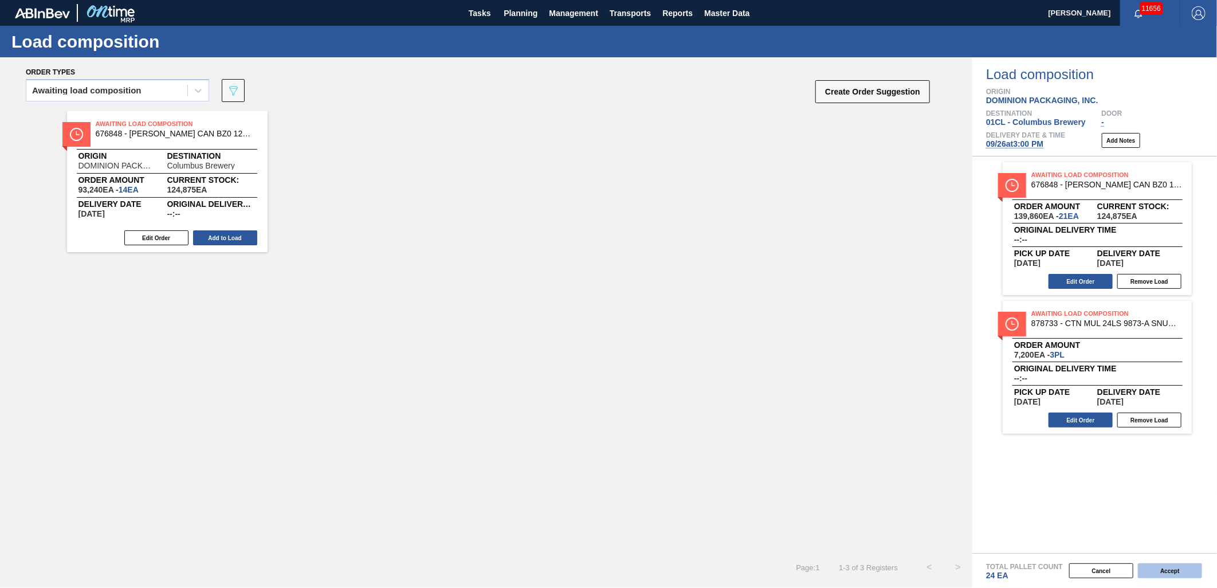
click at [1167, 574] on button "Accept" at bounding box center [1169, 570] width 64 height 15
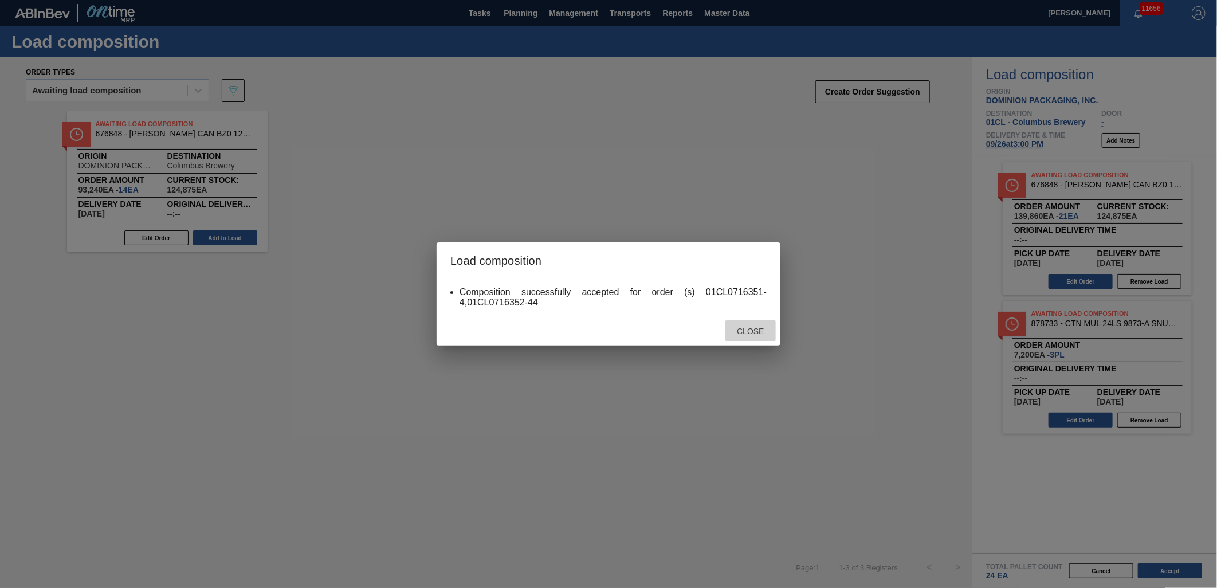
click at [749, 326] on span "Close" at bounding box center [749, 330] width 45 height 9
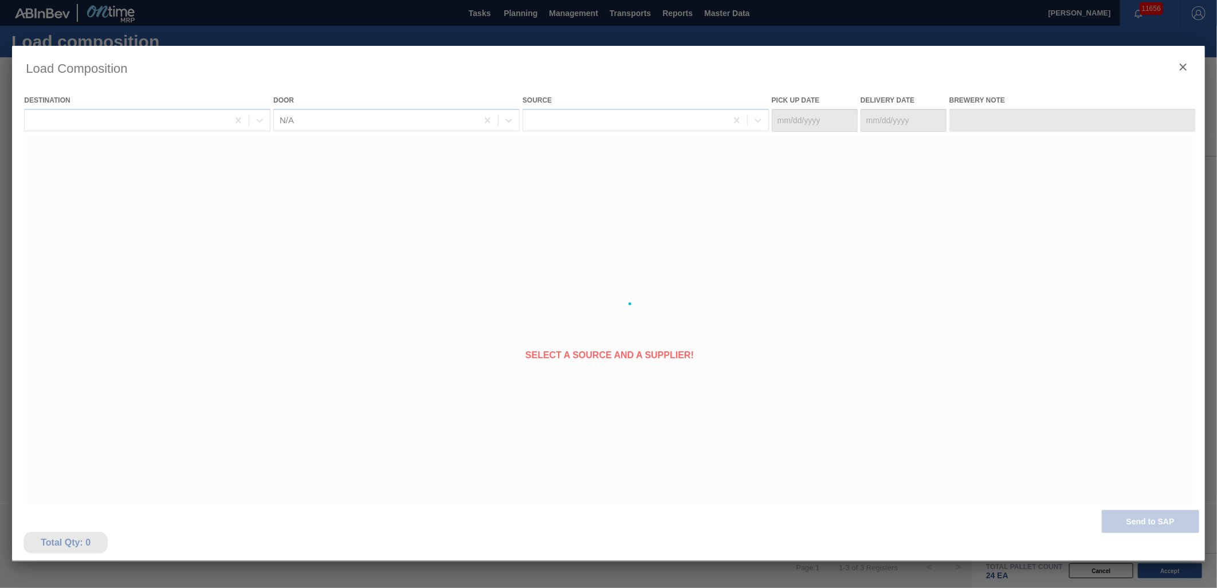
type Date "[DATE]"
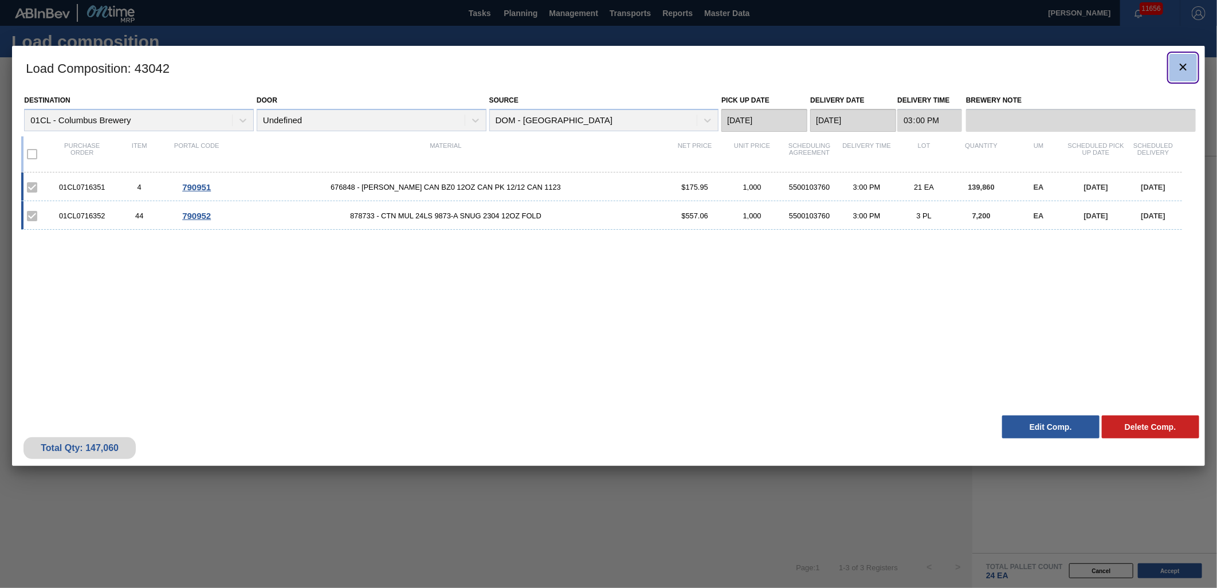
click at [1178, 72] on icon "botão de ícone" at bounding box center [1183, 67] width 14 height 14
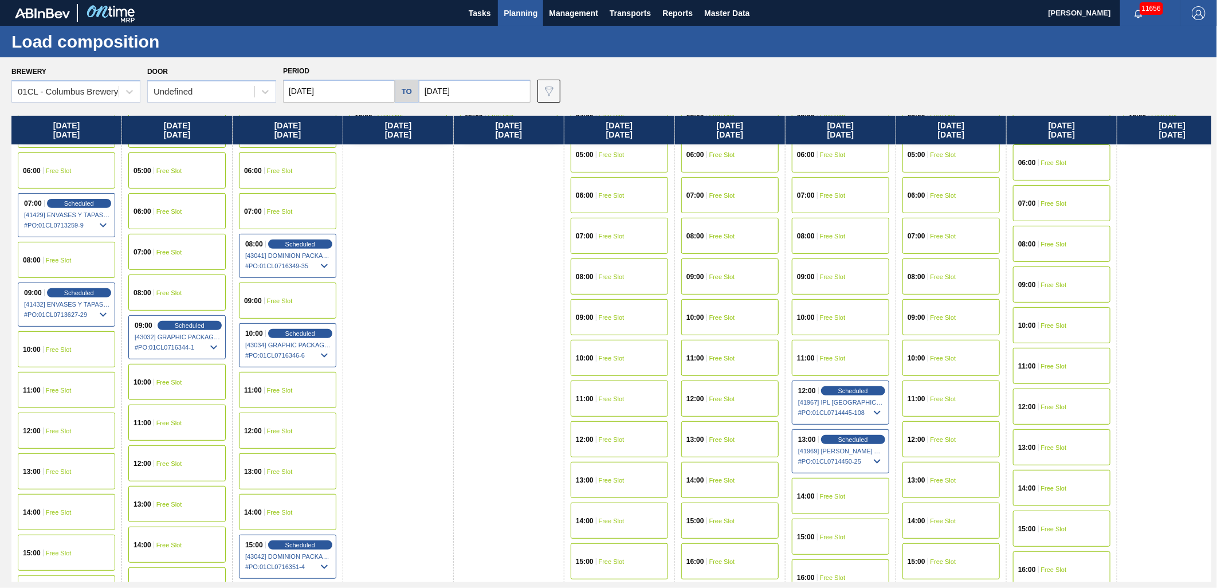
scroll to position [381, 0]
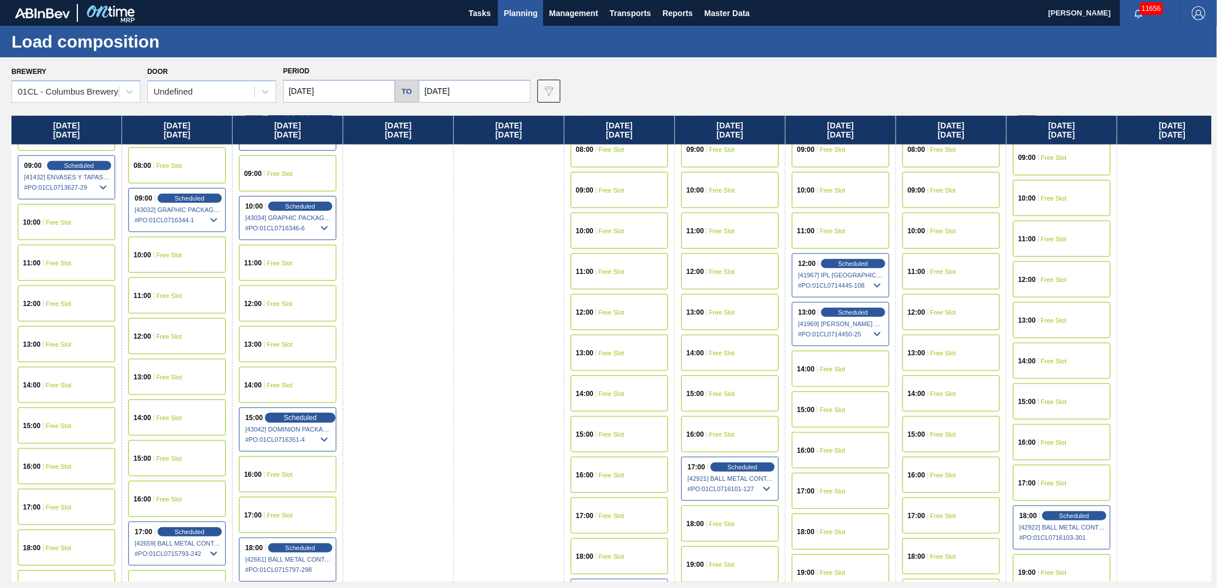
click at [296, 412] on div "Scheduled" at bounding box center [300, 417] width 70 height 10
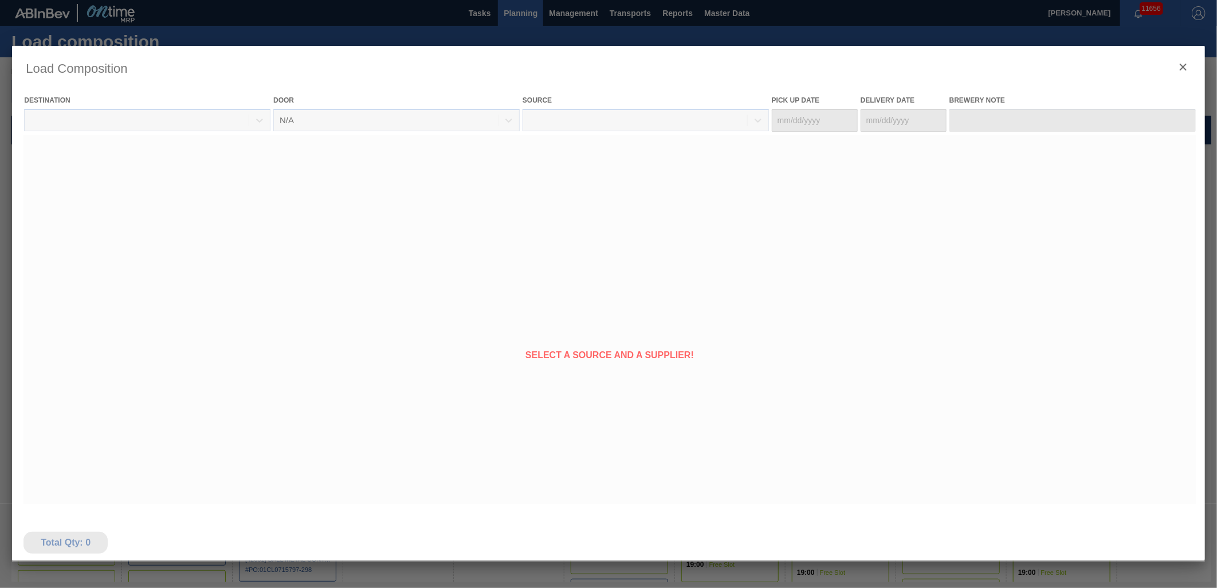
type Date "[DATE]"
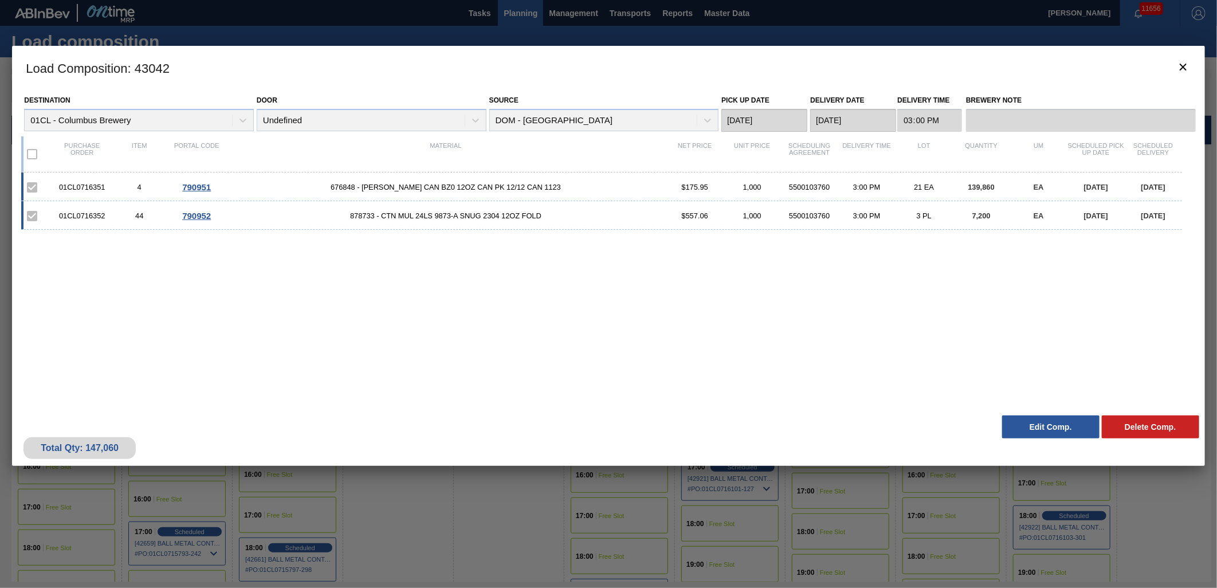
click at [1056, 426] on button "Edit Comp." at bounding box center [1050, 426] width 97 height 23
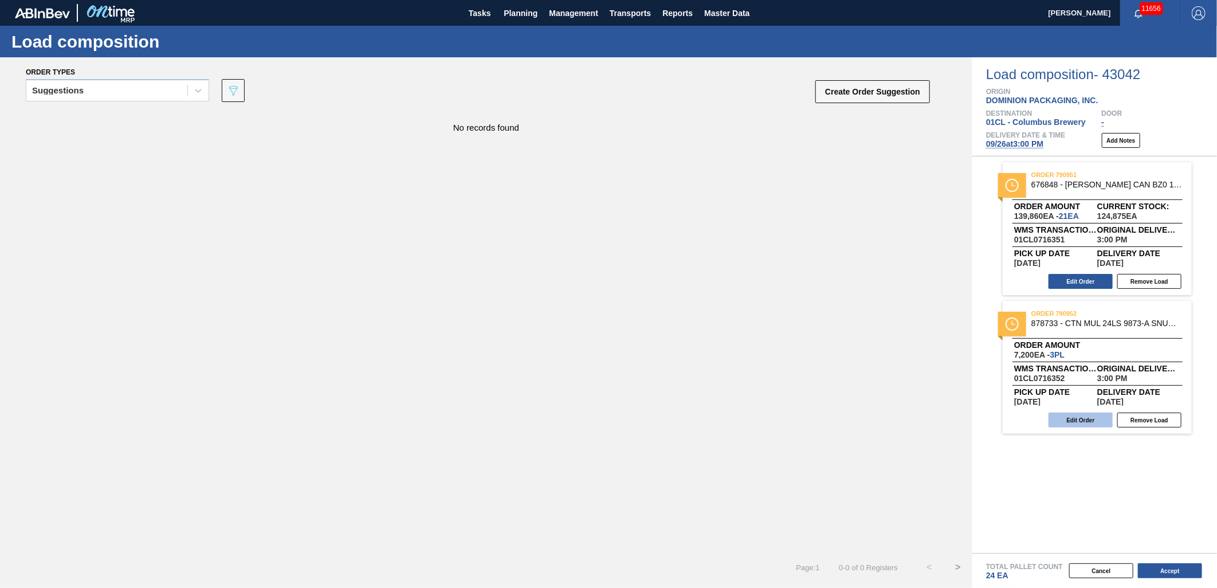
click at [1077, 416] on button "Edit Order" at bounding box center [1080, 419] width 64 height 15
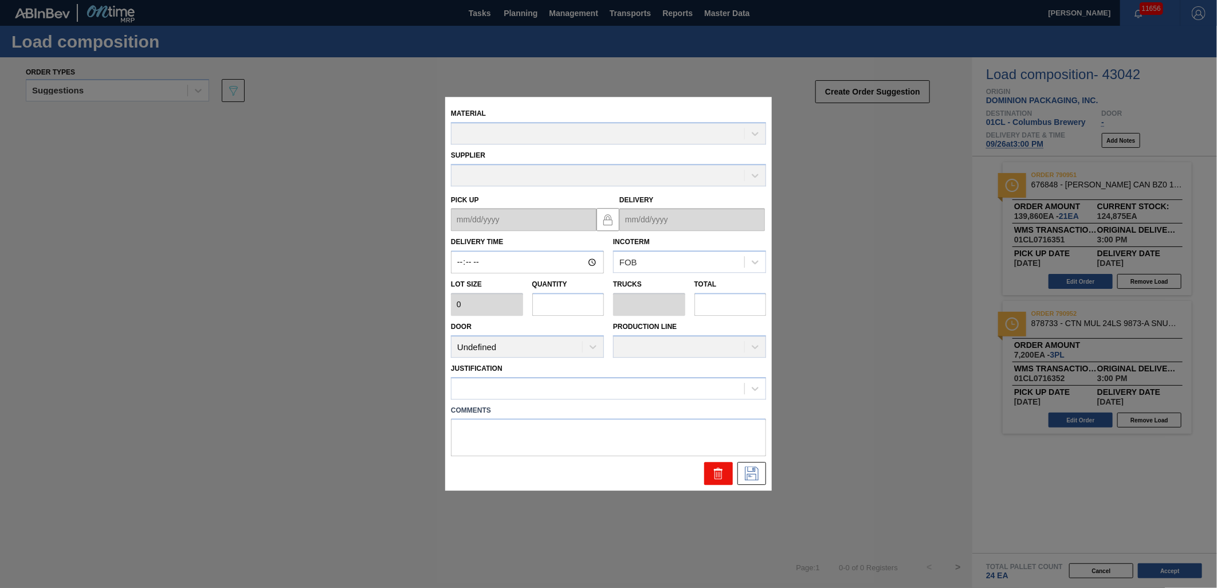
type input "15:00:00"
type input "2,400"
type input "3"
type input "0.115"
type input "7,200"
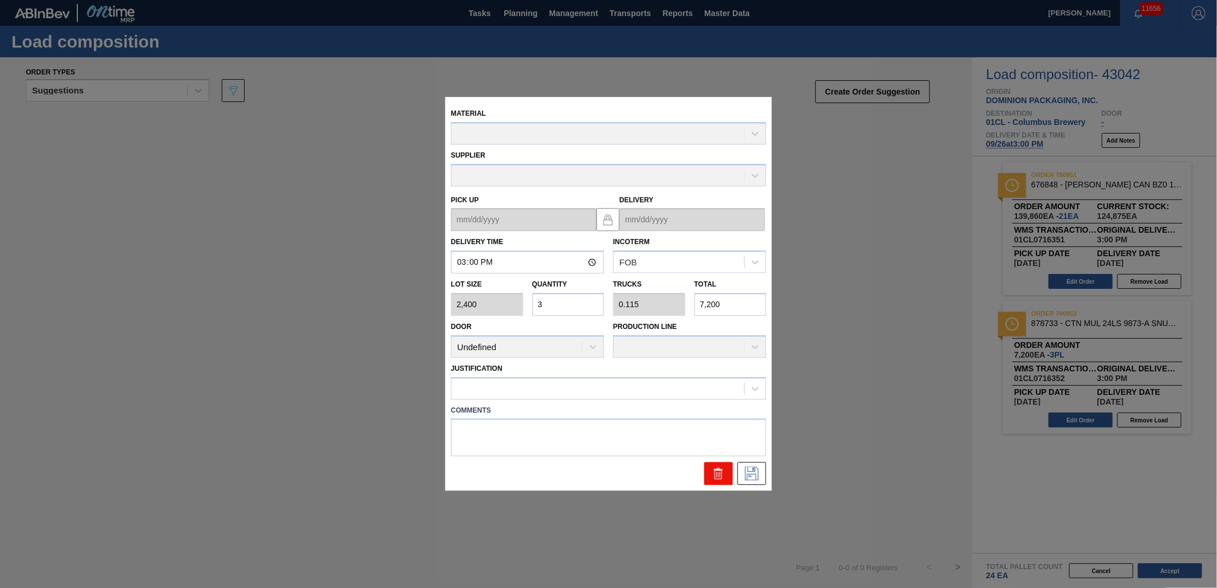
type up "[DATE]"
type input "[DATE]"
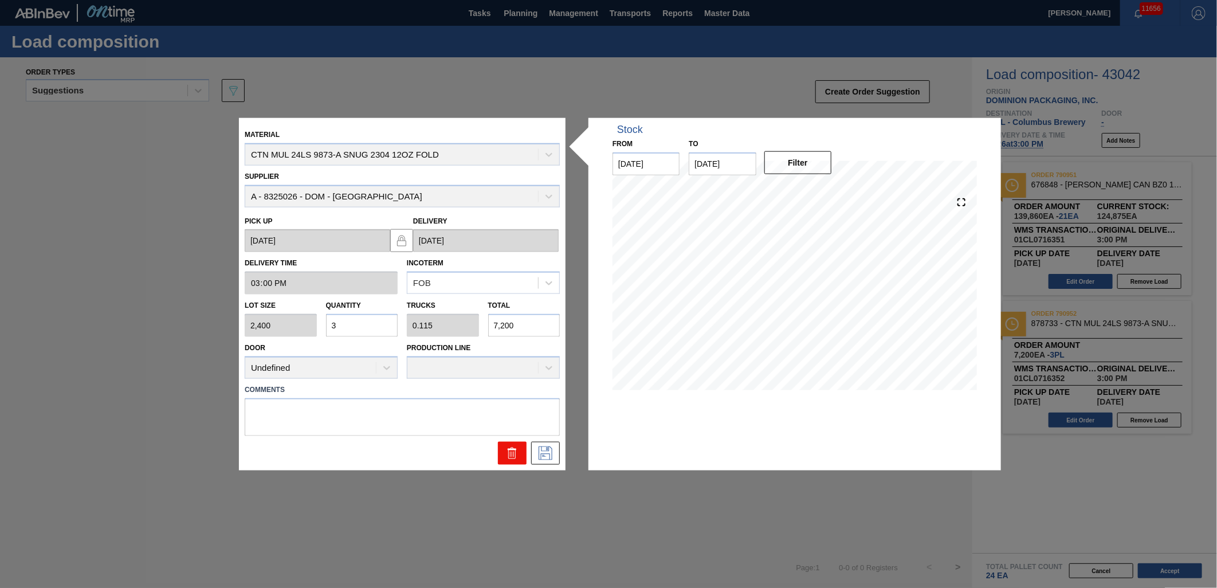
click at [505, 446] on icon at bounding box center [512, 453] width 14 height 14
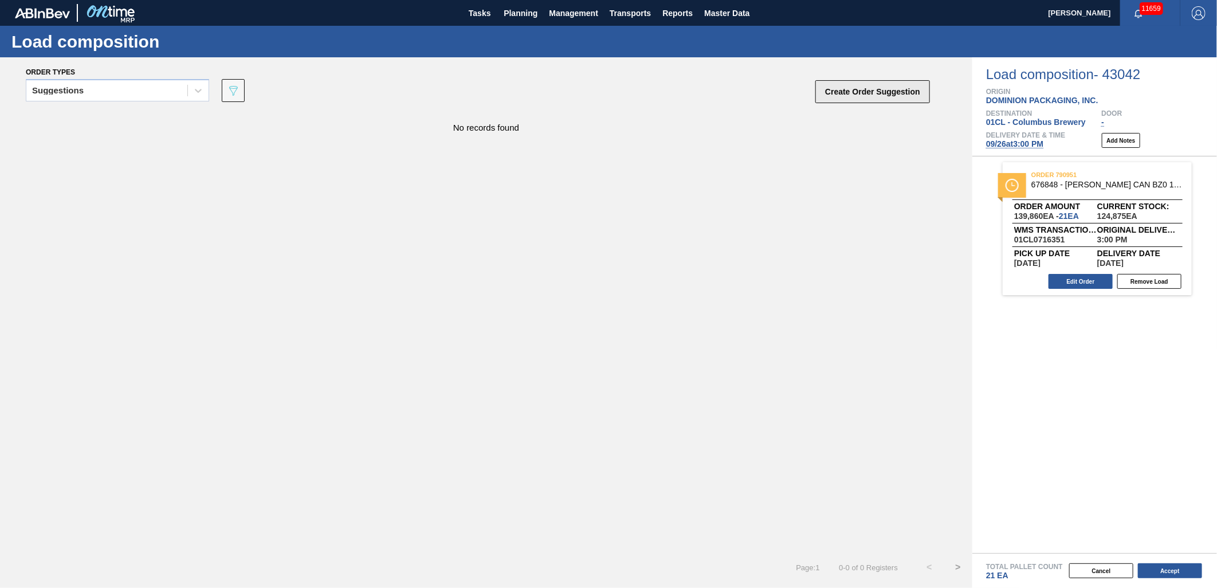
click at [869, 95] on button "Create Order Suggestion" at bounding box center [872, 91] width 115 height 23
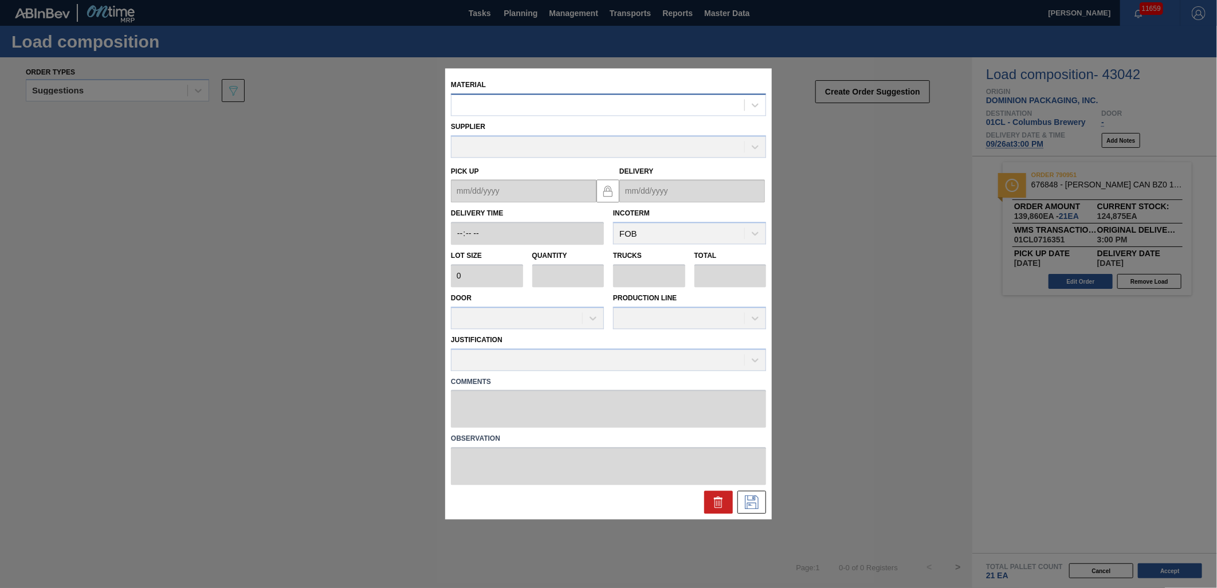
click at [609, 104] on div at bounding box center [597, 105] width 293 height 17
type input "878730"
click at [599, 118] on div "Supplier" at bounding box center [608, 137] width 324 height 42
click at [584, 105] on div at bounding box center [597, 105] width 293 height 17
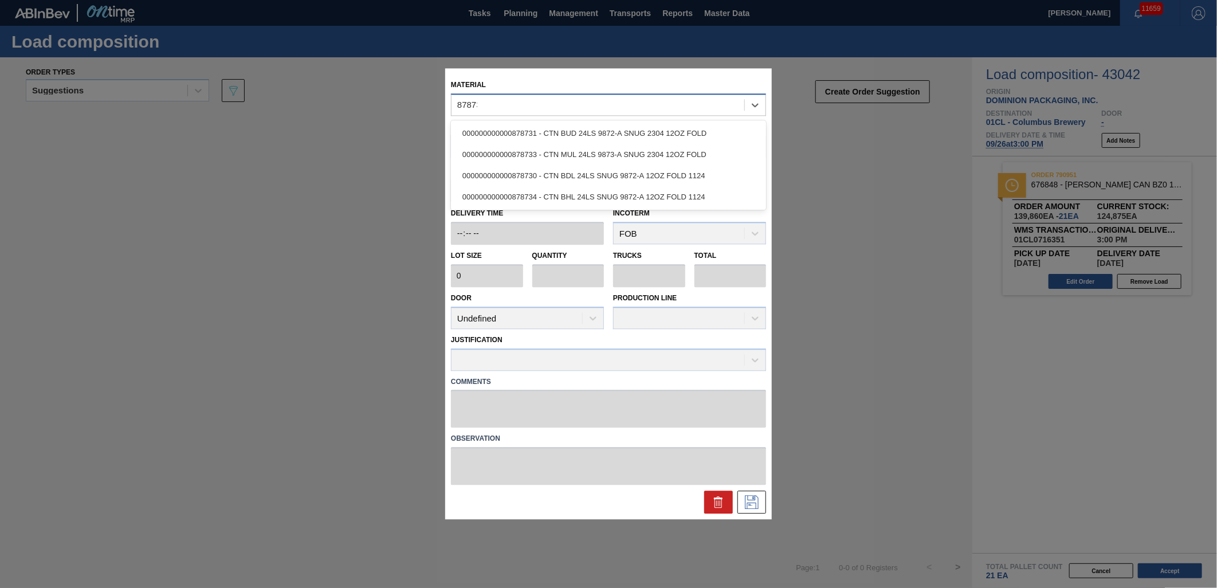
type input "878730"
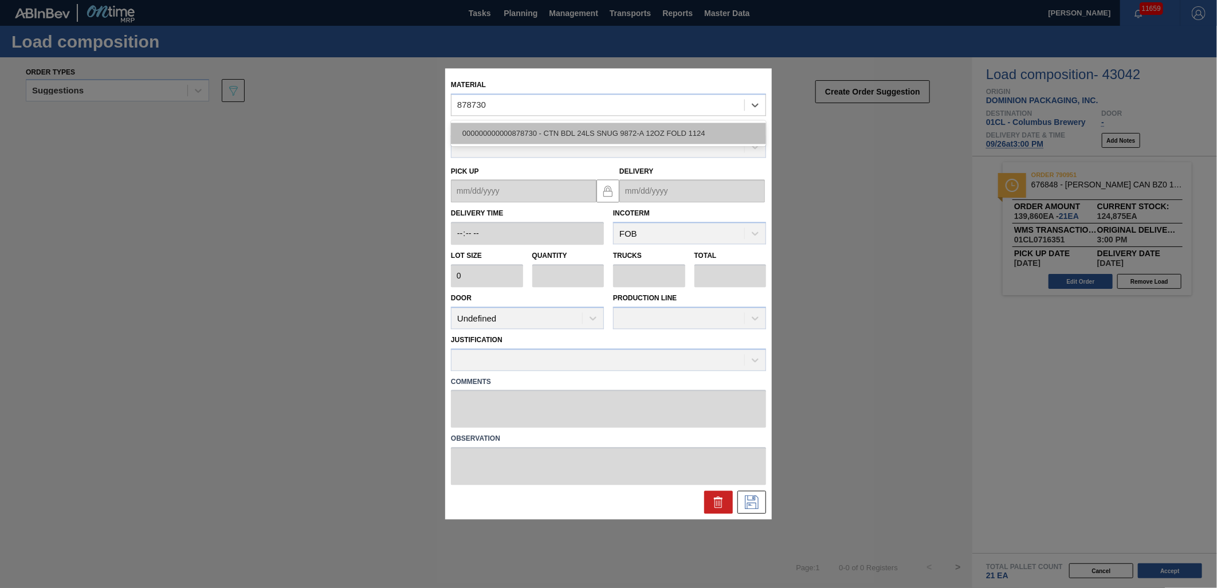
click at [603, 134] on div "000000000000878730 - CTN BDL 24LS SNUG 9872-A 12OZ FOLD 1124" at bounding box center [608, 133] width 315 height 21
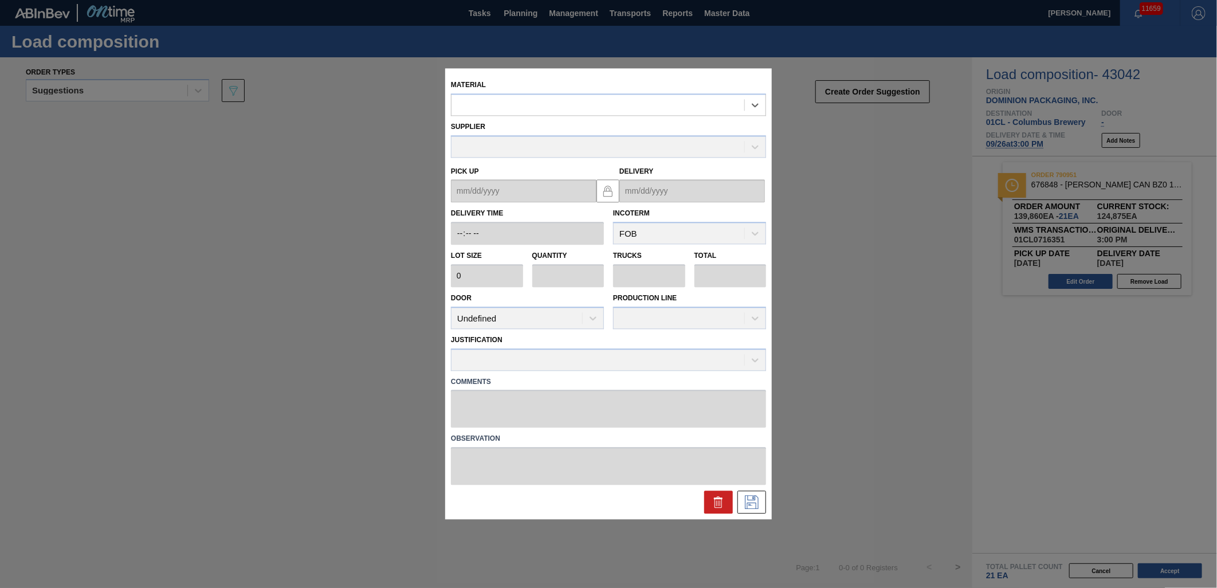
type input "2,400"
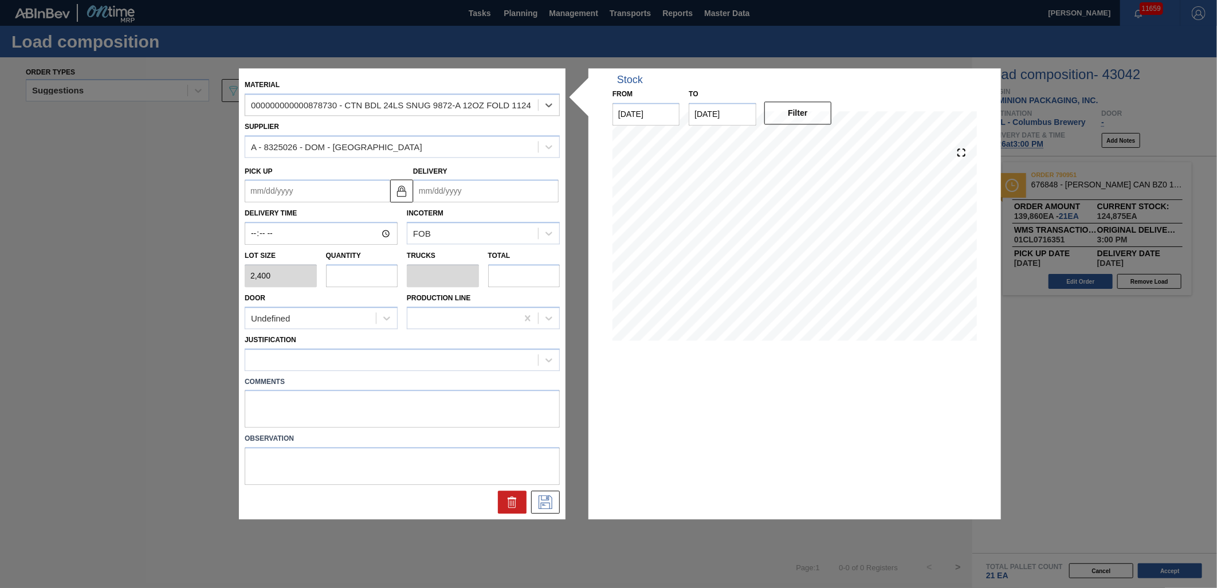
click at [467, 195] on input "Delivery" at bounding box center [485, 191] width 145 height 23
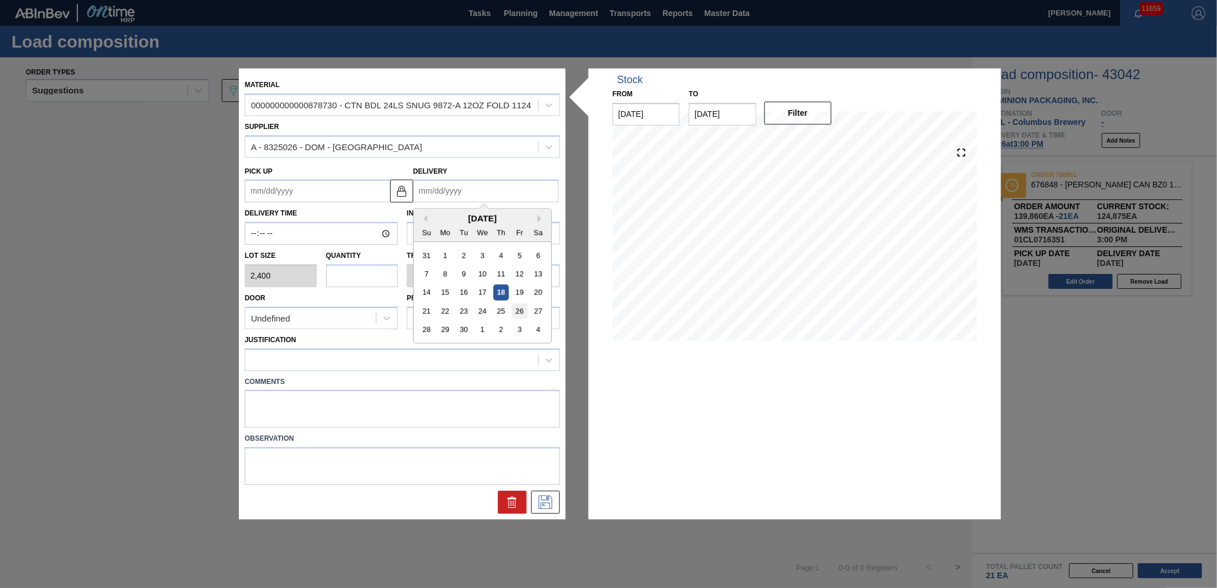
click at [515, 310] on div "26" at bounding box center [518, 311] width 15 height 15
type up "[DATE]"
type input "[DATE]"
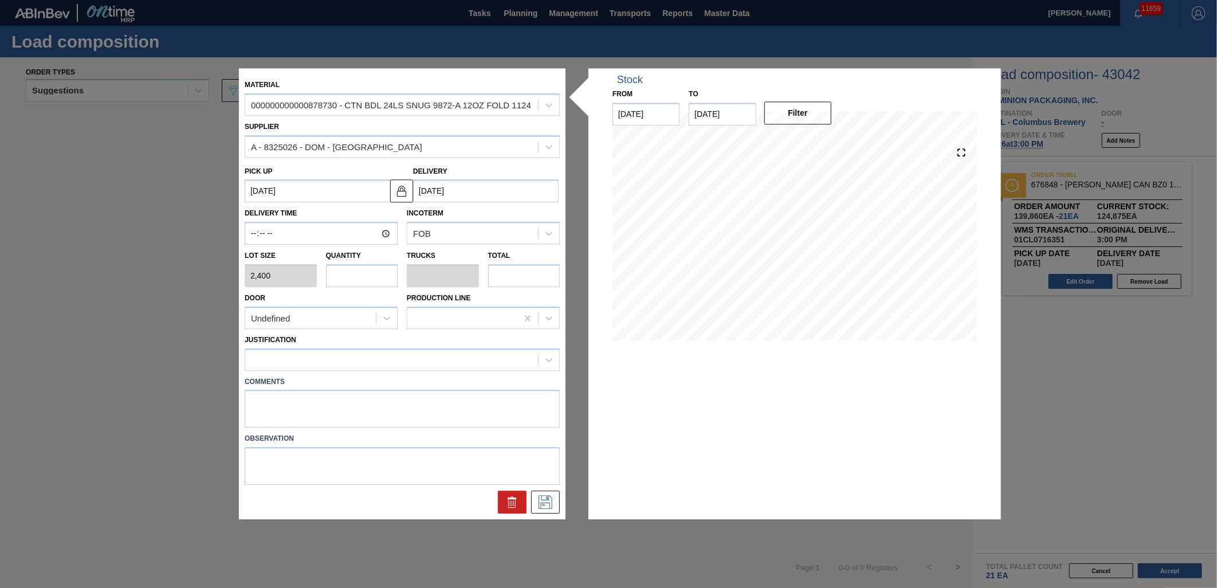
click at [395, 277] on input "text" at bounding box center [362, 275] width 72 height 23
type input "3"
type input "0.125"
type input "7,200"
type input "3"
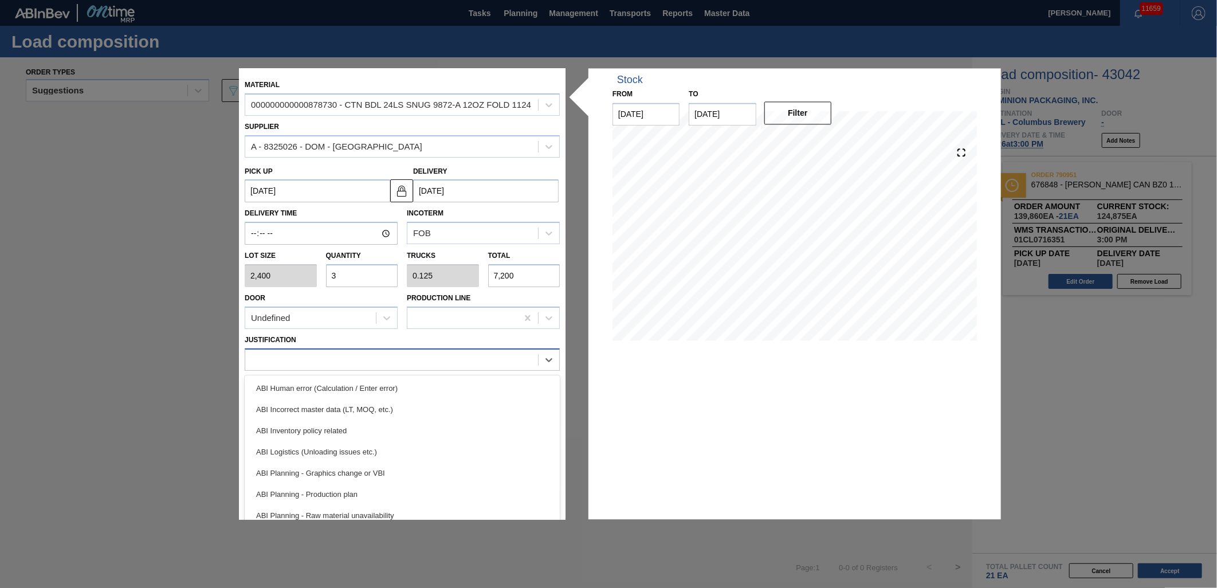
click at [351, 356] on div at bounding box center [391, 359] width 293 height 17
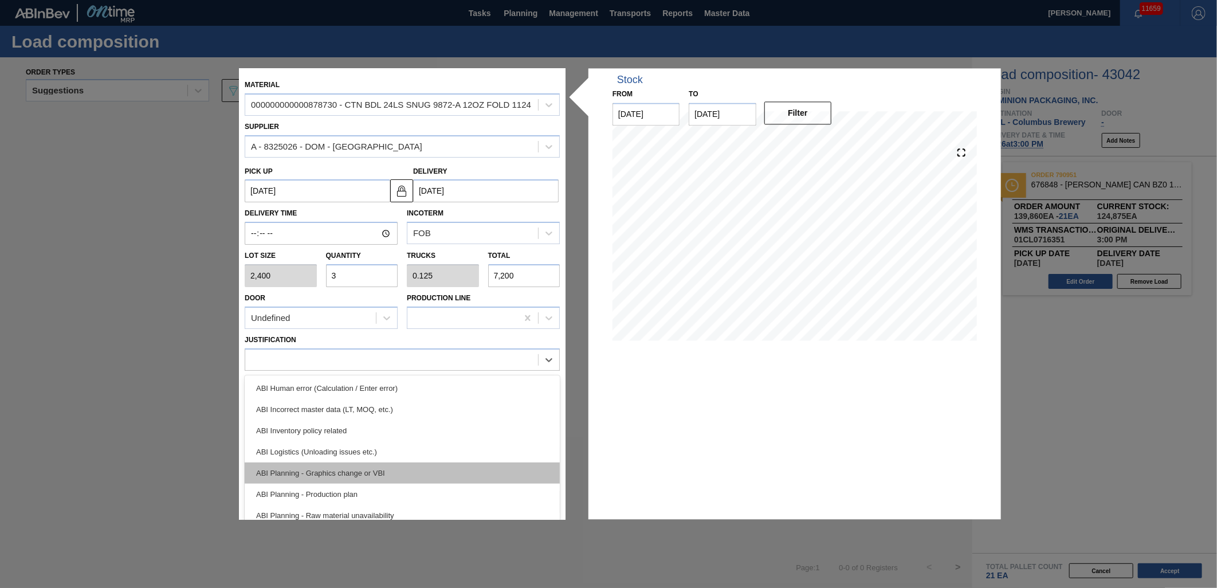
scroll to position [64, 0]
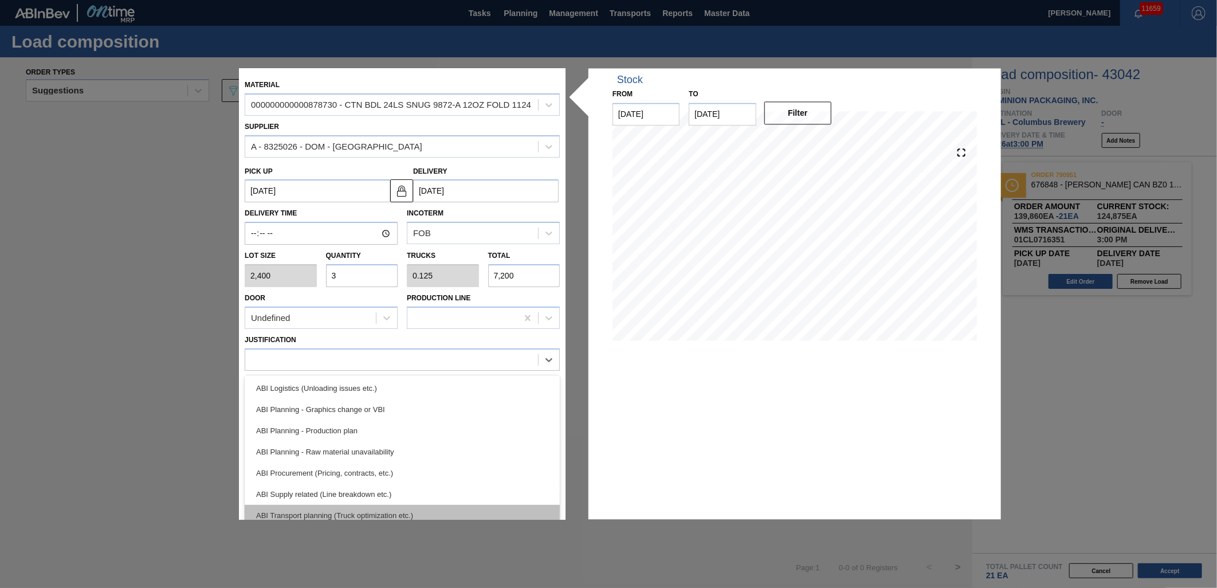
click at [433, 511] on div "ABI Transport planning (Truck optimization etc.)" at bounding box center [402, 515] width 315 height 21
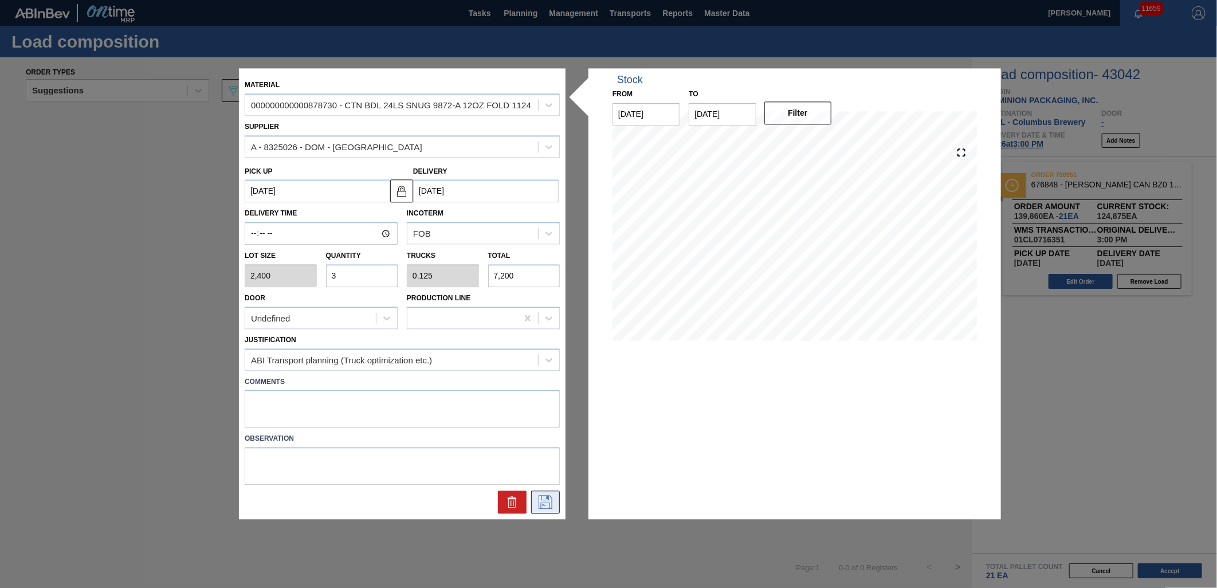
click at [541, 502] on icon at bounding box center [545, 502] width 14 height 14
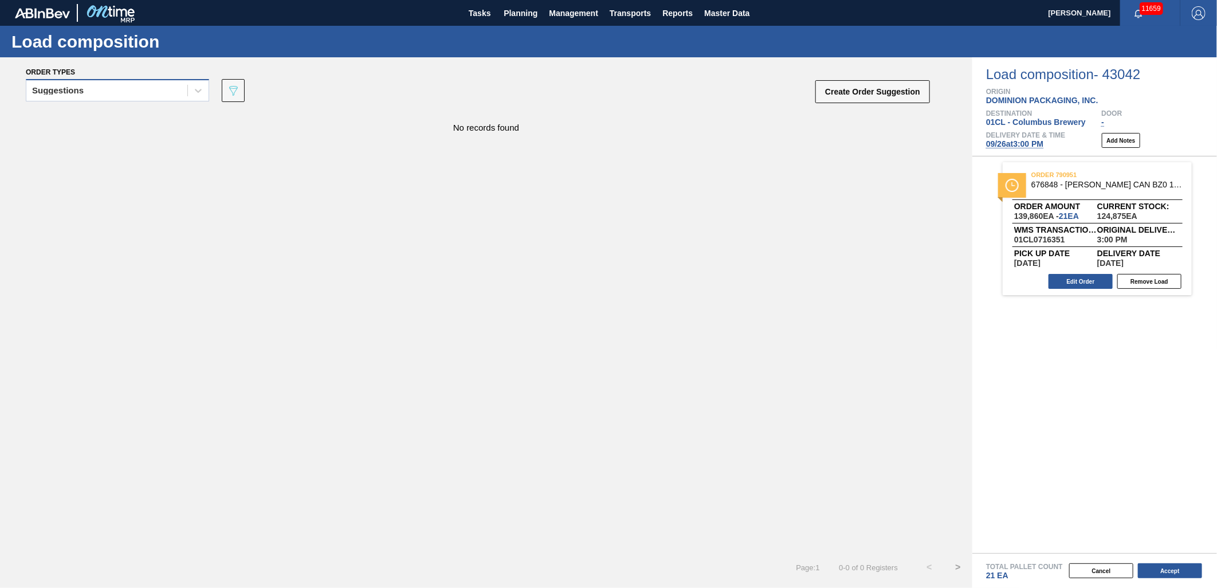
click at [169, 93] on div "Suggestions" at bounding box center [106, 90] width 161 height 17
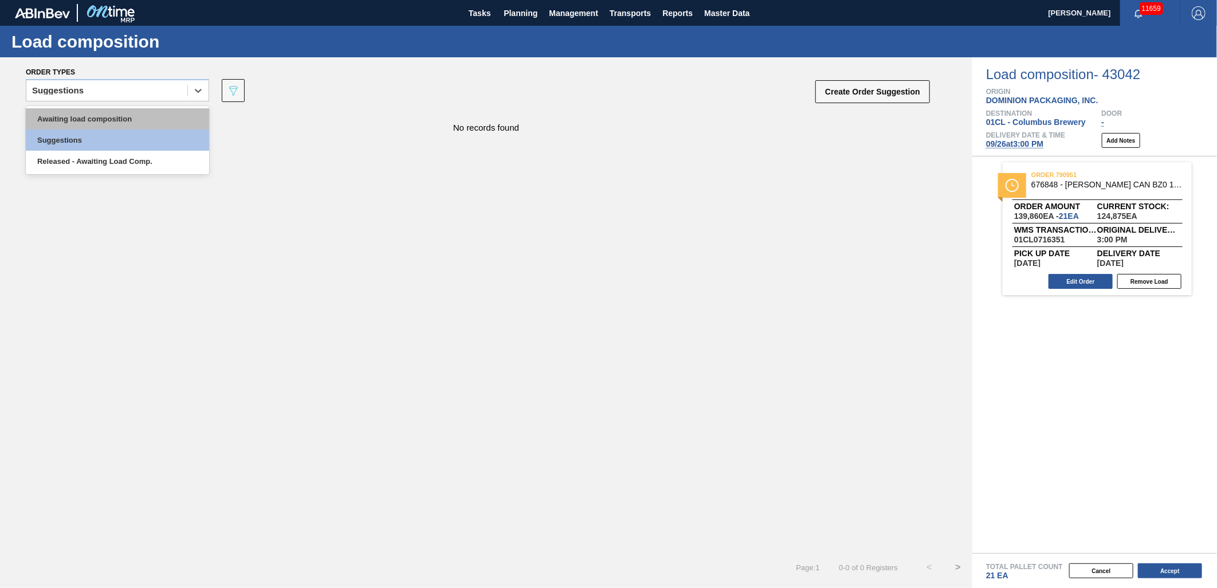
click at [160, 112] on div "Awaiting load composition" at bounding box center [117, 118] width 183 height 21
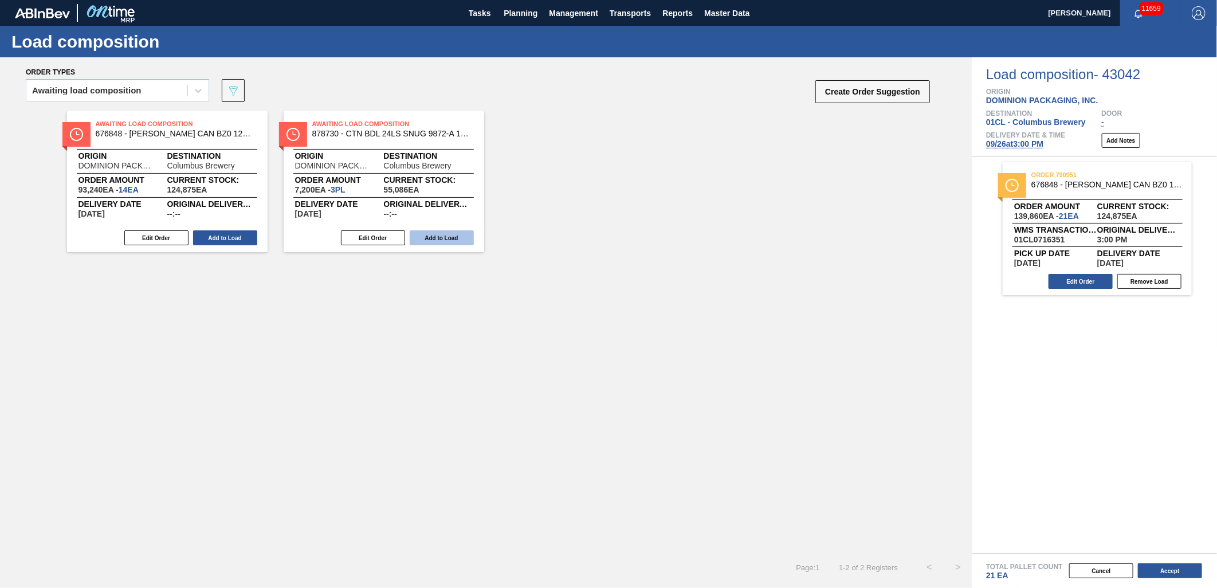
click at [438, 237] on button "Add to Load" at bounding box center [442, 237] width 64 height 15
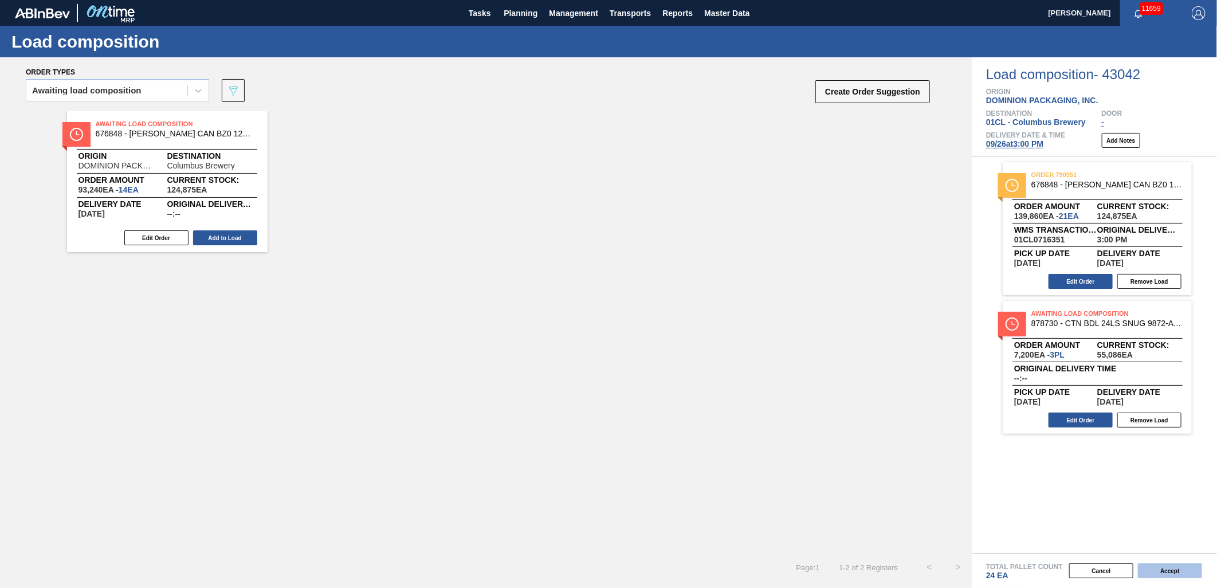
click at [1167, 565] on button "Accept" at bounding box center [1169, 570] width 64 height 15
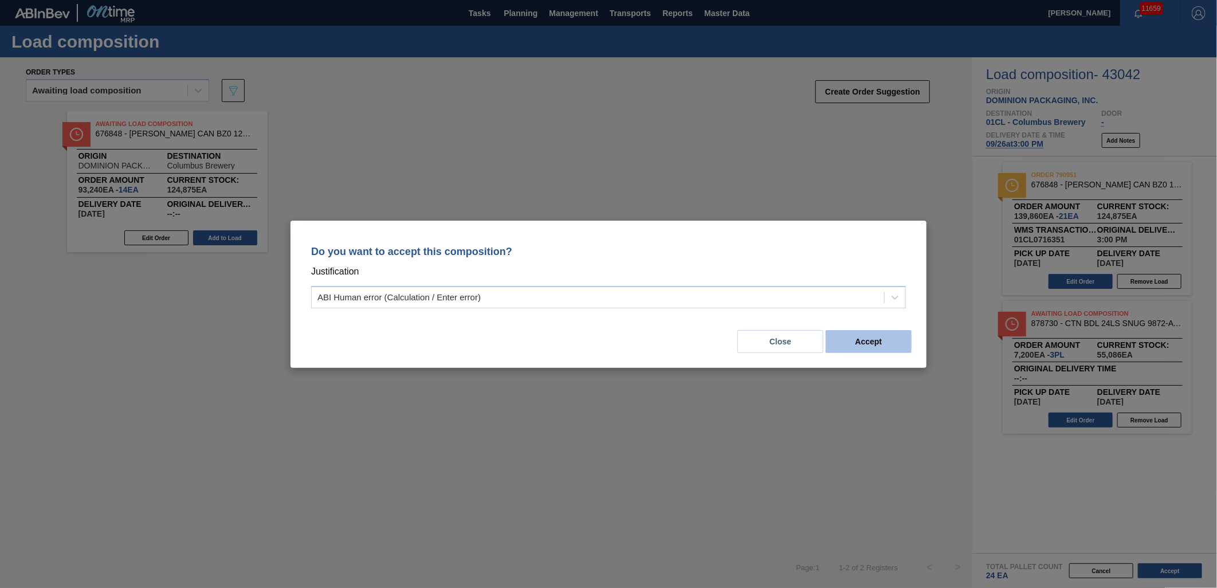
click at [855, 339] on button "Accept" at bounding box center [868, 341] width 86 height 23
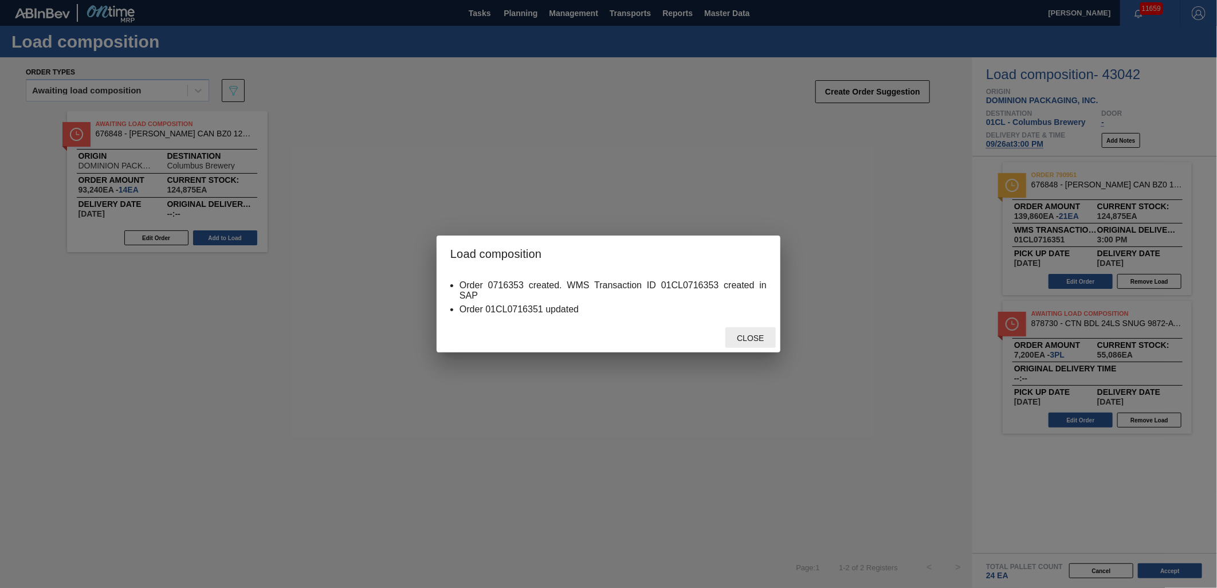
click at [767, 347] on div "Close" at bounding box center [750, 337] width 50 height 21
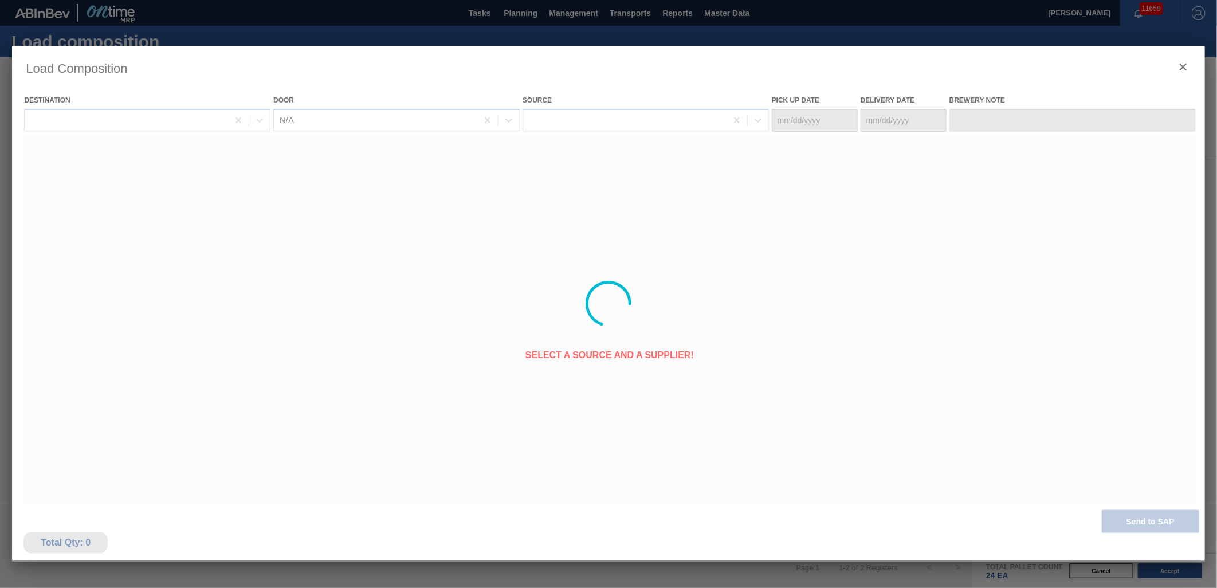
type Date "[DATE]"
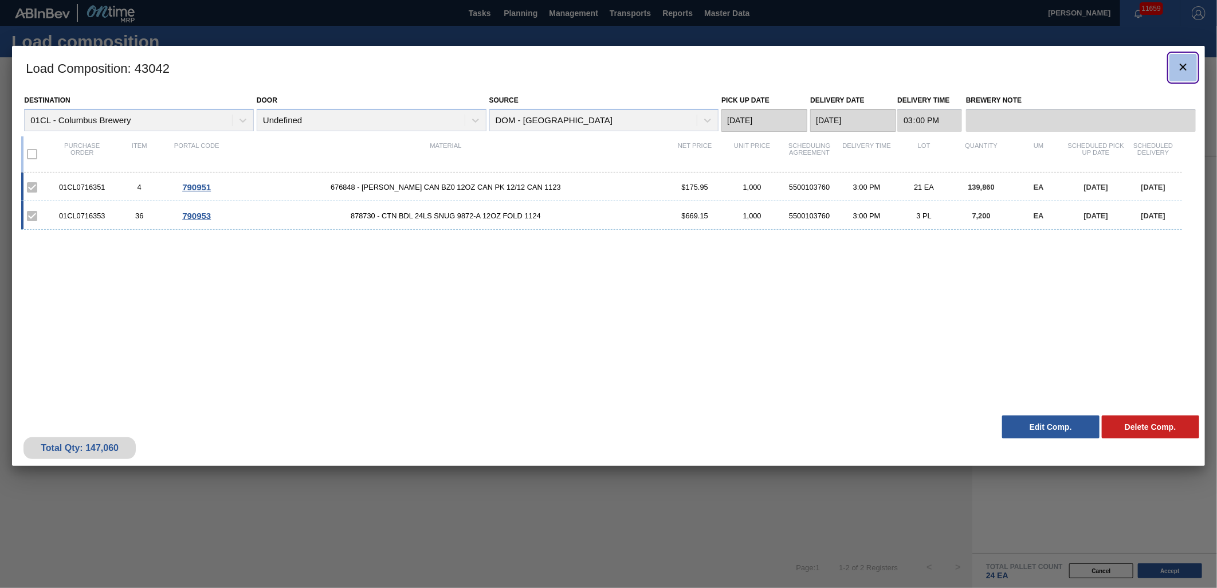
click at [1182, 76] on button "botão de ícone" at bounding box center [1182, 67] width 27 height 27
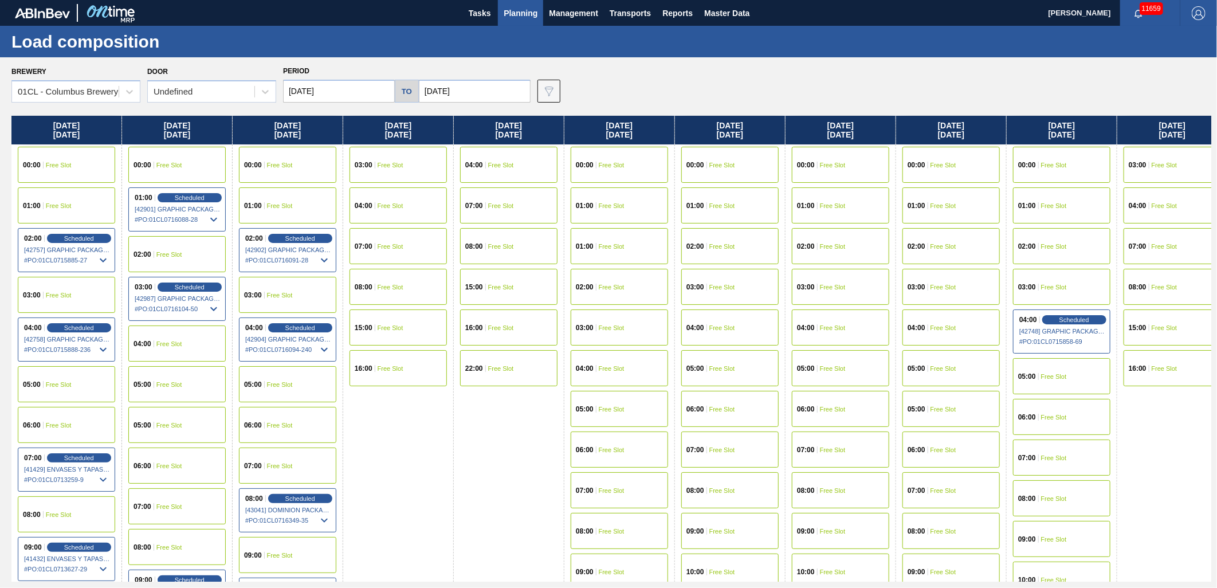
click at [721, 449] on span "Free Slot" at bounding box center [722, 449] width 26 height 7
click at [731, 441] on div "07:00 Free Slot" at bounding box center [729, 449] width 97 height 36
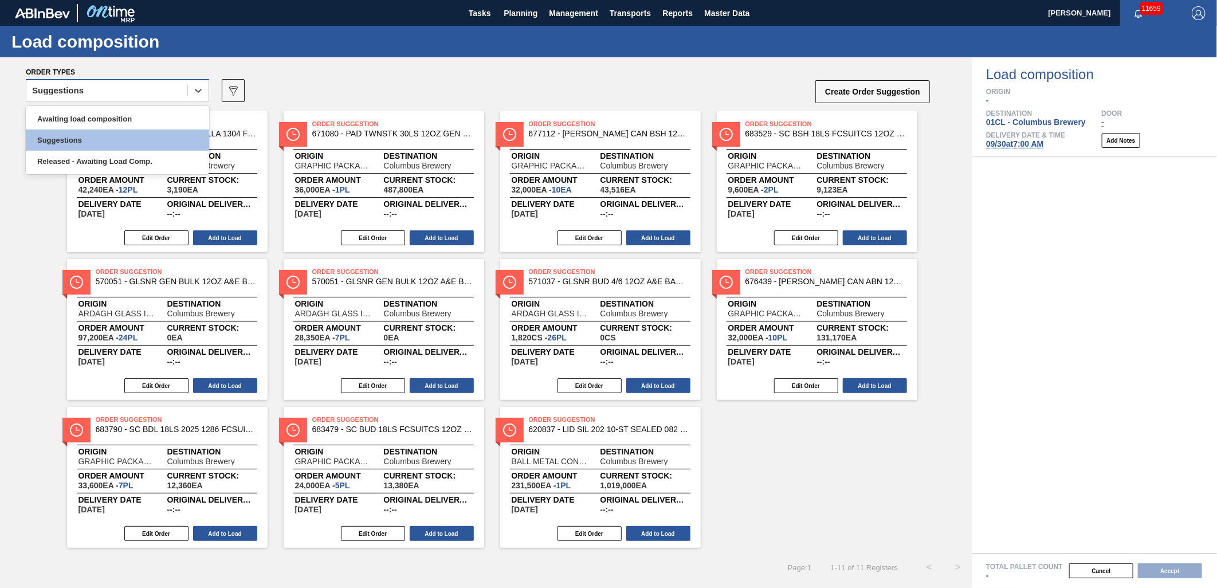
click at [159, 86] on div "Suggestions" at bounding box center [106, 90] width 161 height 17
click at [126, 115] on div "Awaiting load composition" at bounding box center [117, 118] width 183 height 21
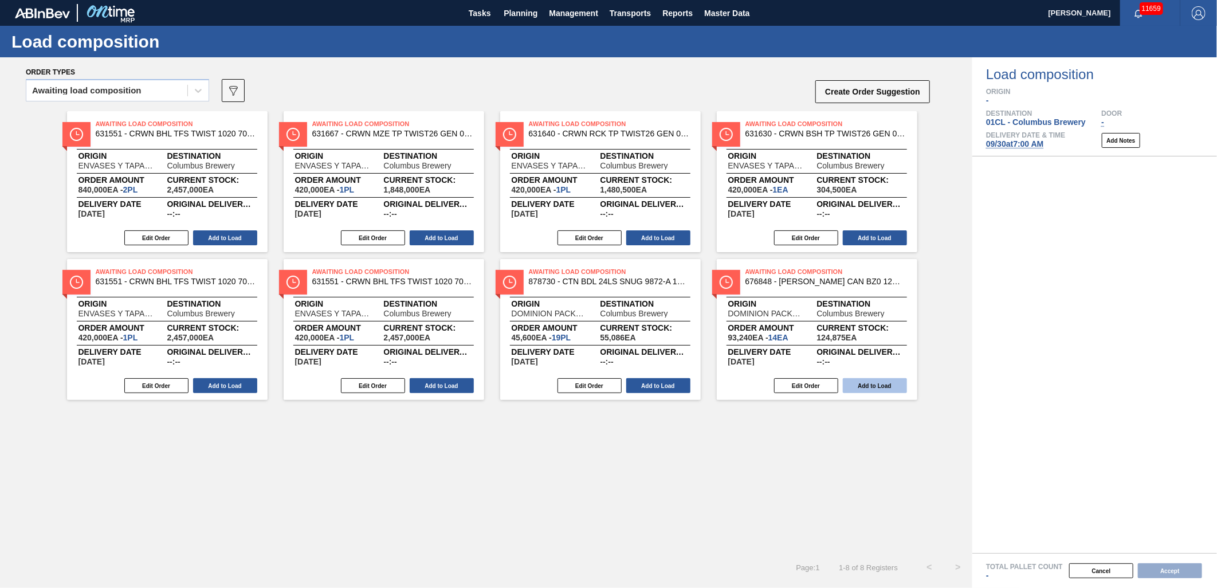
click at [885, 384] on button "Add to Load" at bounding box center [875, 385] width 64 height 15
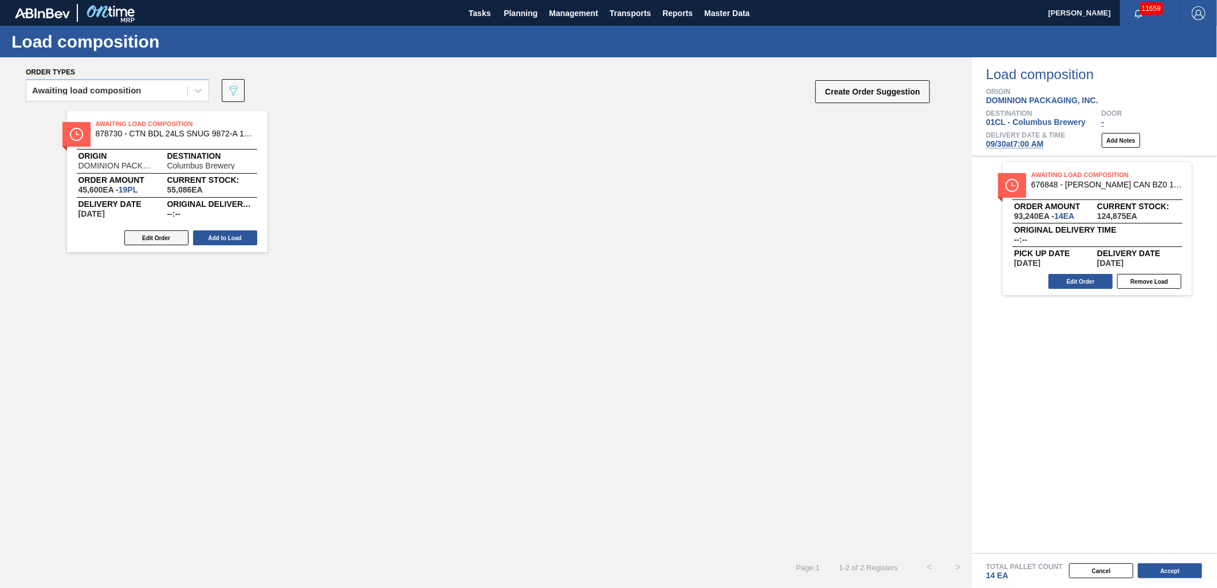
click at [155, 233] on button "Edit Order" at bounding box center [156, 237] width 64 height 15
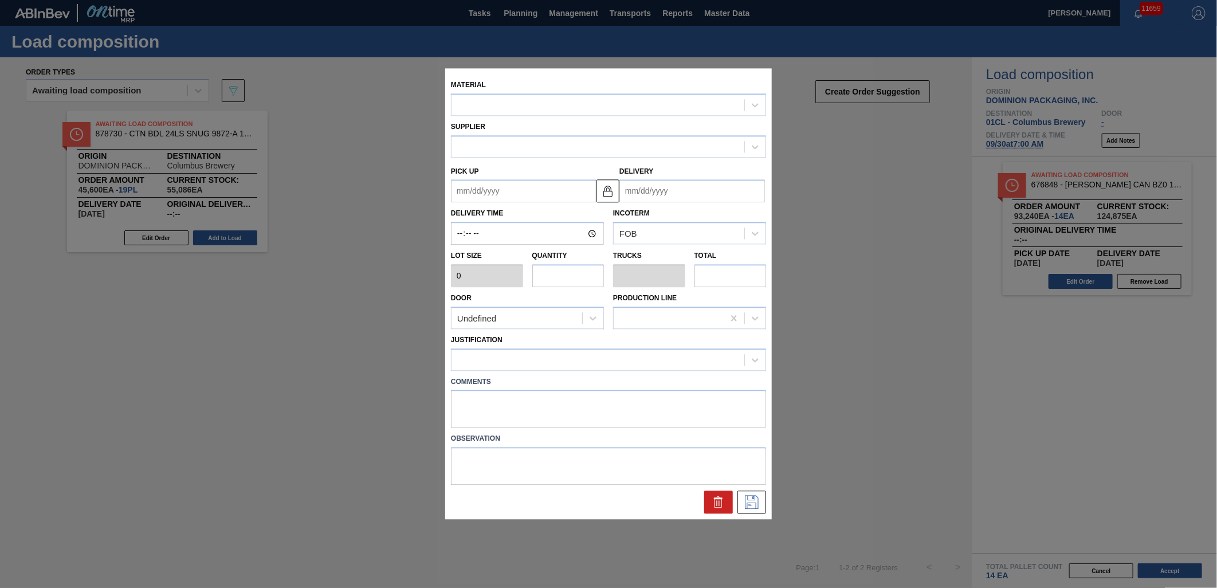
type input "2,400"
type input "19"
type input "0.792"
type input "45,600"
type up "[DATE]"
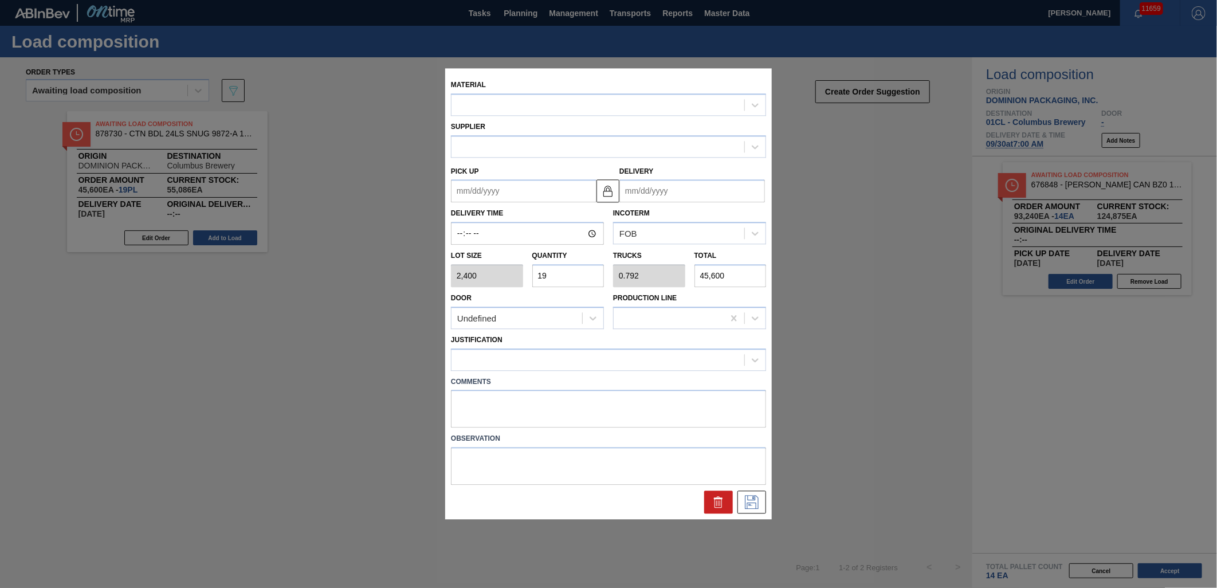
type input "[DATE]"
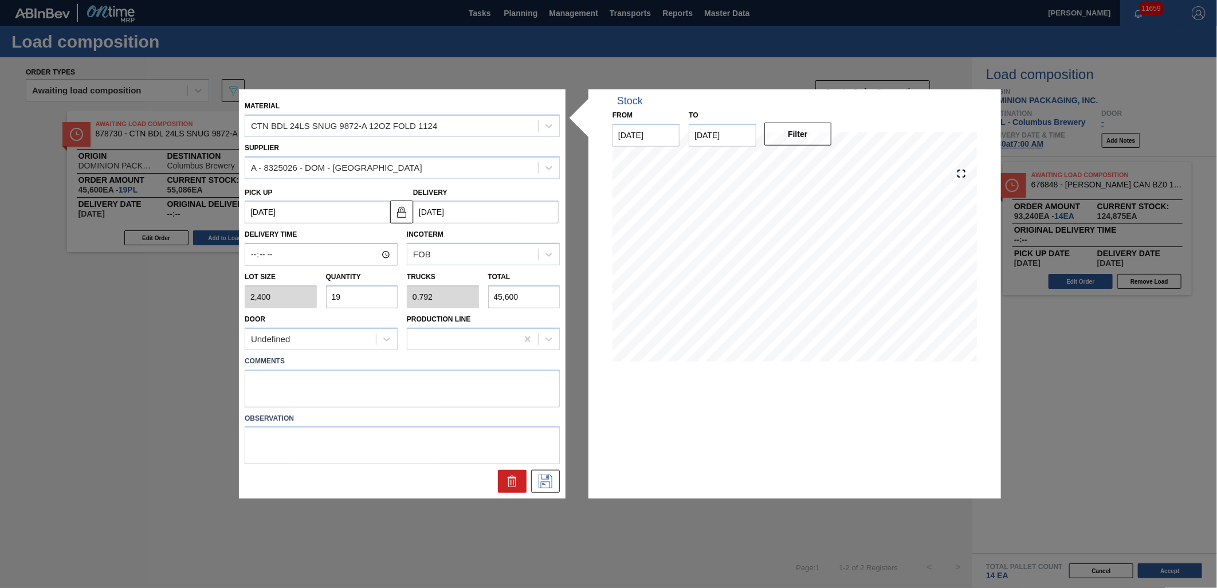
click at [358, 288] on input "19" at bounding box center [362, 296] width 72 height 23
type input "1"
type input "0.042"
type input "2,400"
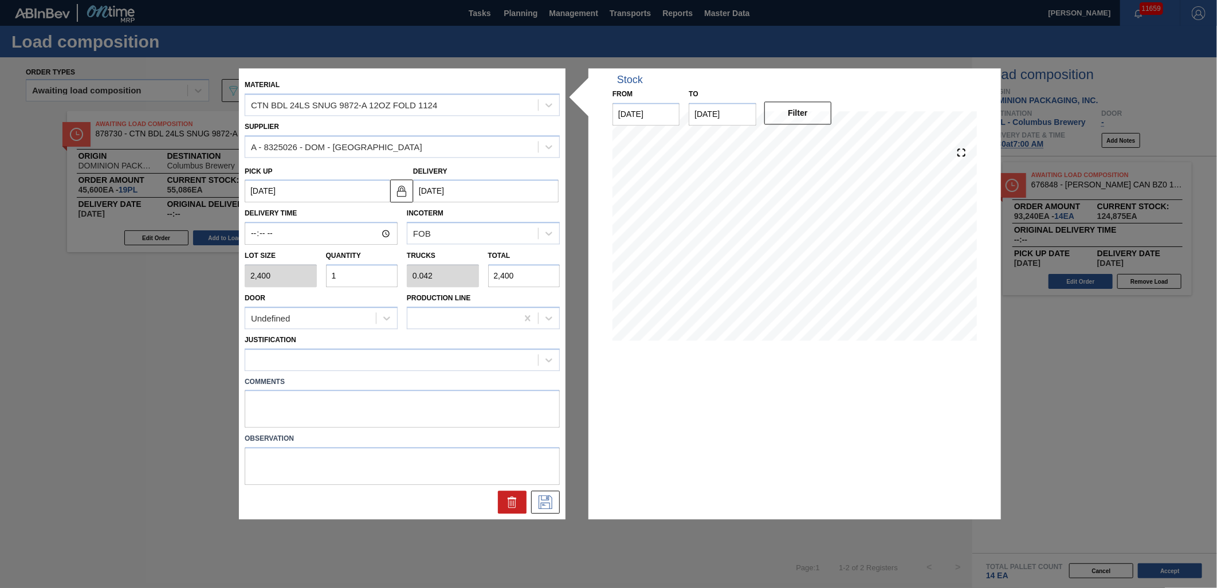
type input "0"
type input "1"
type input "0.042"
type input "2,400"
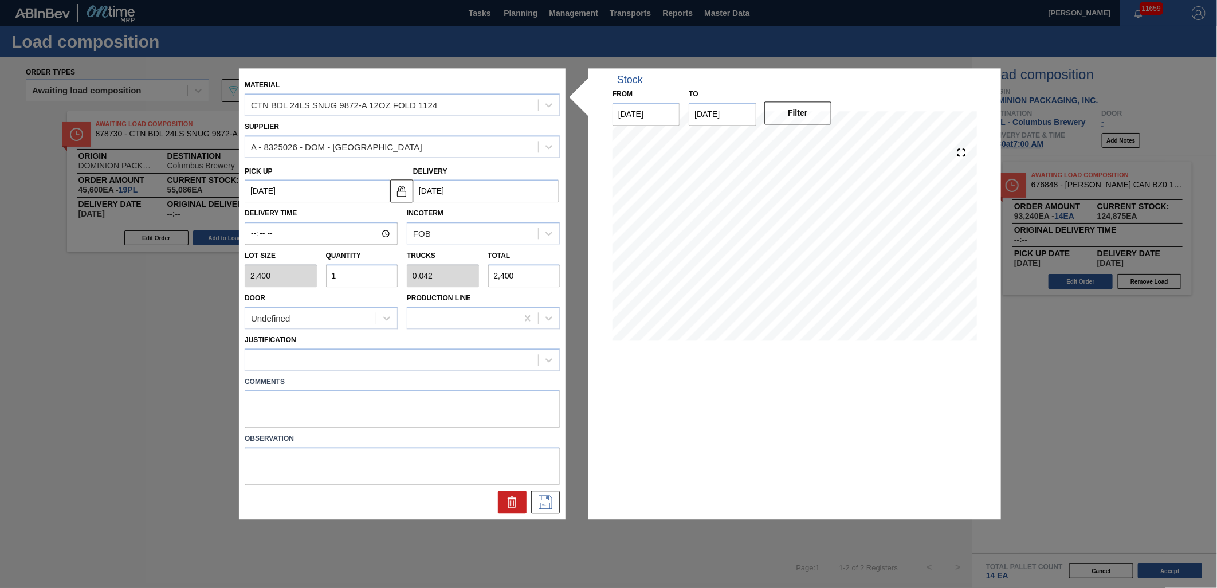
type input "10"
type input "0.417"
type input "24,000"
type input "10"
click at [351, 357] on div at bounding box center [391, 359] width 293 height 17
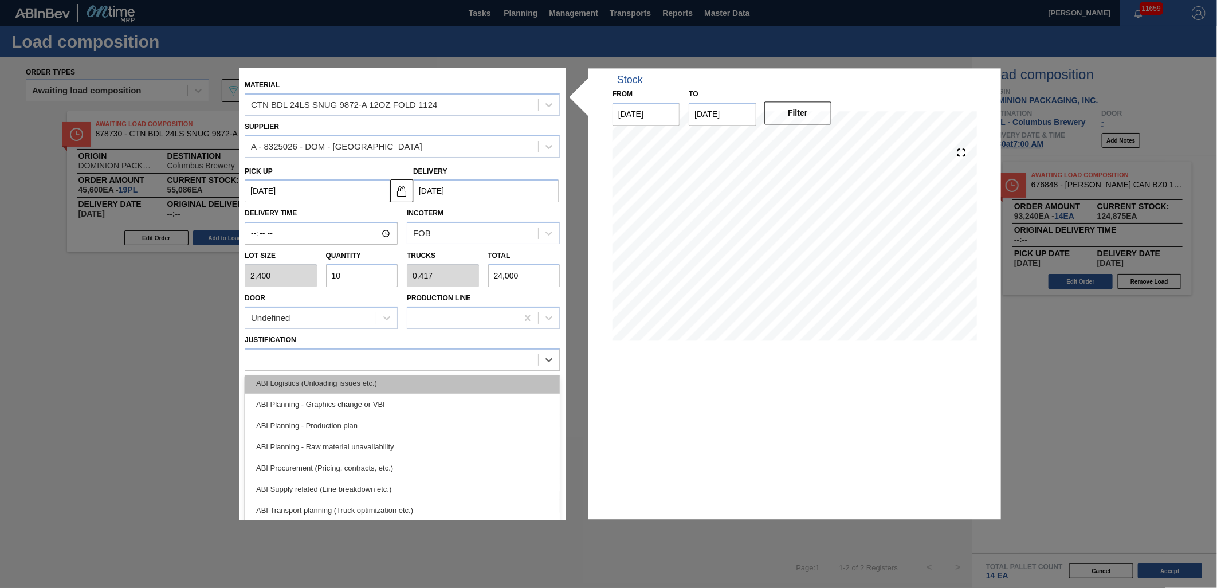
scroll to position [127, 0]
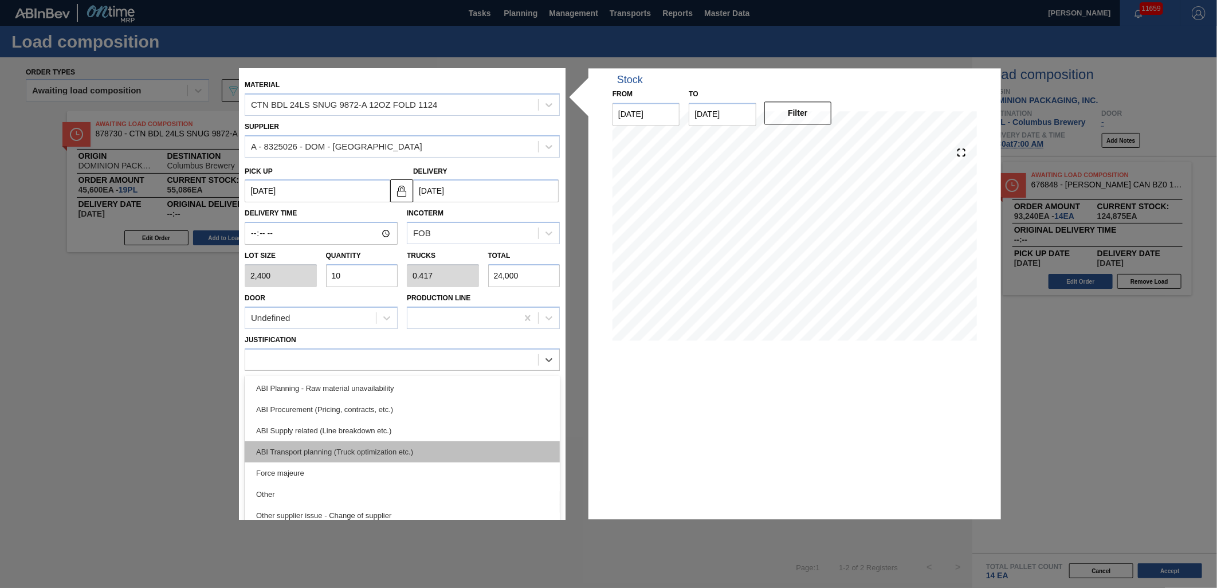
click at [411, 453] on div "ABI Transport planning (Truck optimization etc.)" at bounding box center [402, 451] width 315 height 21
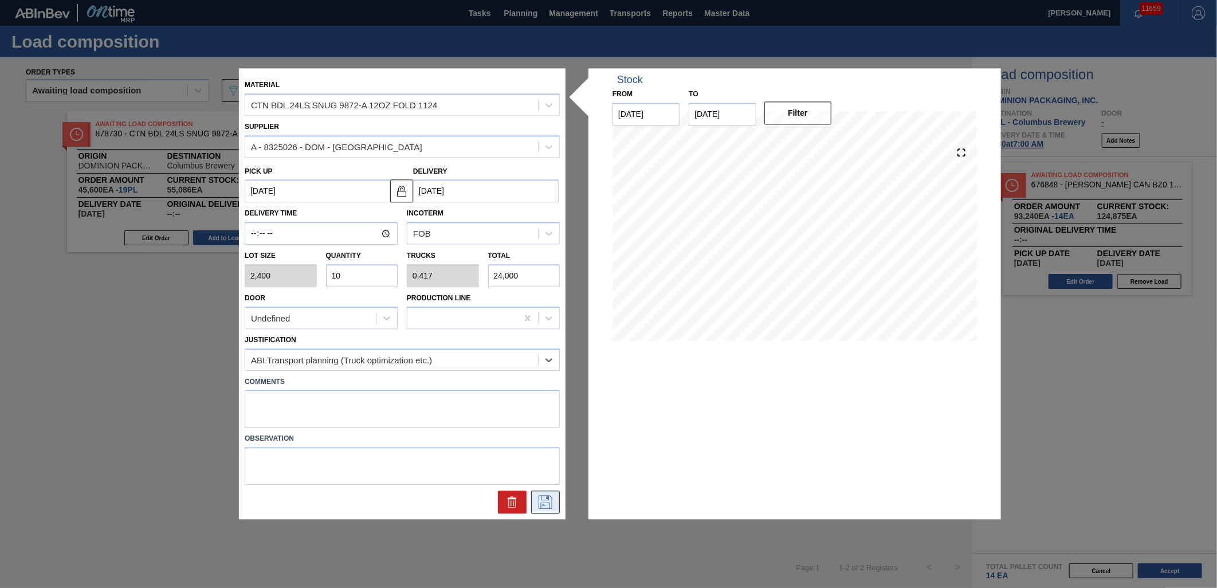
click at [541, 502] on icon at bounding box center [545, 502] width 14 height 14
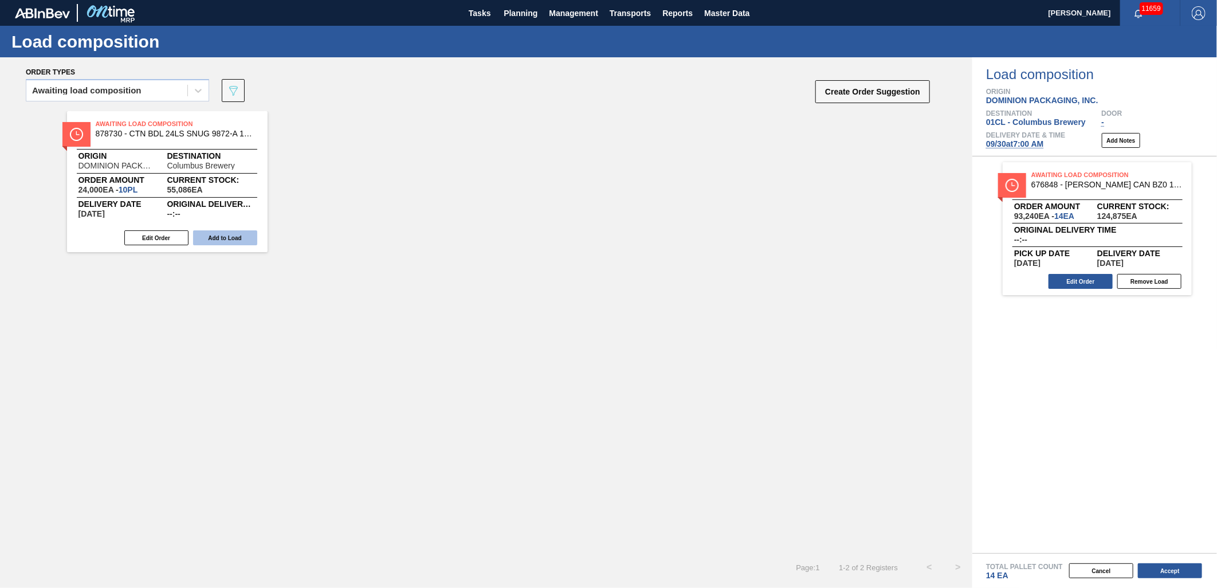
click at [232, 235] on button "Add to Load" at bounding box center [225, 237] width 64 height 15
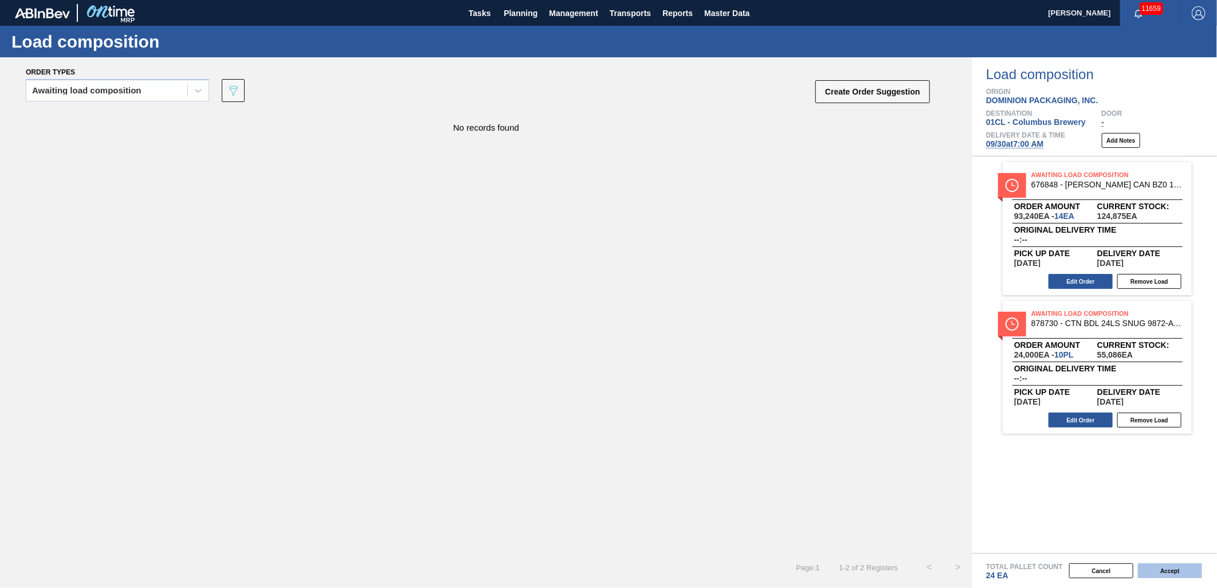
click at [1156, 569] on button "Accept" at bounding box center [1169, 570] width 64 height 15
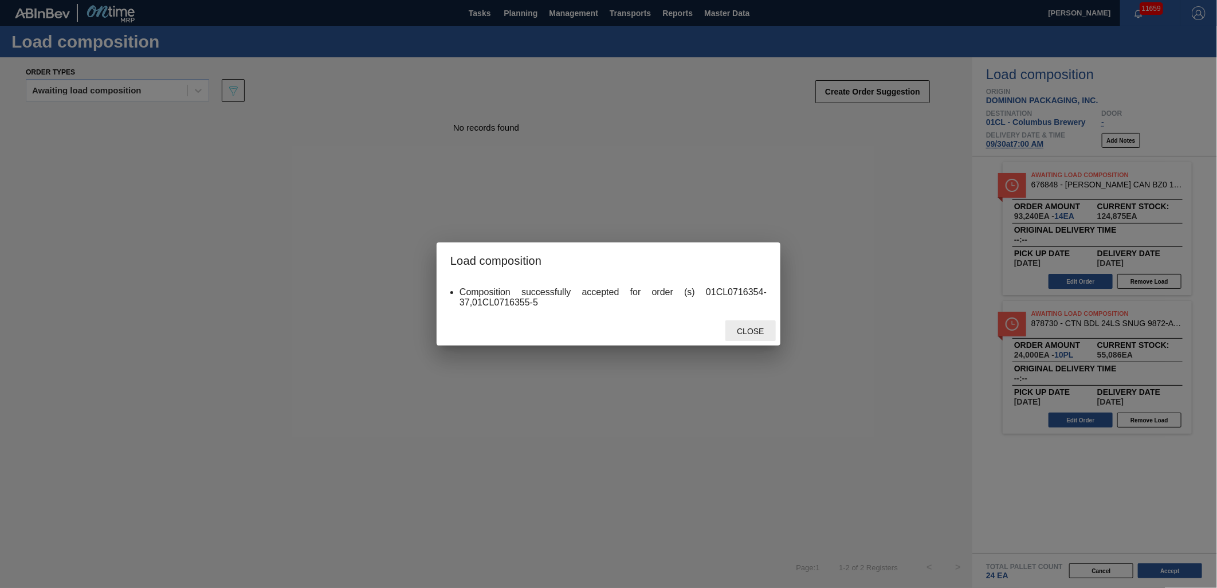
click at [750, 324] on div "Close" at bounding box center [750, 330] width 50 height 21
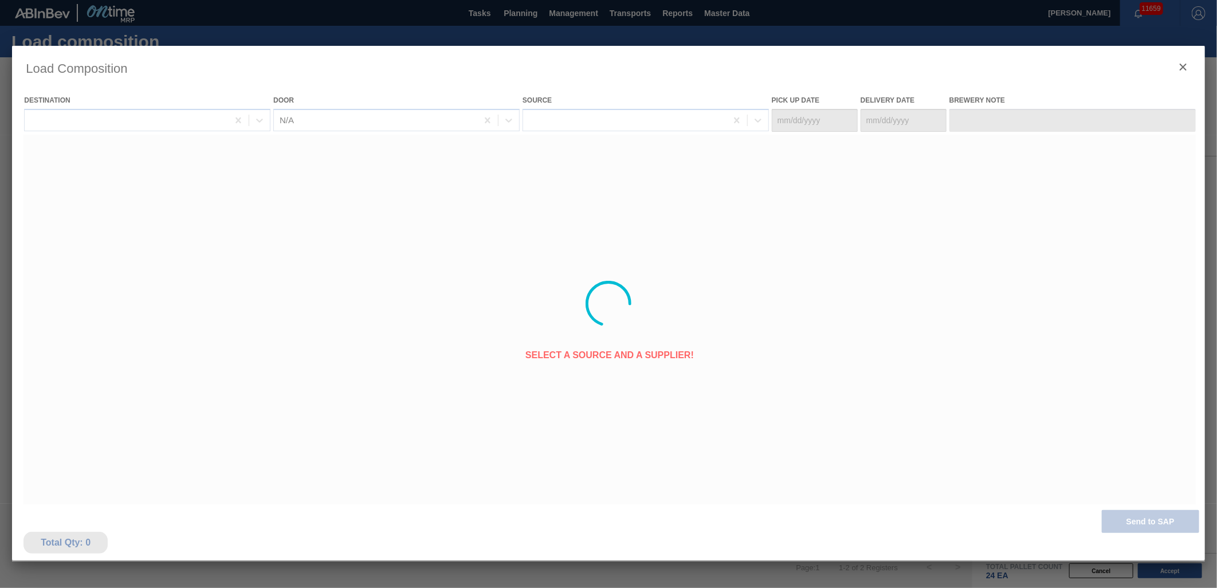
type Date "[DATE]"
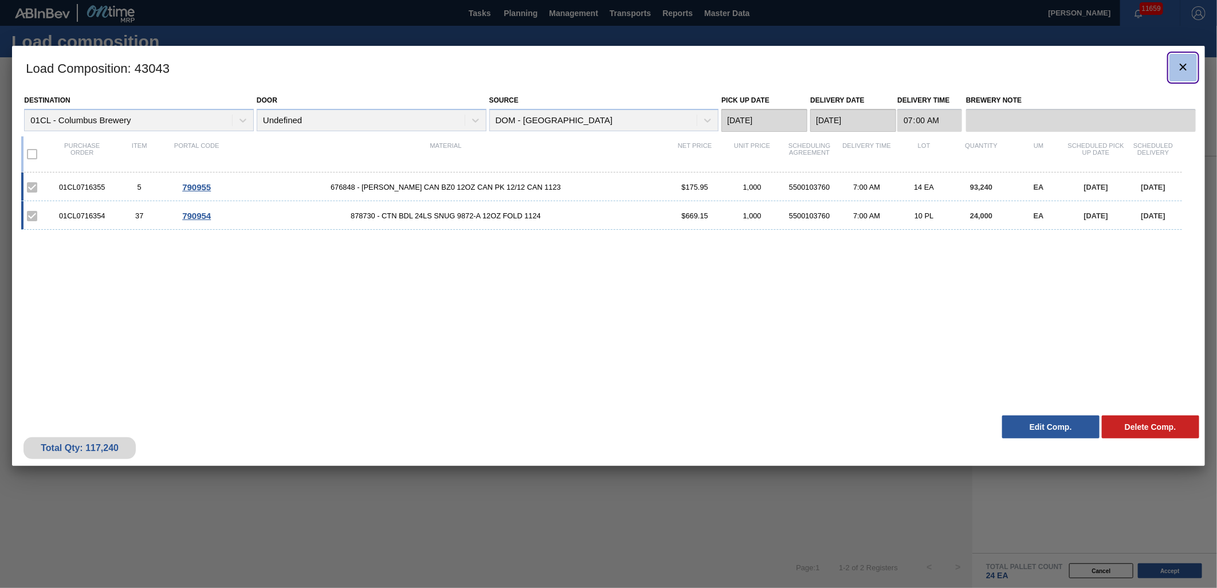
click at [1172, 72] on button "botão de ícone" at bounding box center [1182, 67] width 27 height 27
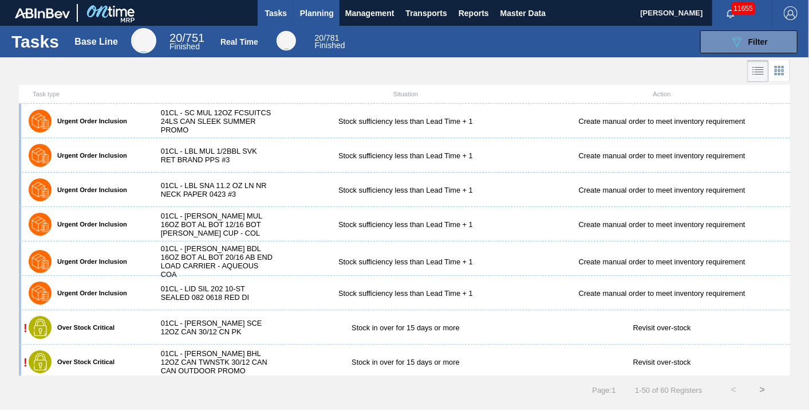
click at [306, 10] on span "Planning" at bounding box center [317, 13] width 34 height 14
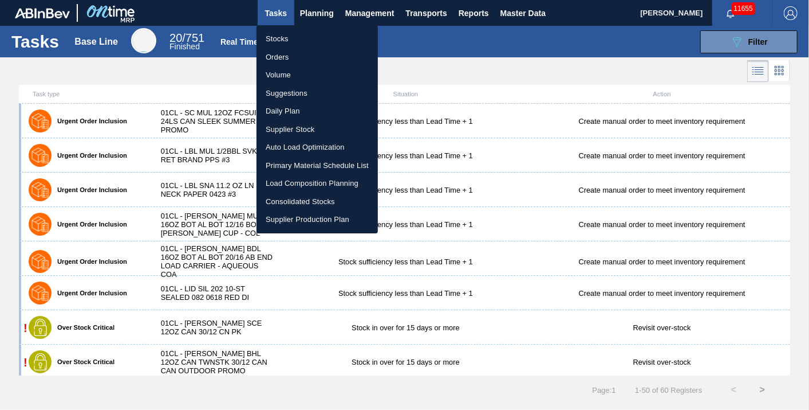
click at [282, 89] on li "Suggestions" at bounding box center [317, 93] width 121 height 18
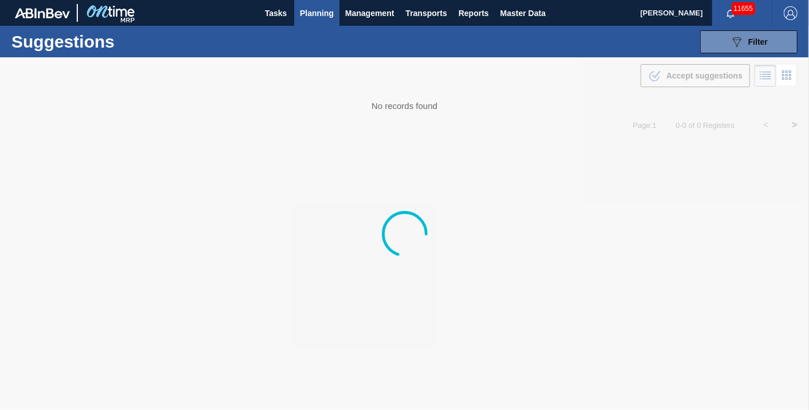
type from "09/16/2025"
type to "[DATE]"
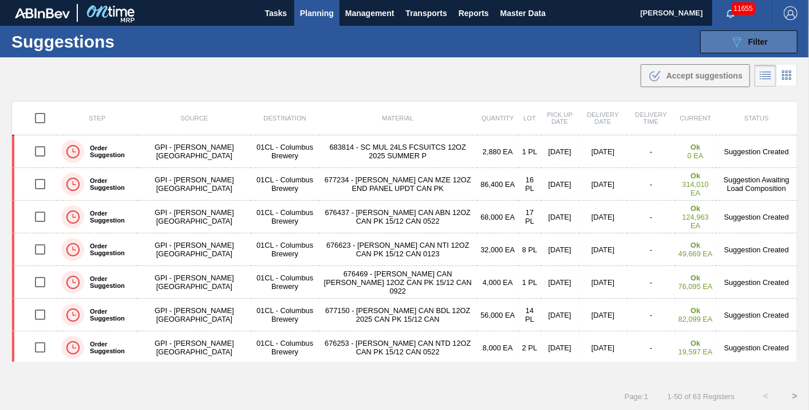
click at [782, 38] on button "089F7B8B-B2A5-4AFE-B5C0-19BA573D28AC Filter" at bounding box center [748, 41] width 97 height 23
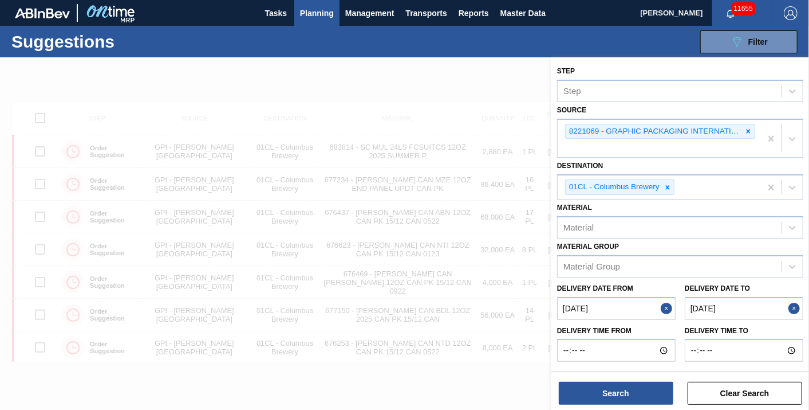
click at [634, 309] on from "09/16/2025" at bounding box center [616, 308] width 119 height 23
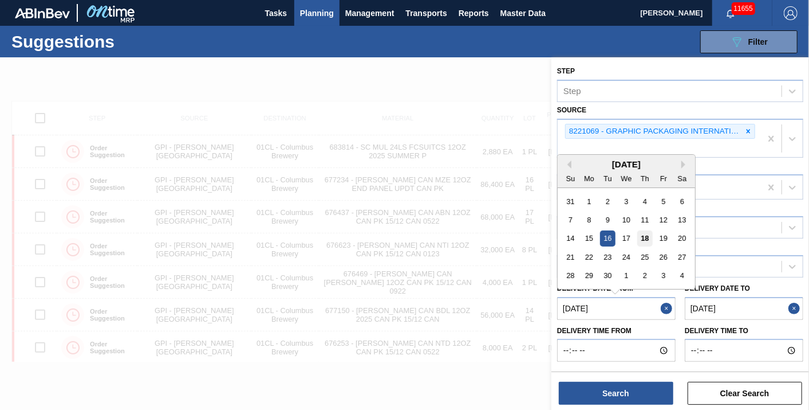
click at [648, 238] on div "18" at bounding box center [644, 237] width 15 height 15
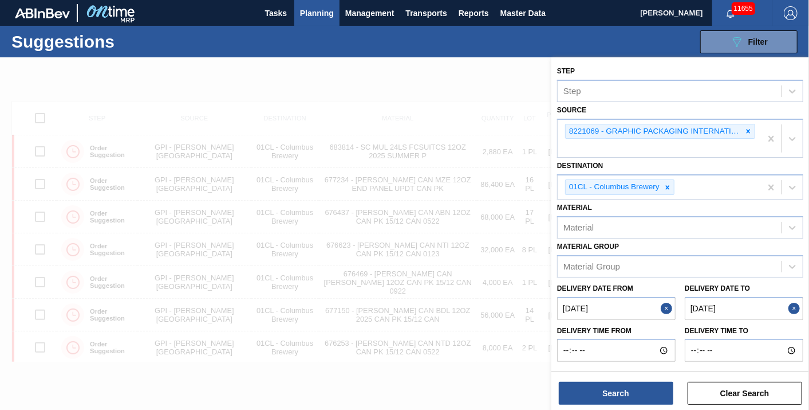
type from "[DATE]"
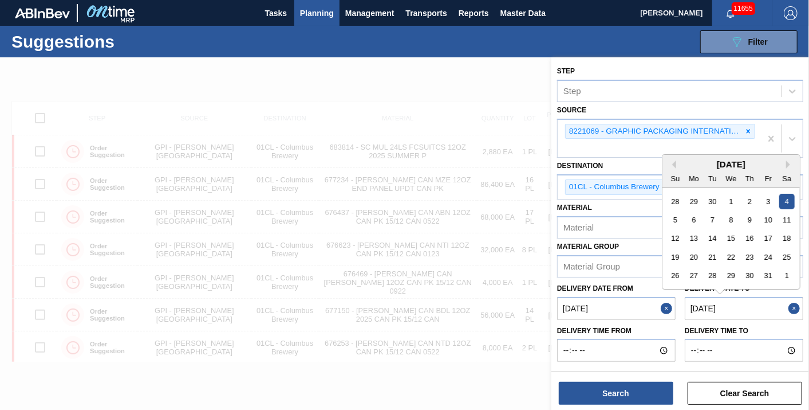
click at [754, 312] on to "[DATE]" at bounding box center [744, 308] width 119 height 23
click at [671, 159] on div "October 2025" at bounding box center [731, 164] width 137 height 10
click at [674, 160] on button "Previous Month" at bounding box center [672, 164] width 8 height 8
click at [677, 274] on div "28" at bounding box center [675, 274] width 15 height 15
type to "[DATE]"
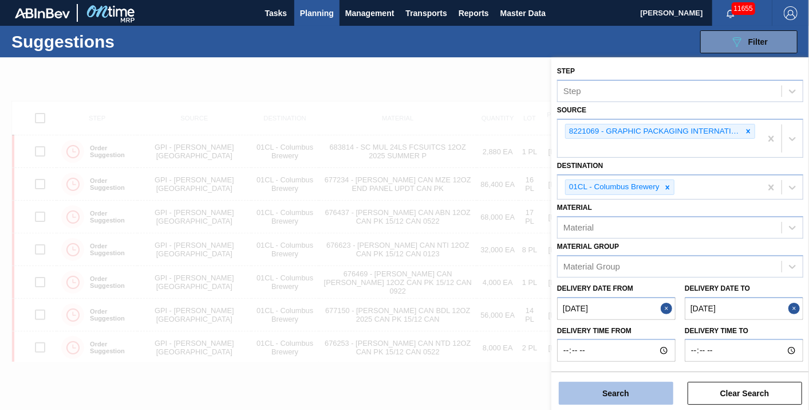
click at [625, 392] on button "Search" at bounding box center [616, 392] width 115 height 23
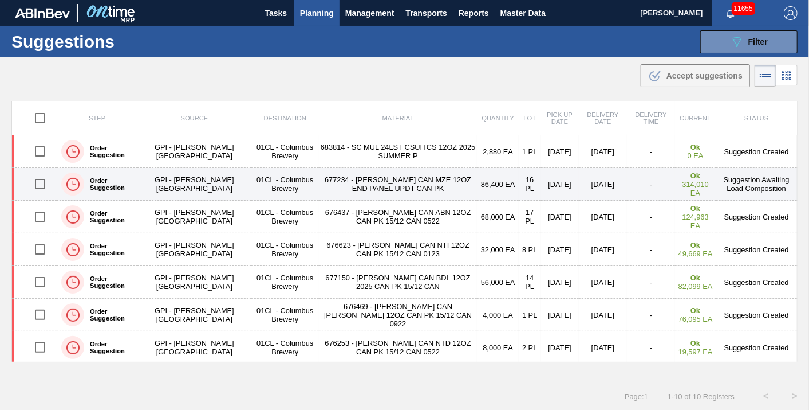
click at [36, 183] on input "checkbox" at bounding box center [40, 184] width 24 height 24
checkbox input "true"
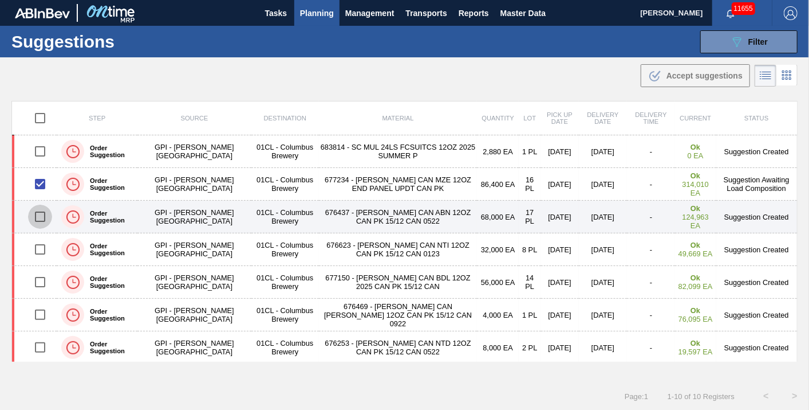
click at [28, 211] on input "checkbox" at bounding box center [40, 216] width 24 height 24
checkbox input "true"
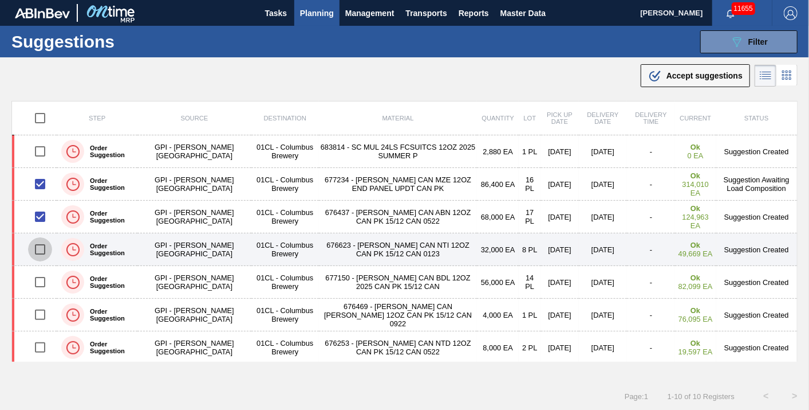
click at [43, 247] on input "checkbox" at bounding box center [40, 249] width 24 height 24
checkbox input "true"
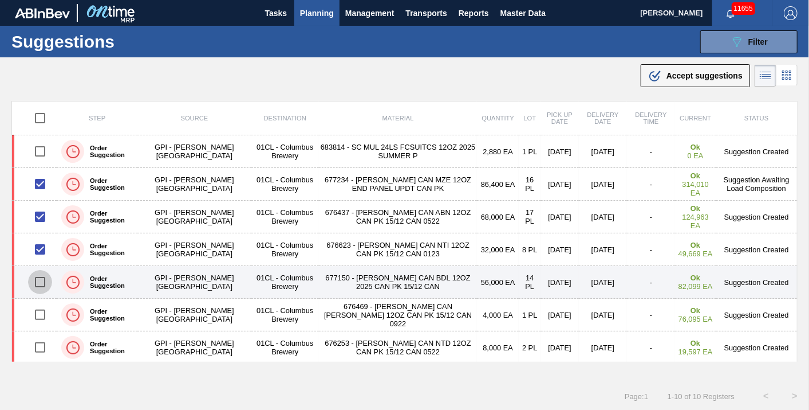
click at [41, 281] on input "checkbox" at bounding box center [40, 282] width 24 height 24
checkbox input "true"
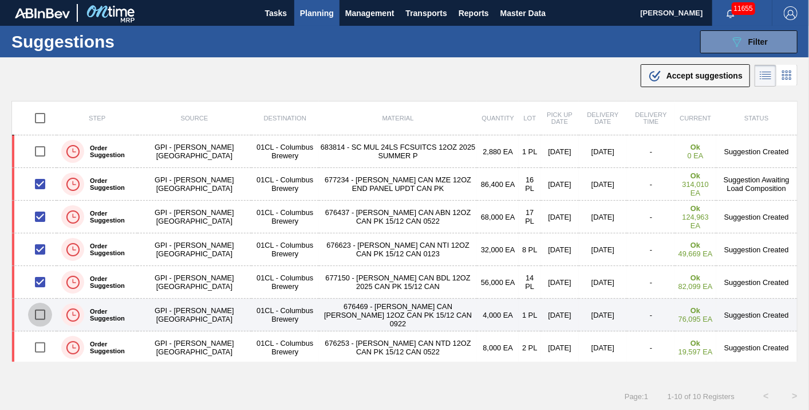
click at [39, 312] on input "checkbox" at bounding box center [40, 314] width 24 height 24
checkbox input "true"
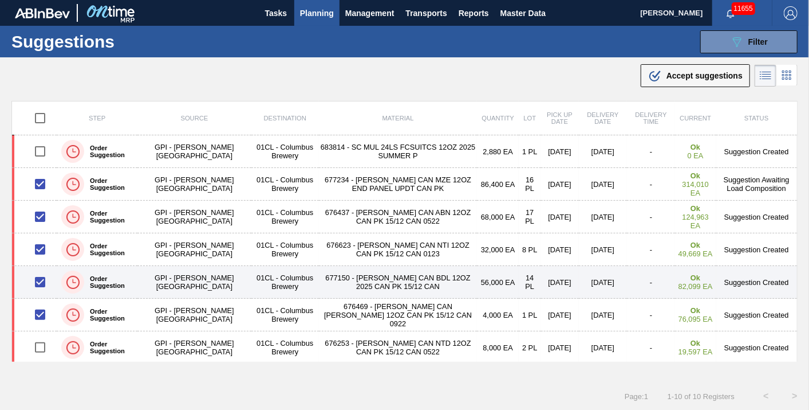
scroll to position [64, 0]
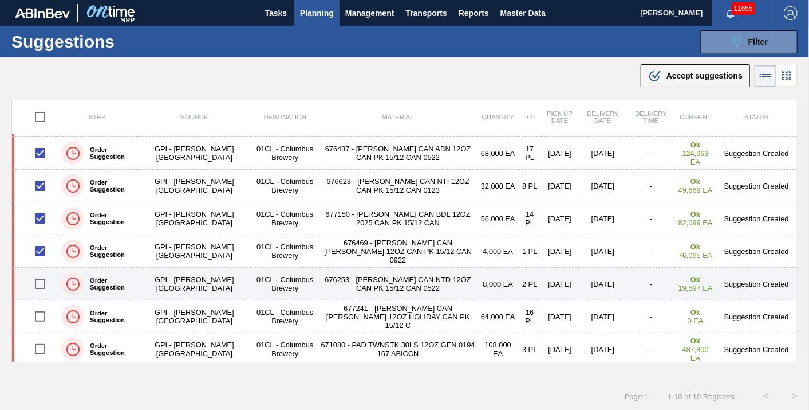
click at [46, 283] on input "checkbox" at bounding box center [40, 283] width 24 height 24
checkbox input "true"
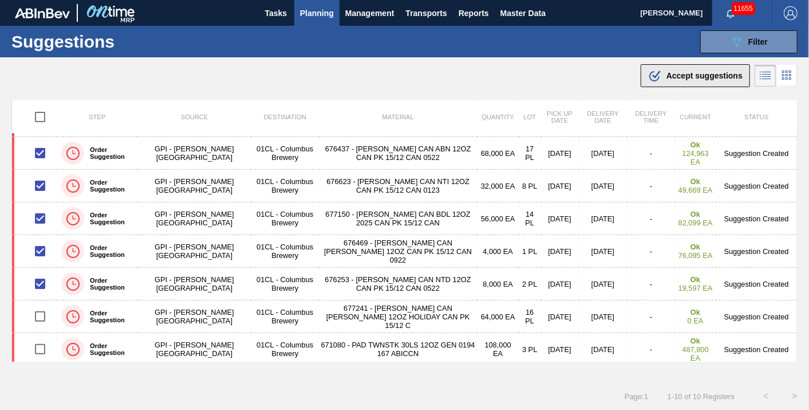
click at [670, 73] on span "Accept suggestions" at bounding box center [705, 75] width 76 height 9
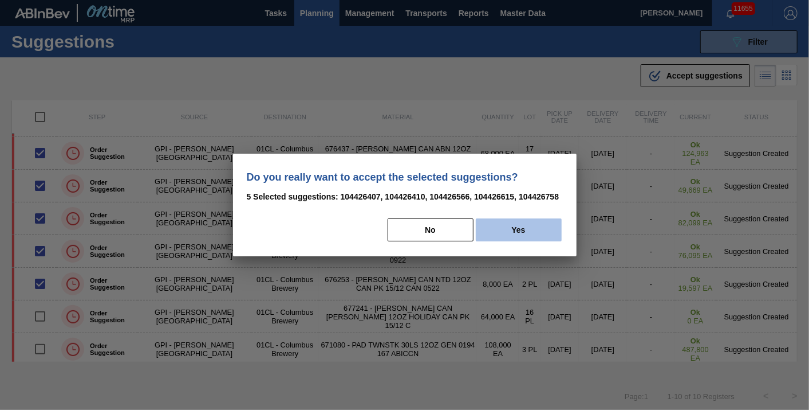
click at [517, 237] on button "Yes" at bounding box center [519, 229] width 86 height 23
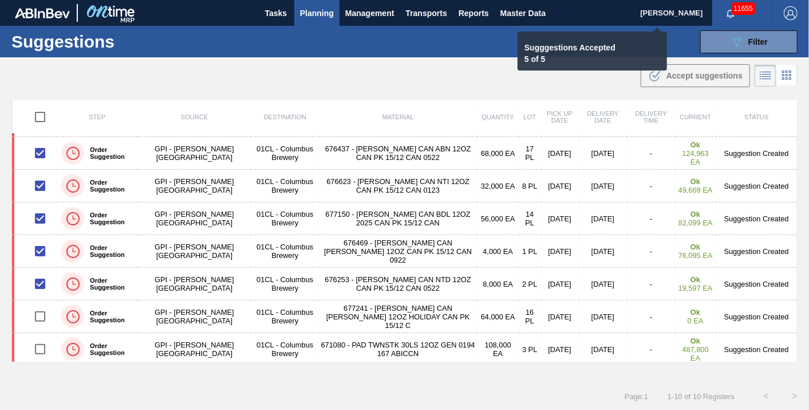
checkbox input "false"
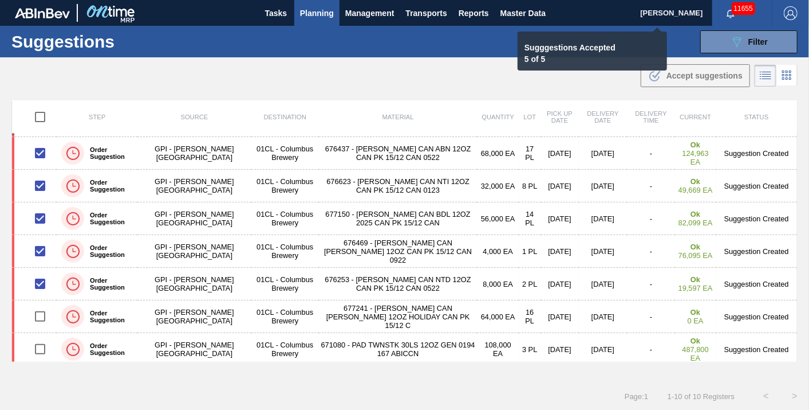
checkbox input "false"
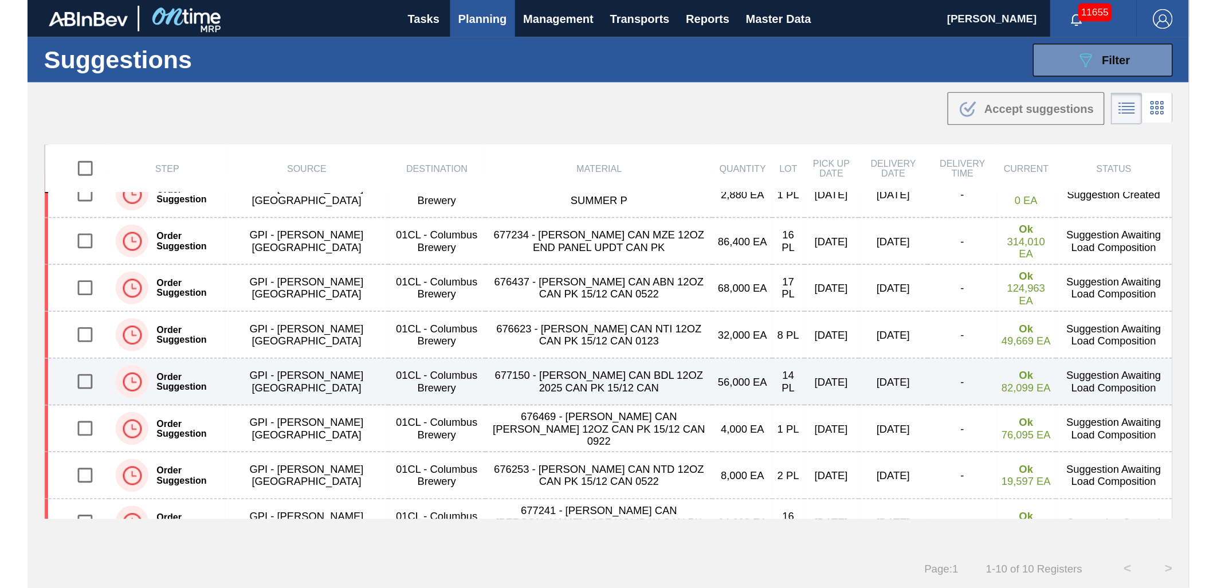
scroll to position [0, 0]
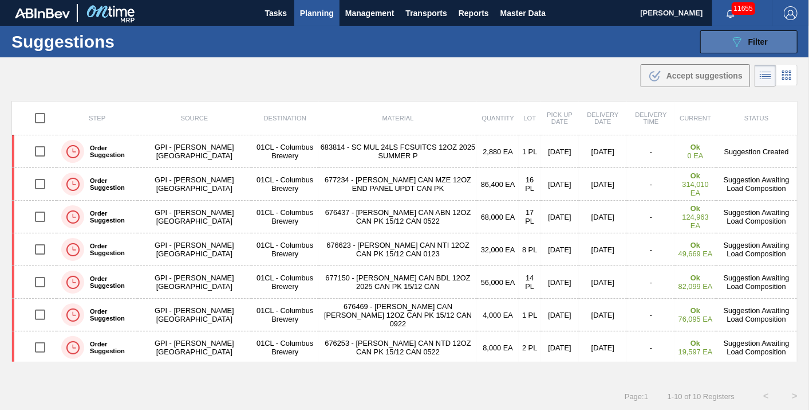
click at [759, 49] on button "089F7B8B-B2A5-4AFE-B5C0-19BA573D28AC Filter" at bounding box center [748, 41] width 97 height 23
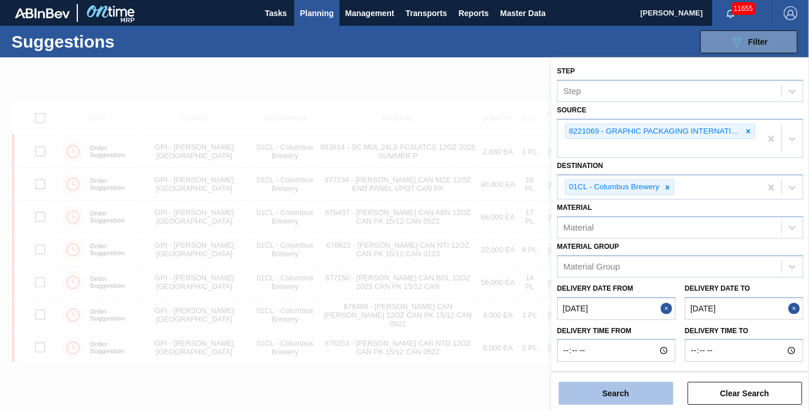
click at [625, 386] on button "Search" at bounding box center [616, 392] width 115 height 23
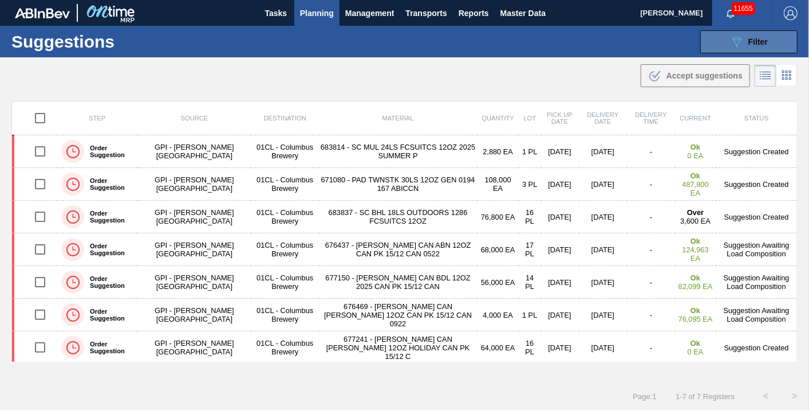
click at [745, 40] on div "089F7B8B-B2A5-4AFE-B5C0-19BA573D28AC Filter" at bounding box center [749, 42] width 38 height 14
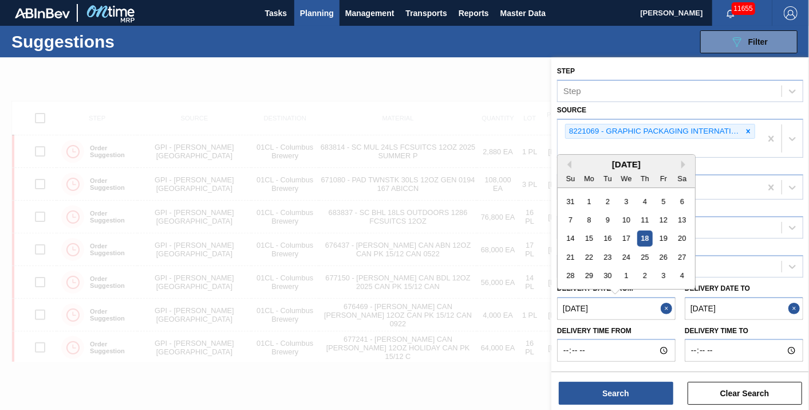
click at [630, 306] on from "[DATE]" at bounding box center [616, 308] width 119 height 23
click at [659, 255] on div "26" at bounding box center [663, 256] width 15 height 15
type from "[DATE]"
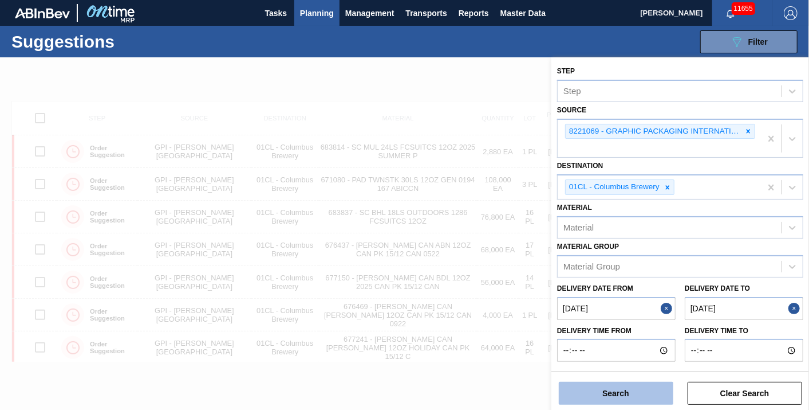
click at [620, 391] on button "Search" at bounding box center [616, 392] width 115 height 23
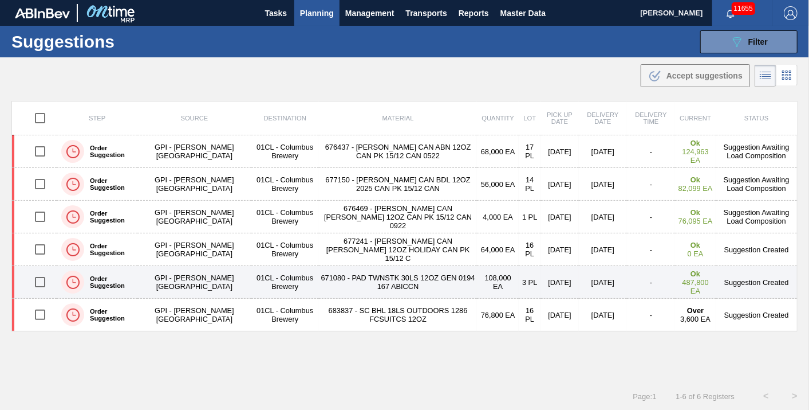
click at [36, 278] on input "checkbox" at bounding box center [40, 282] width 24 height 24
checkbox input "true"
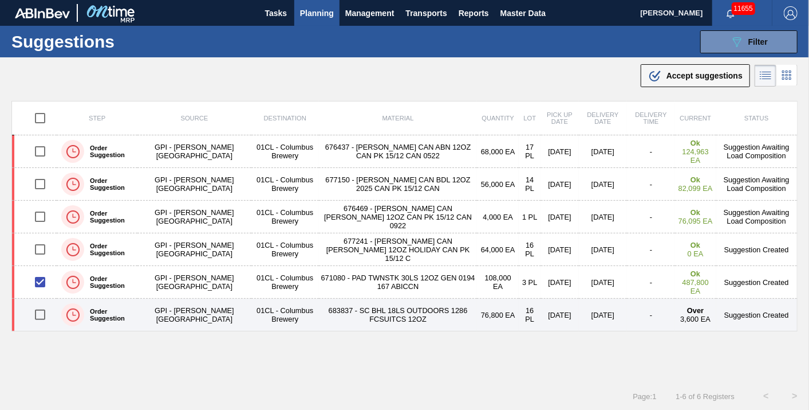
click at [39, 310] on input "checkbox" at bounding box center [40, 314] width 24 height 24
checkbox input "true"
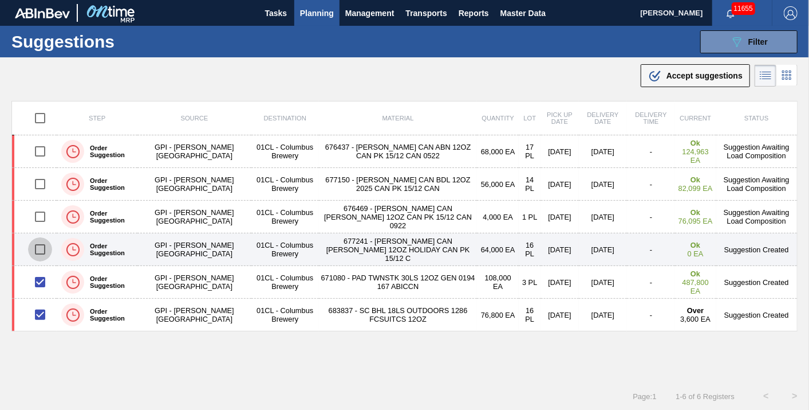
click at [35, 246] on input "checkbox" at bounding box center [40, 249] width 24 height 24
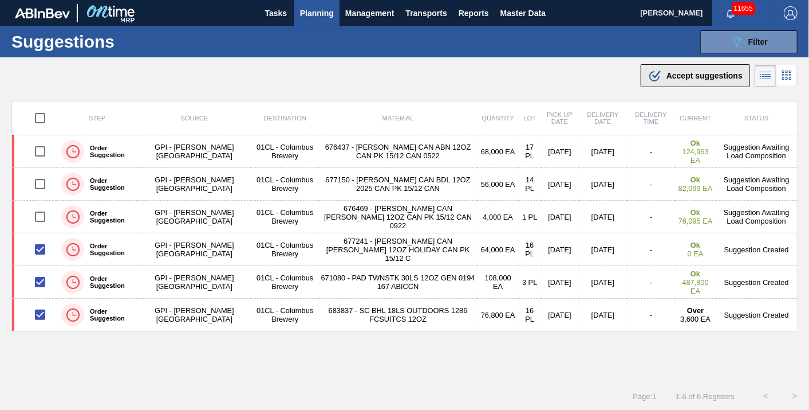
click at [708, 73] on span "Accept suggestions" at bounding box center [705, 75] width 76 height 9
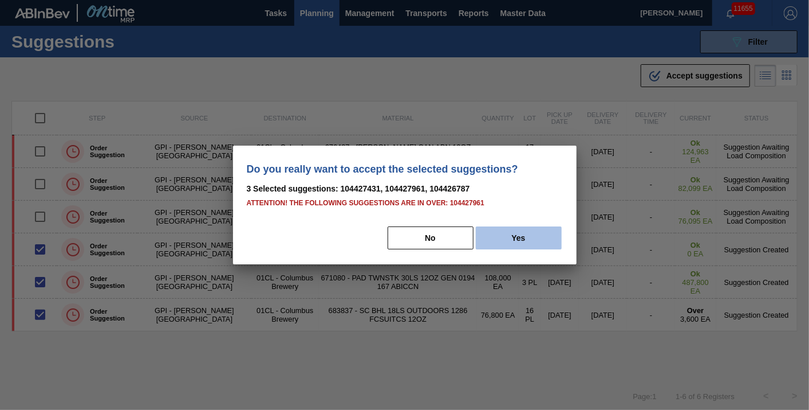
click at [518, 227] on button "Yes" at bounding box center [519, 237] width 86 height 23
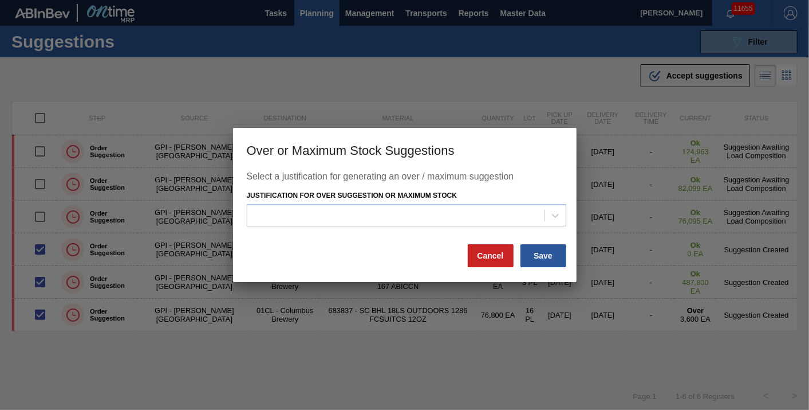
click at [459, 198] on div "Justification for Over Suggestion or Maximum Stock" at bounding box center [407, 206] width 320 height 39
click at [451, 212] on div at bounding box center [395, 215] width 297 height 17
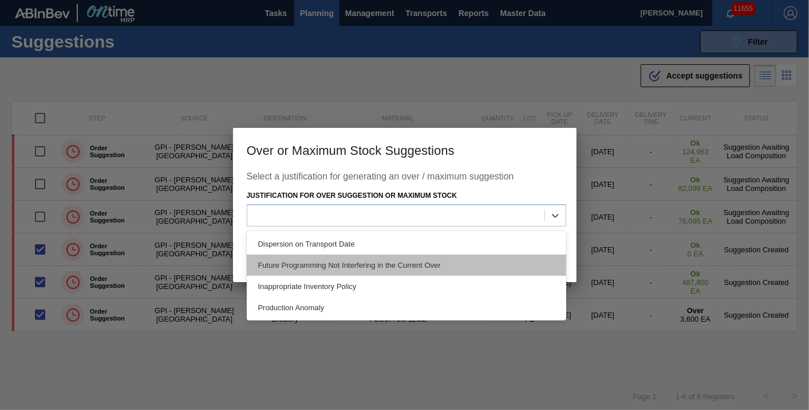
click at [420, 273] on div "Future Programming Not Interfering in the Current Over" at bounding box center [407, 264] width 320 height 21
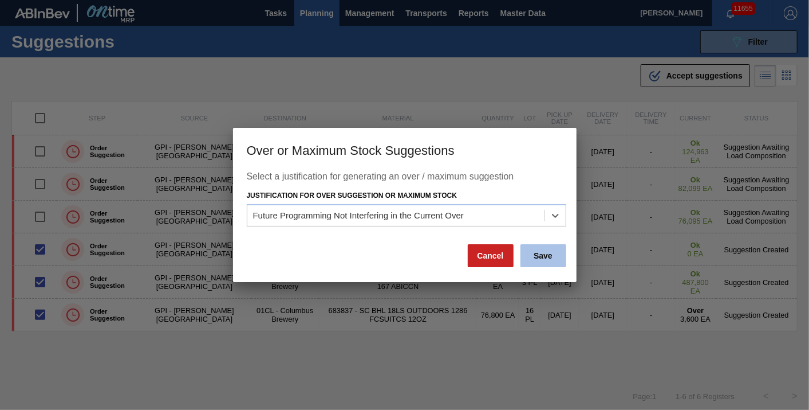
click at [538, 253] on button "Save" at bounding box center [544, 255] width 46 height 23
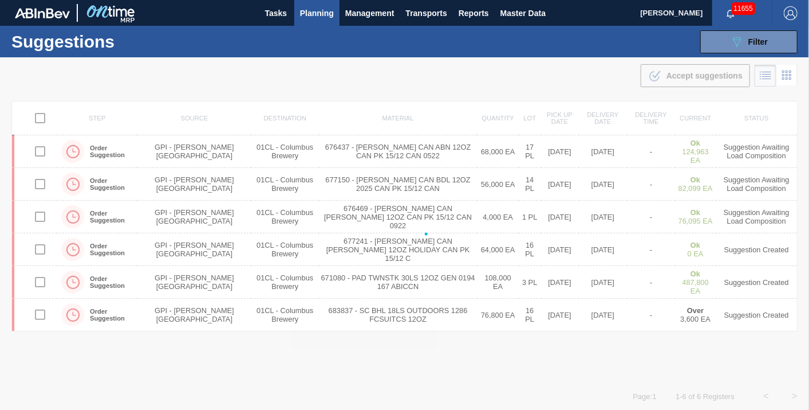
checkbox input "false"
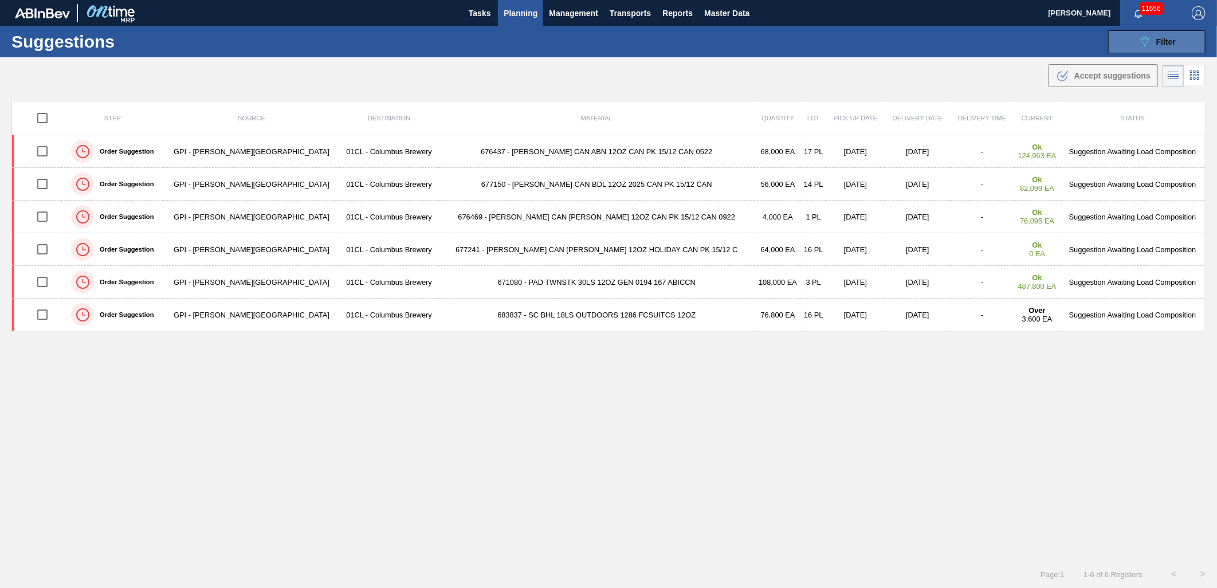
click at [1147, 44] on icon "089F7B8B-B2A5-4AFE-B5C0-19BA573D28AC" at bounding box center [1144, 42] width 14 height 14
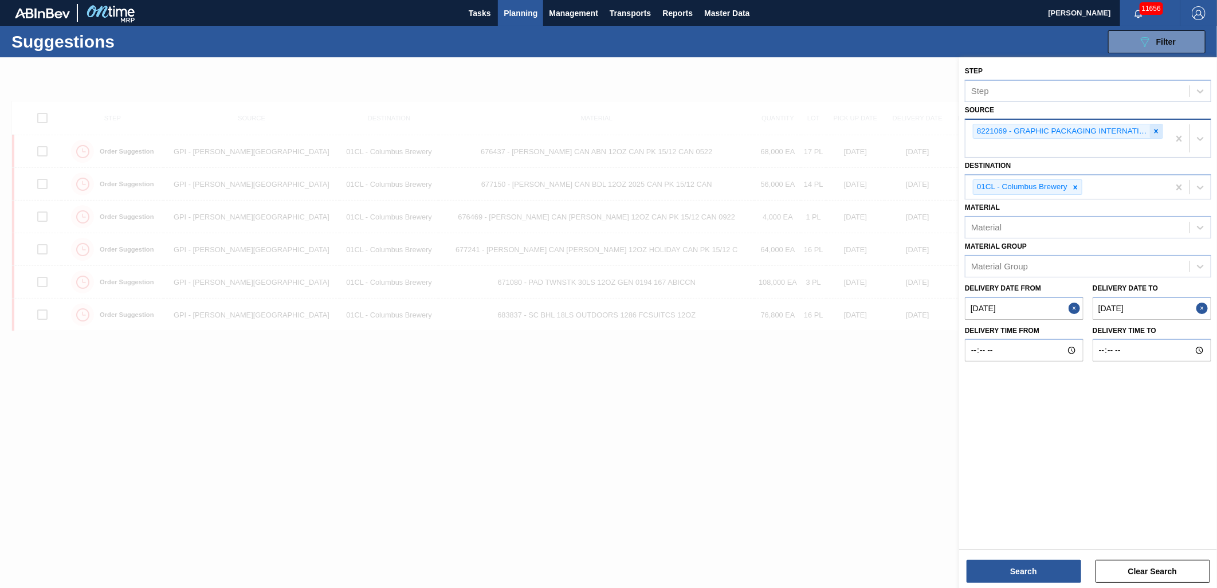
click at [1153, 129] on icon at bounding box center [1156, 131] width 8 height 8
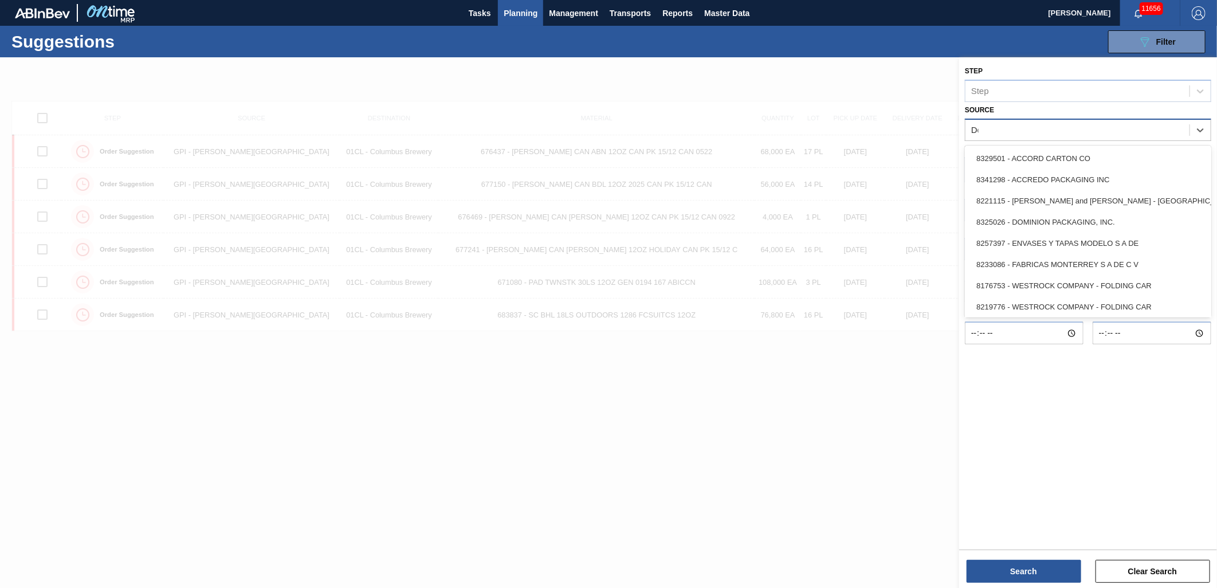
type input "Dom"
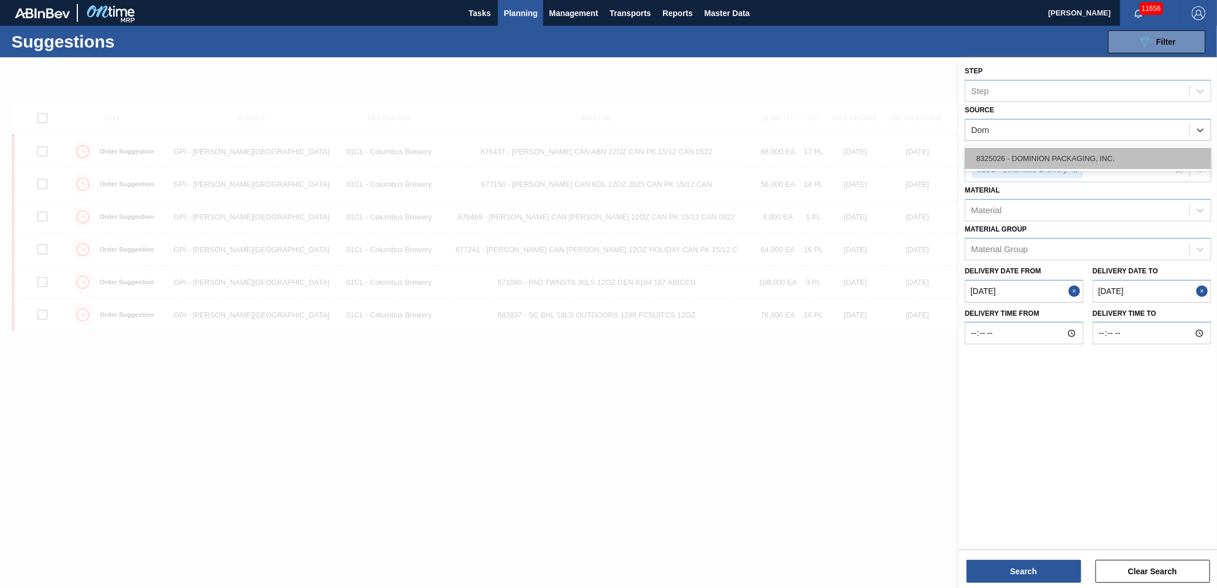
click at [1065, 149] on div "8325026 - DOMINION PACKAGING, INC." at bounding box center [1088, 158] width 246 height 21
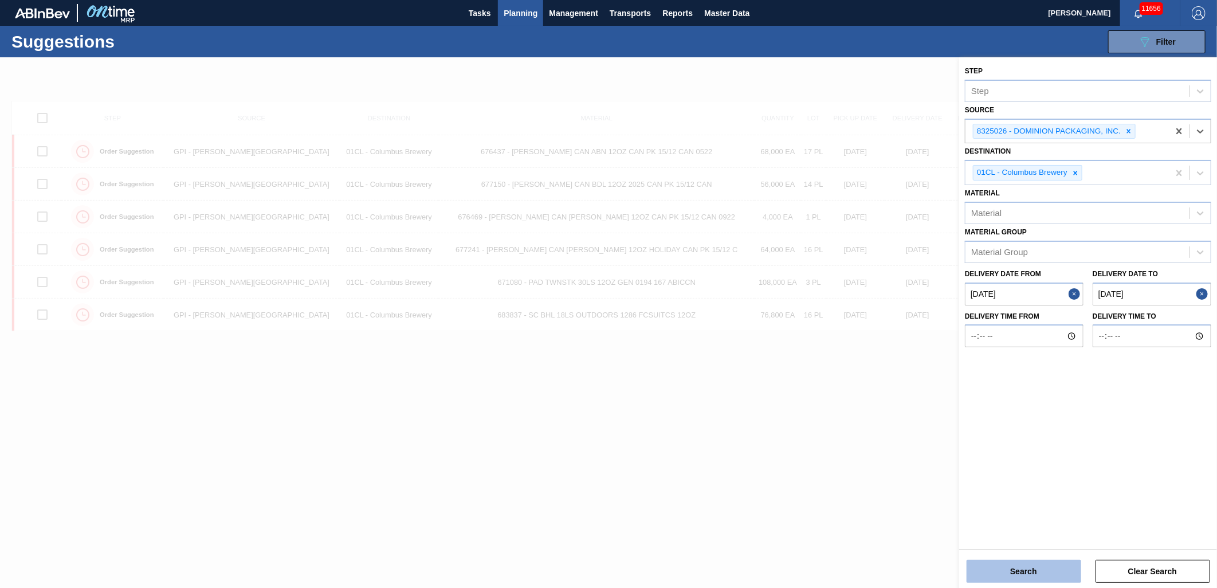
click at [1032, 568] on button "Search" at bounding box center [1023, 571] width 115 height 23
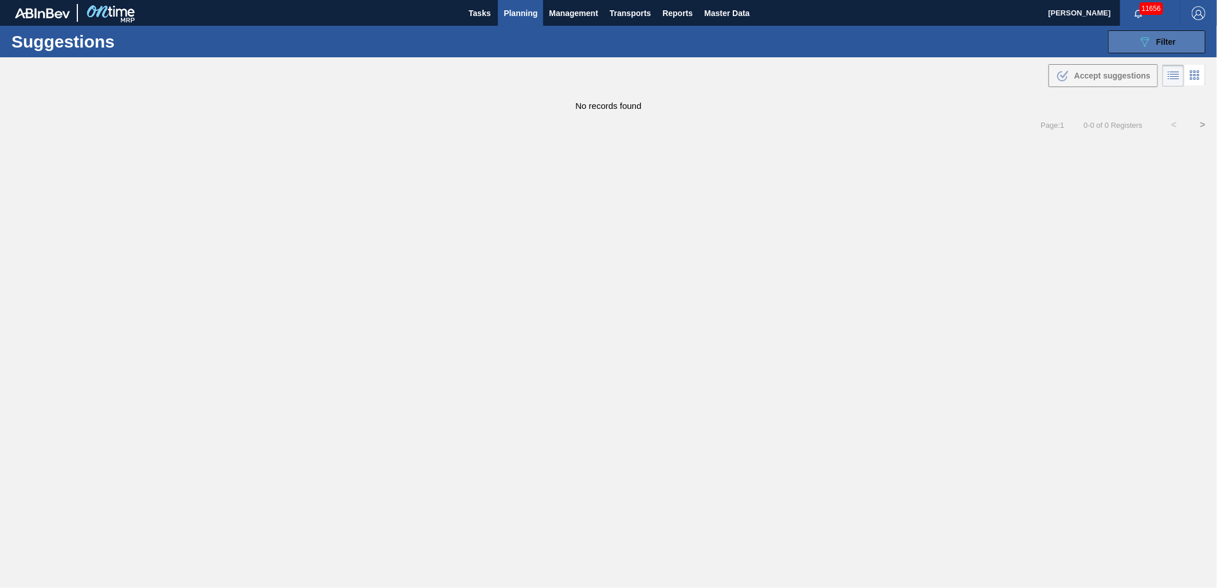
click at [1143, 48] on icon "089F7B8B-B2A5-4AFE-B5C0-19BA573D28AC" at bounding box center [1144, 42] width 14 height 14
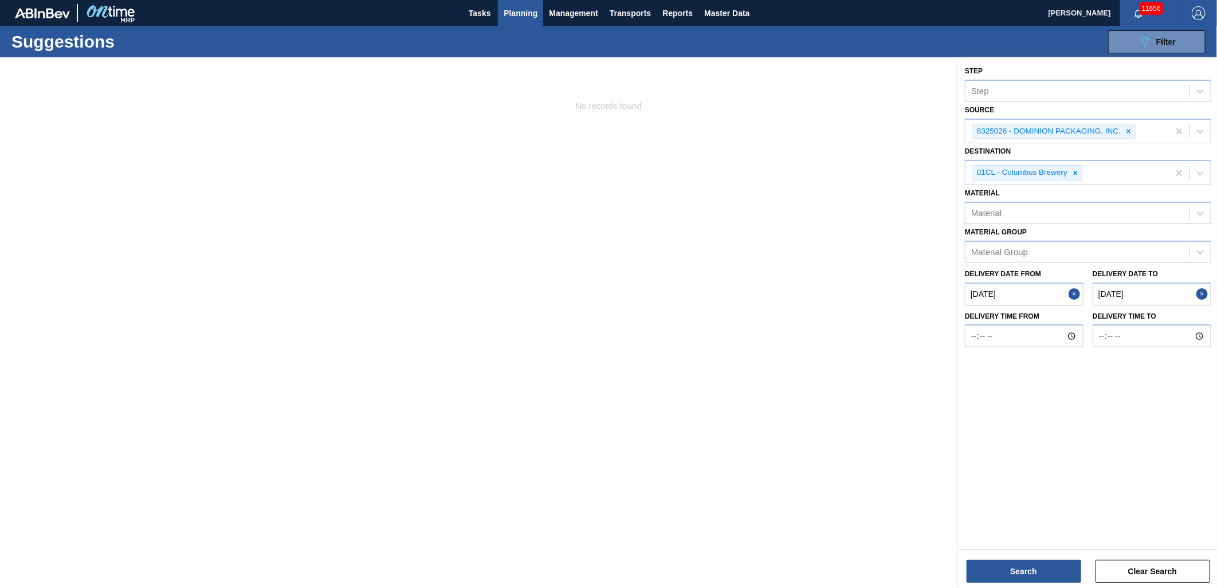
click at [1137, 290] on to "[DATE]" at bounding box center [1151, 293] width 119 height 23
click at [1191, 427] on div "4" at bounding box center [1194, 431] width 15 height 15
type to "[DATE]"
click at [1062, 565] on button "Search" at bounding box center [1023, 571] width 115 height 23
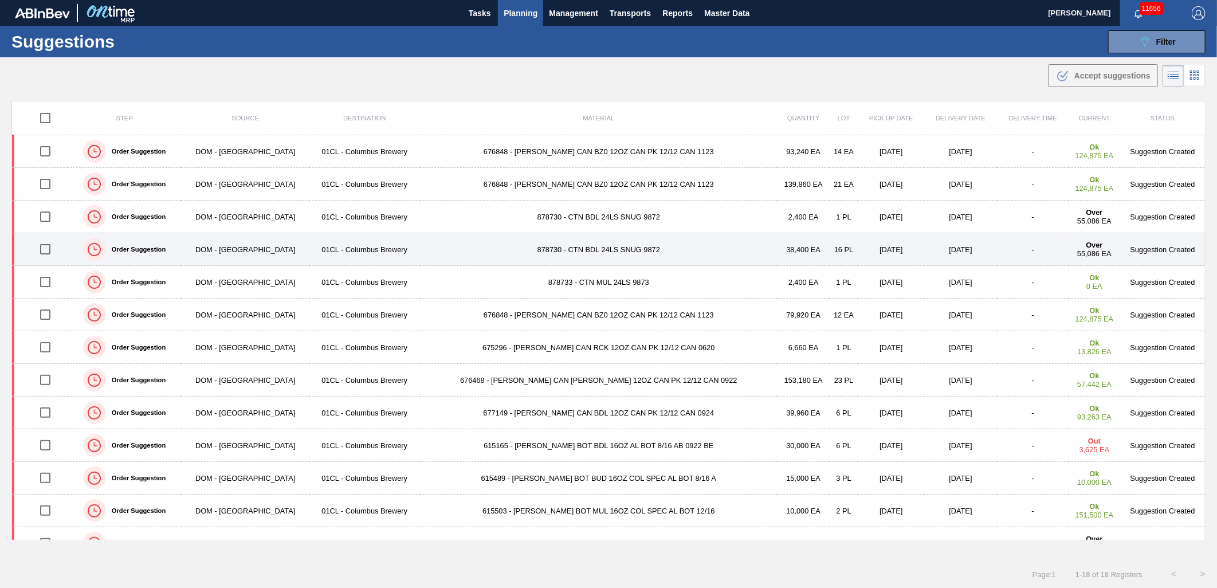
click at [50, 252] on input "checkbox" at bounding box center [45, 249] width 24 height 24
checkbox input "true"
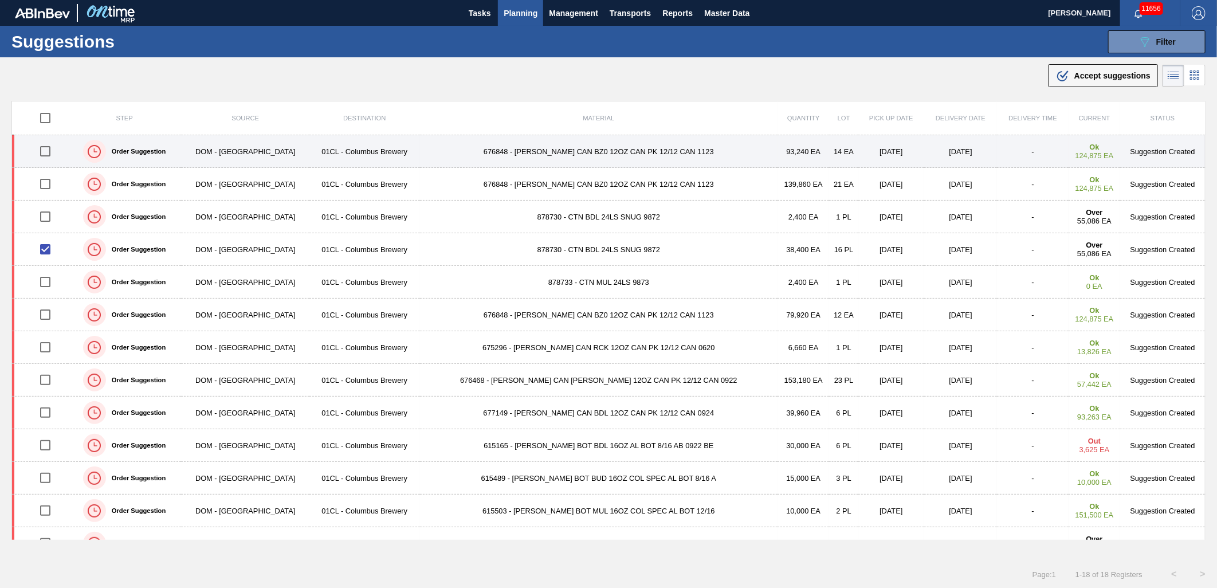
click at [50, 155] on input "checkbox" at bounding box center [45, 151] width 24 height 24
checkbox input "true"
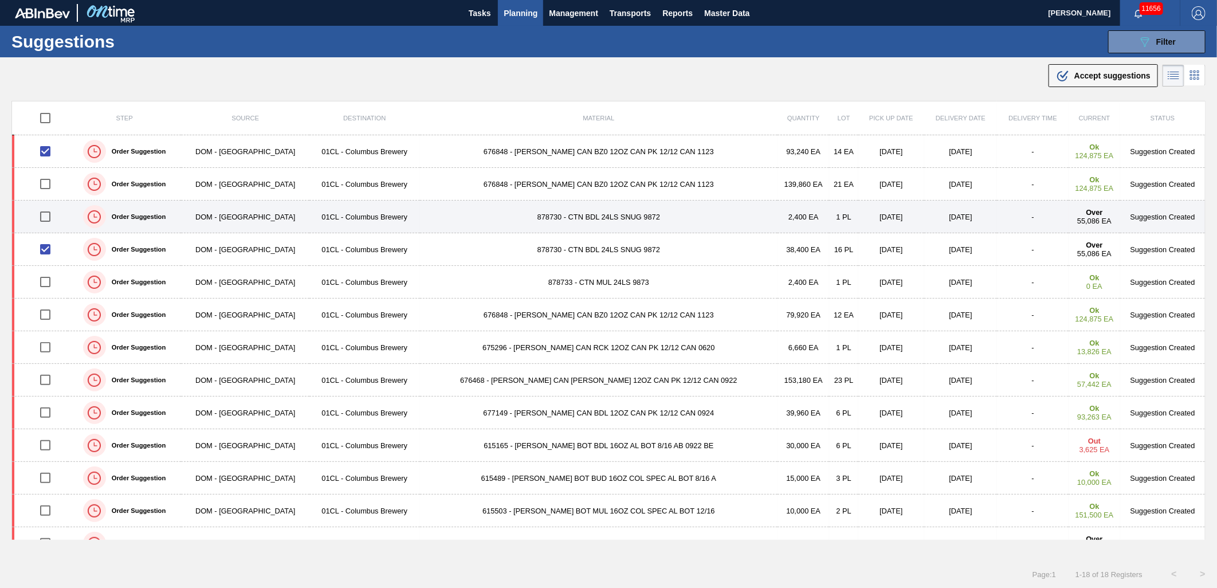
click at [52, 212] on input "checkbox" at bounding box center [45, 216] width 24 height 24
checkbox input "true"
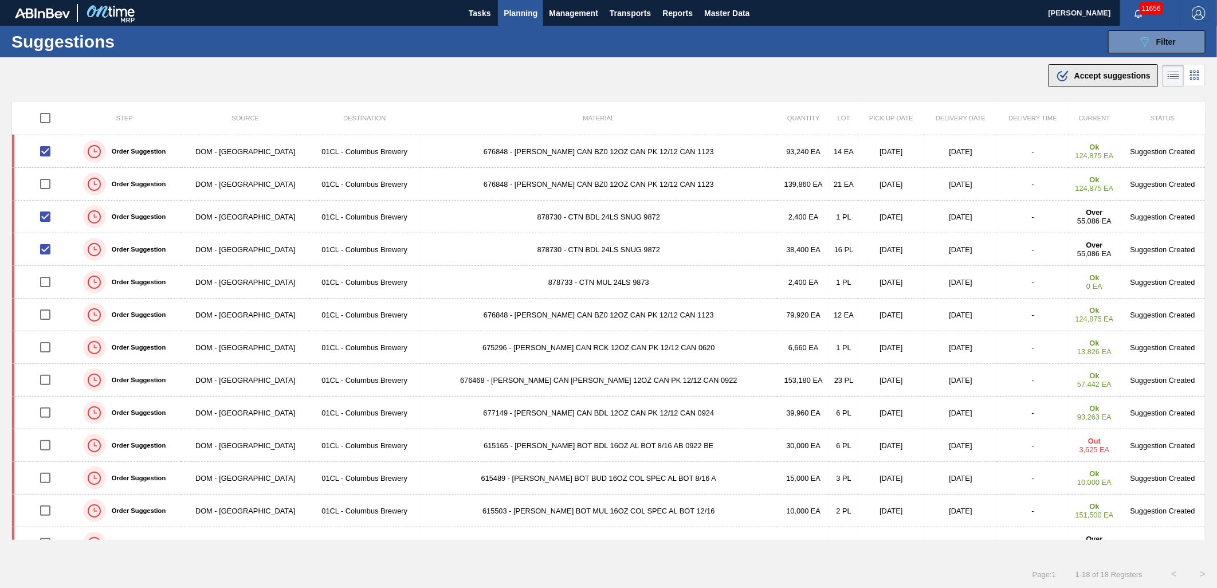
click at [1106, 76] on span "Accept suggestions" at bounding box center [1112, 75] width 76 height 9
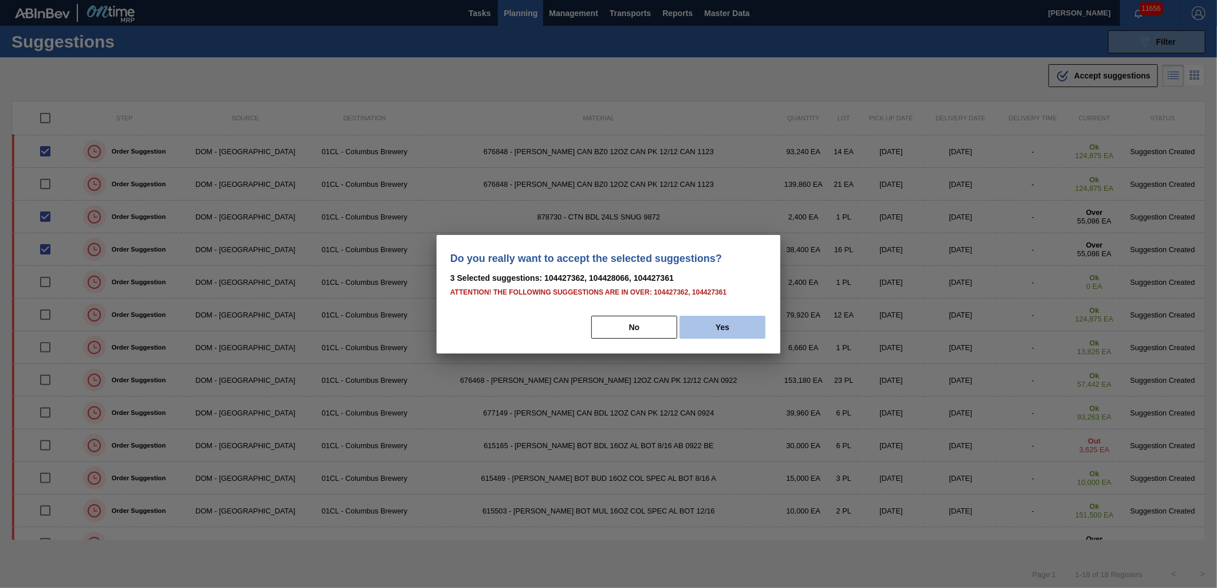
click at [719, 324] on button "Yes" at bounding box center [722, 327] width 86 height 23
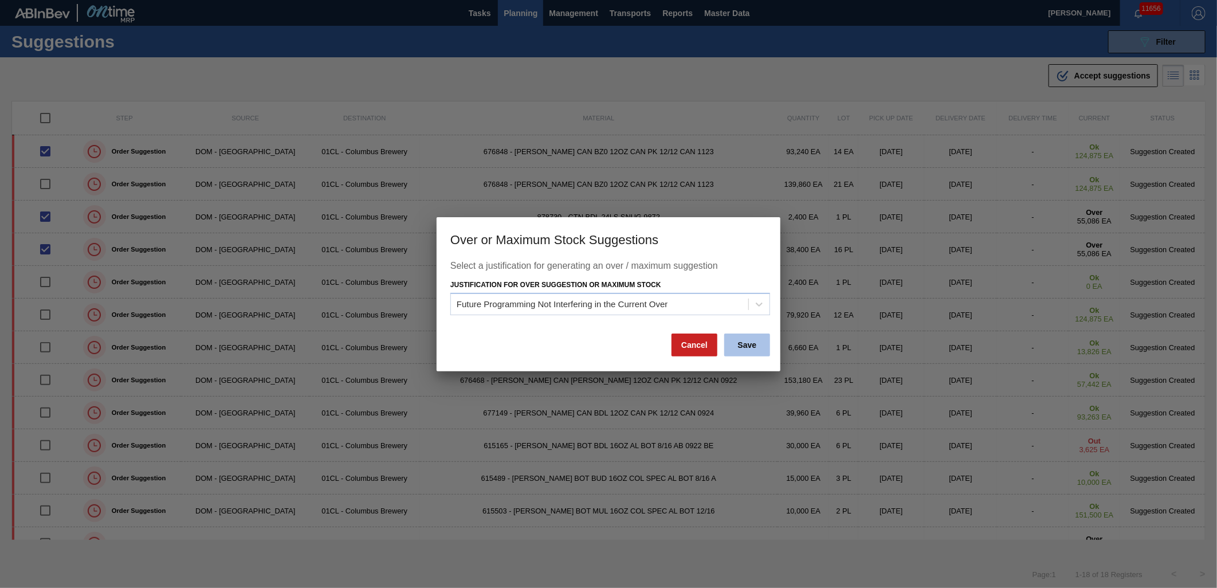
click at [736, 340] on button "Save" at bounding box center [747, 344] width 46 height 23
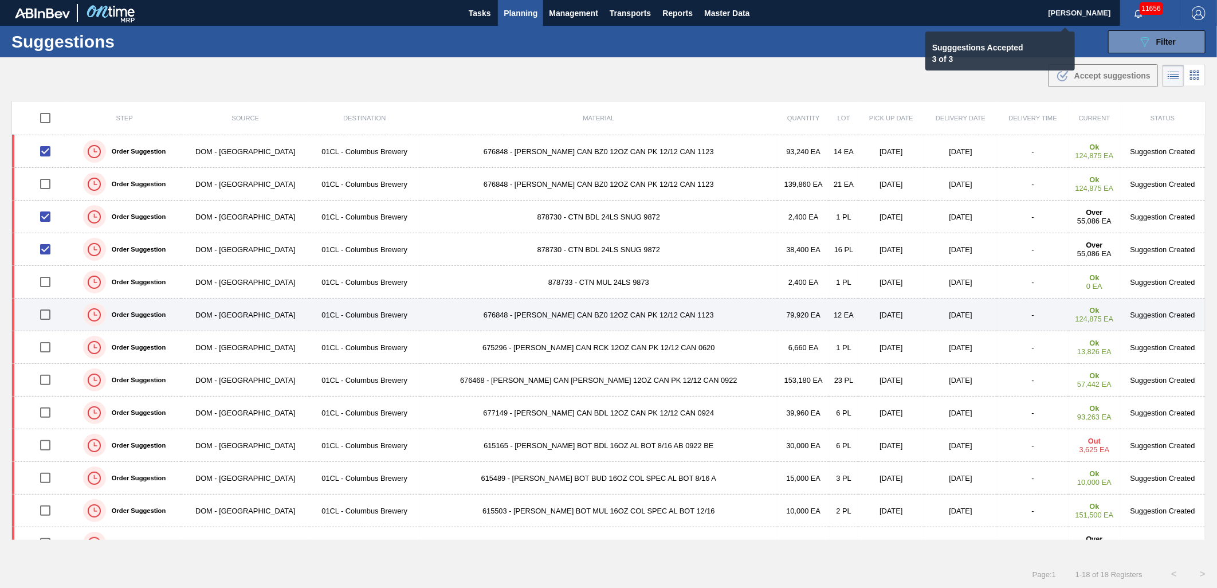
checkbox input "false"
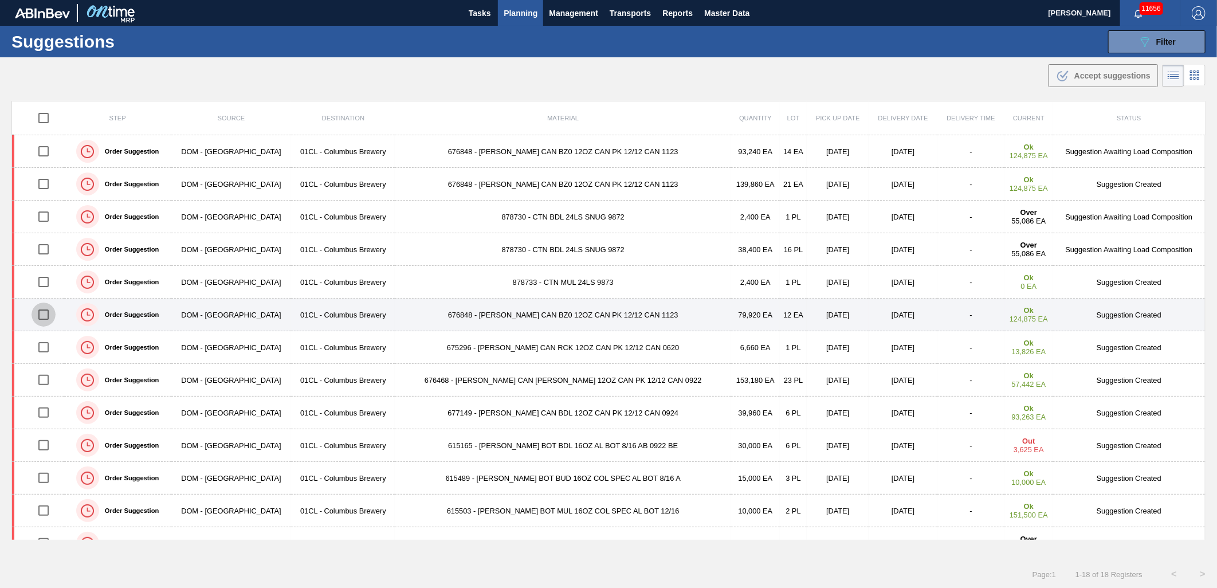
click at [49, 319] on input "checkbox" at bounding box center [44, 314] width 24 height 24
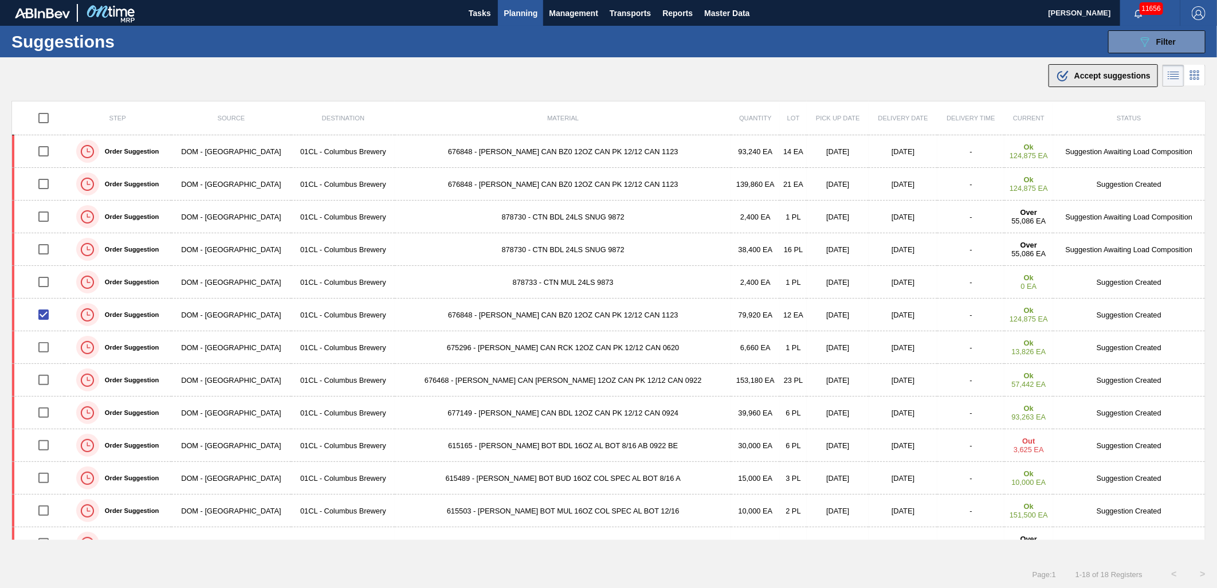
click at [1073, 82] on button ".b{fill:var(--color-action-default)} Accept suggestions" at bounding box center [1102, 75] width 109 height 23
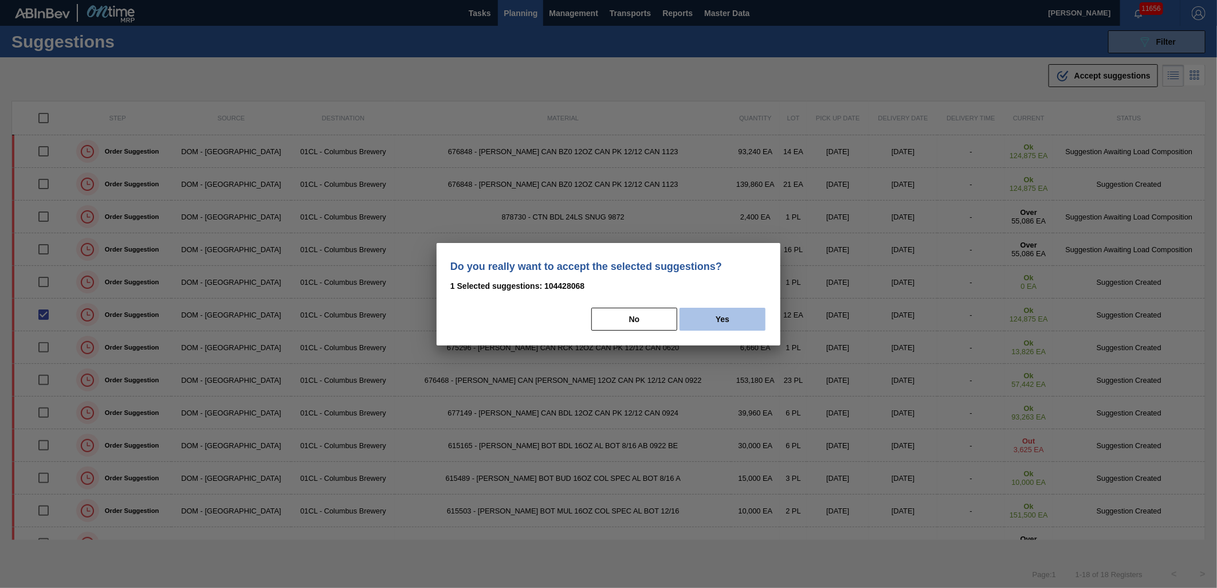
click at [713, 322] on button "Yes" at bounding box center [722, 319] width 86 height 23
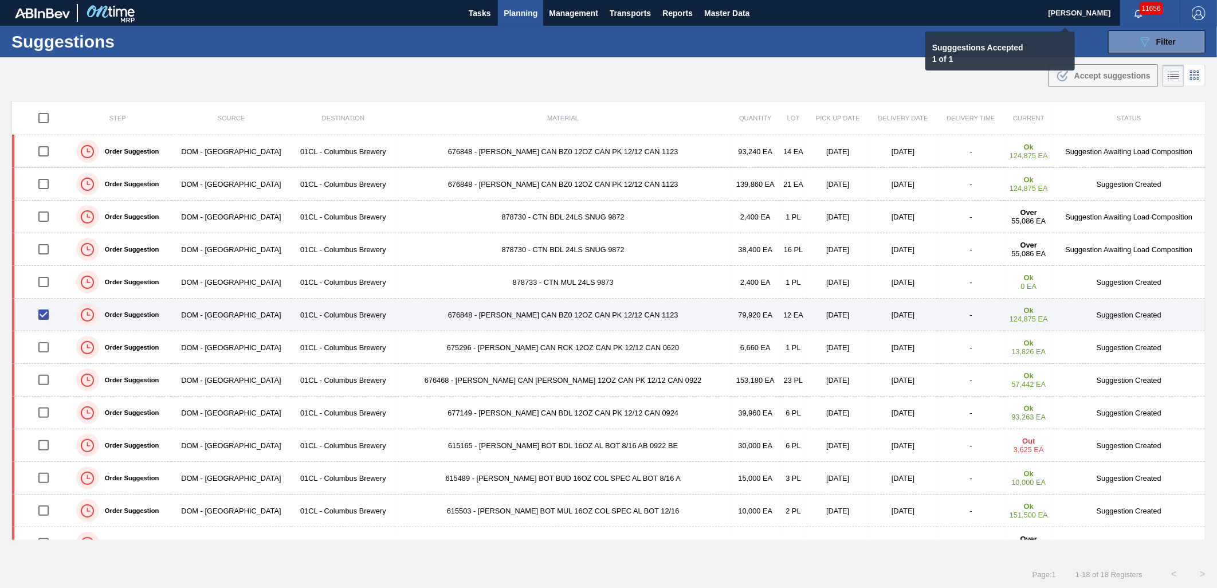
checkbox input "false"
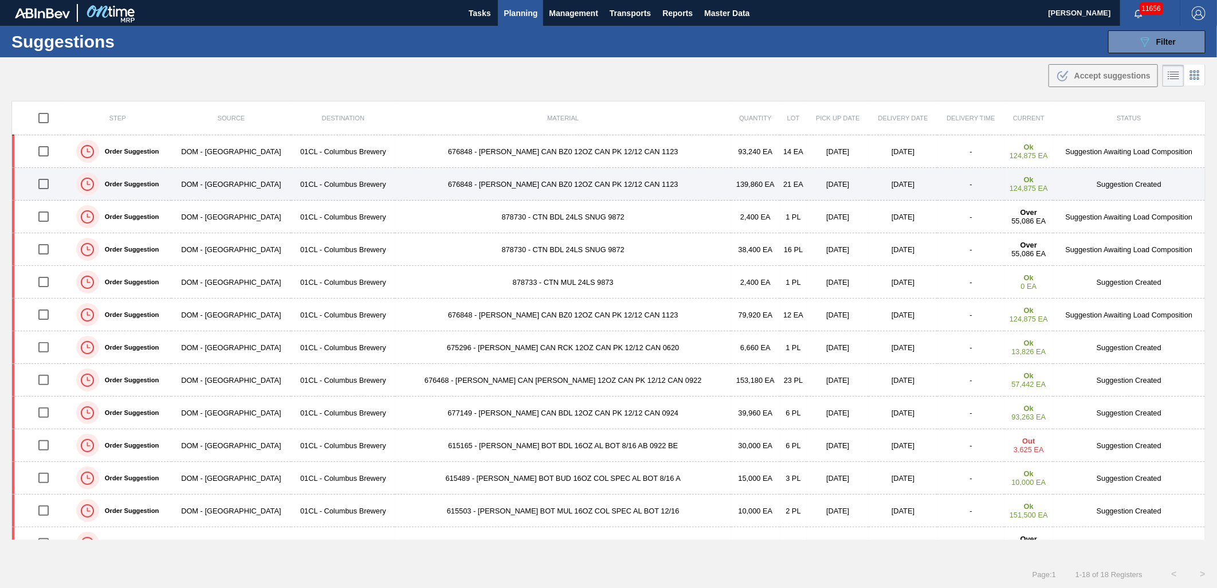
click at [479, 188] on td "676848 - CARR CAN BZ0 12OZ CAN PK 12/12 CAN 1123" at bounding box center [563, 184] width 336 height 33
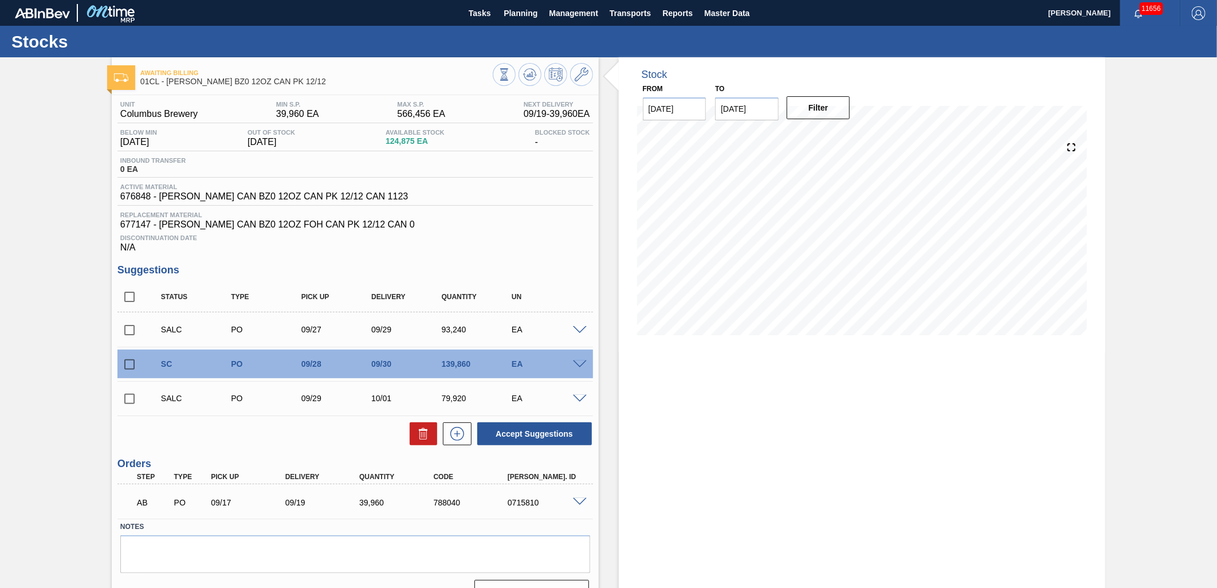
click at [127, 365] on input "checkbox" at bounding box center [129, 364] width 24 height 24
click at [533, 433] on button "Accept Suggestions" at bounding box center [534, 433] width 115 height 23
checkbox input "false"
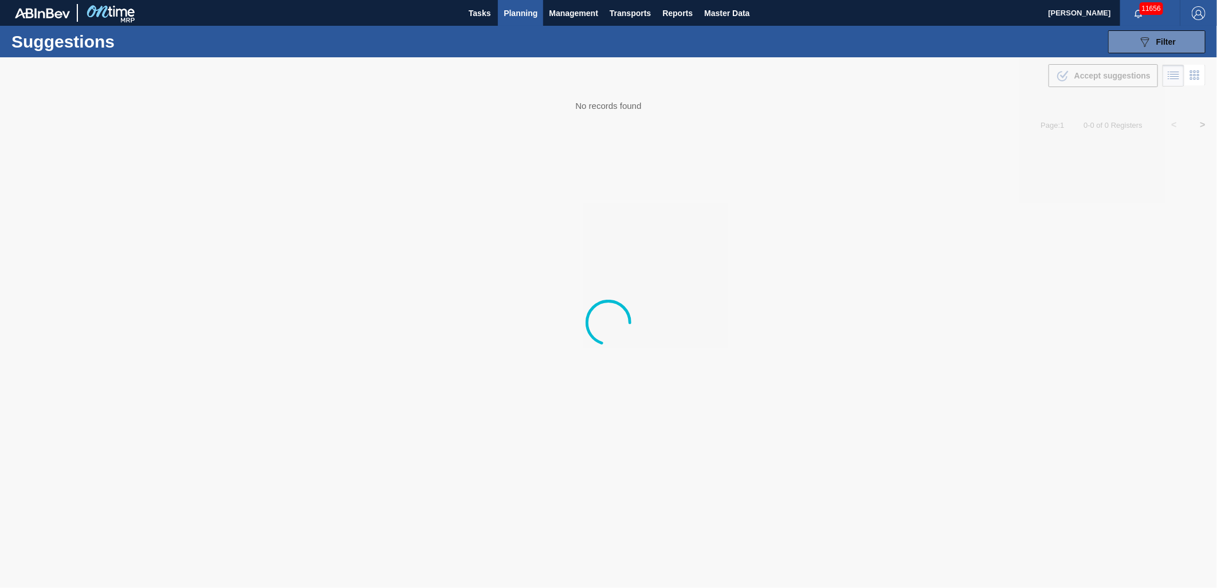
type from "[DATE]"
type to "[DATE]"
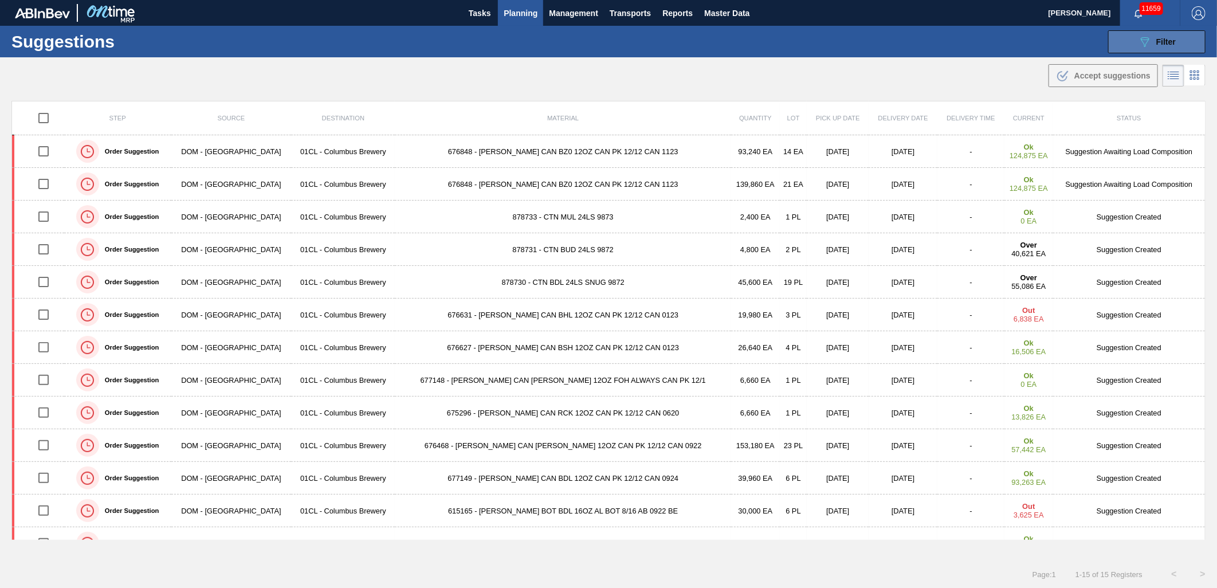
click at [1129, 36] on button "089F7B8B-B2A5-4AFE-B5C0-19BA573D28AC Filter" at bounding box center [1156, 41] width 97 height 23
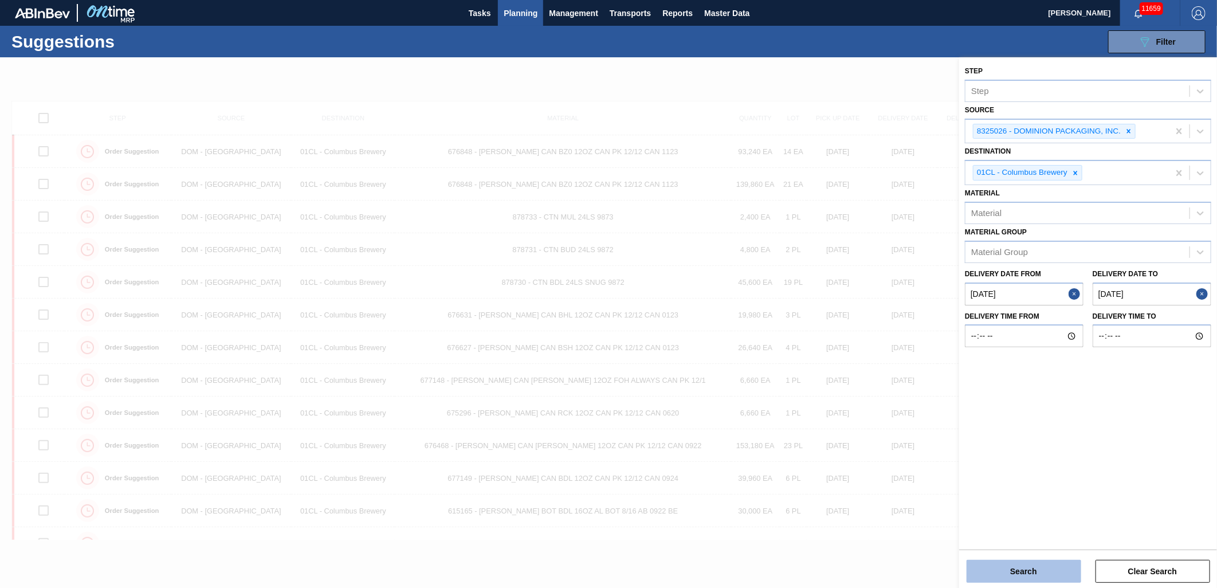
click at [1037, 568] on button "Search" at bounding box center [1023, 571] width 115 height 23
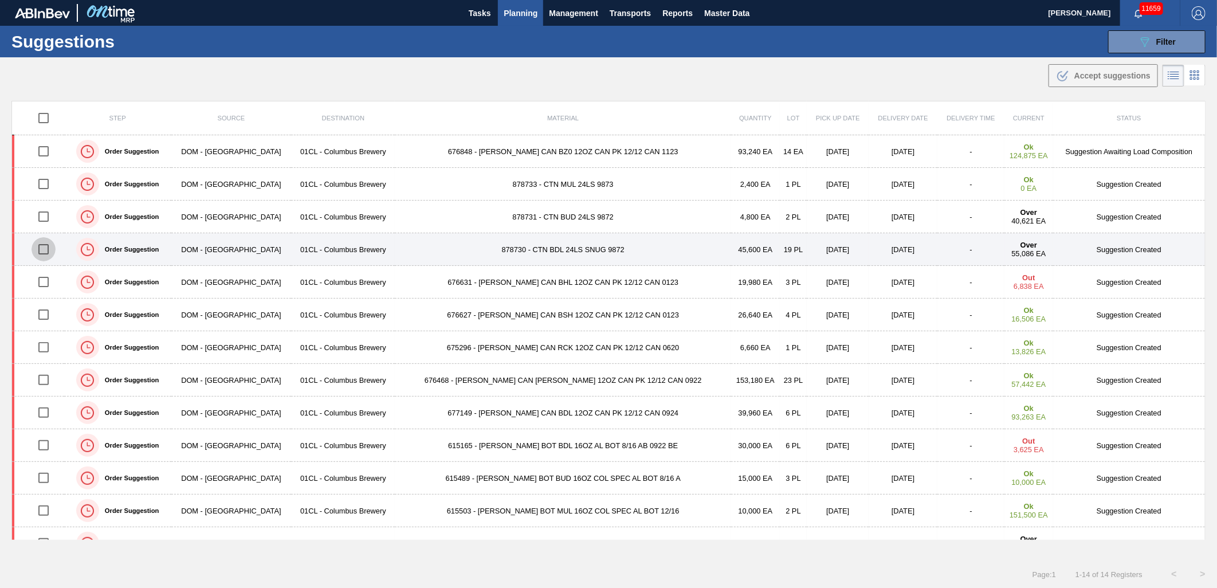
drag, startPoint x: 44, startPoint y: 250, endPoint x: 55, endPoint y: 250, distance: 11.5
click at [44, 250] on input "checkbox" at bounding box center [44, 249] width 24 height 24
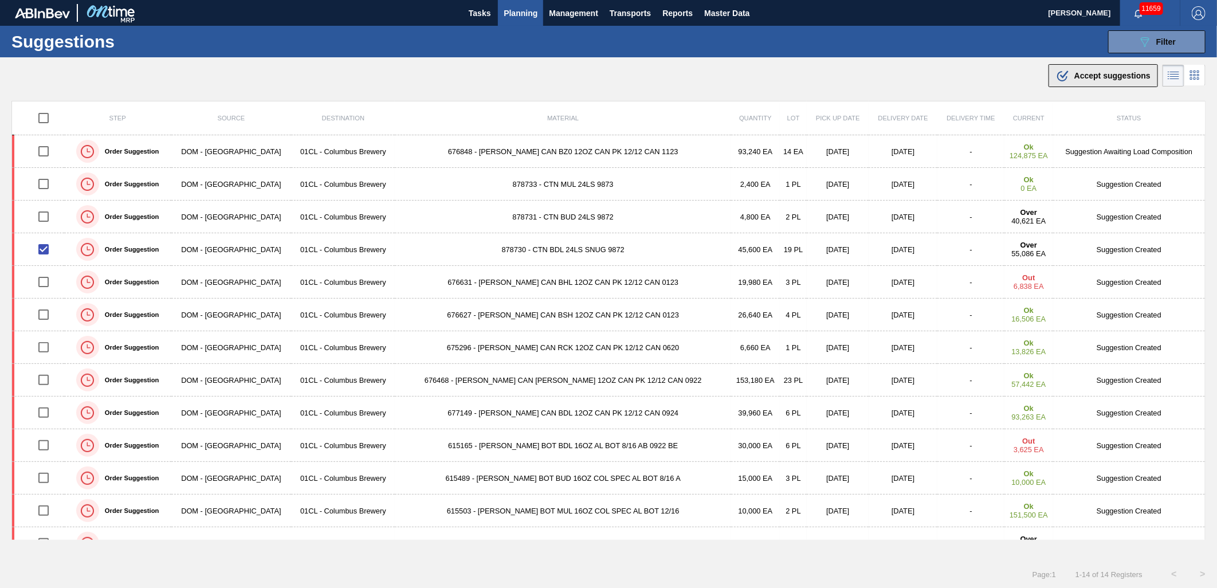
click at [1089, 73] on span "Accept suggestions" at bounding box center [1112, 75] width 76 height 9
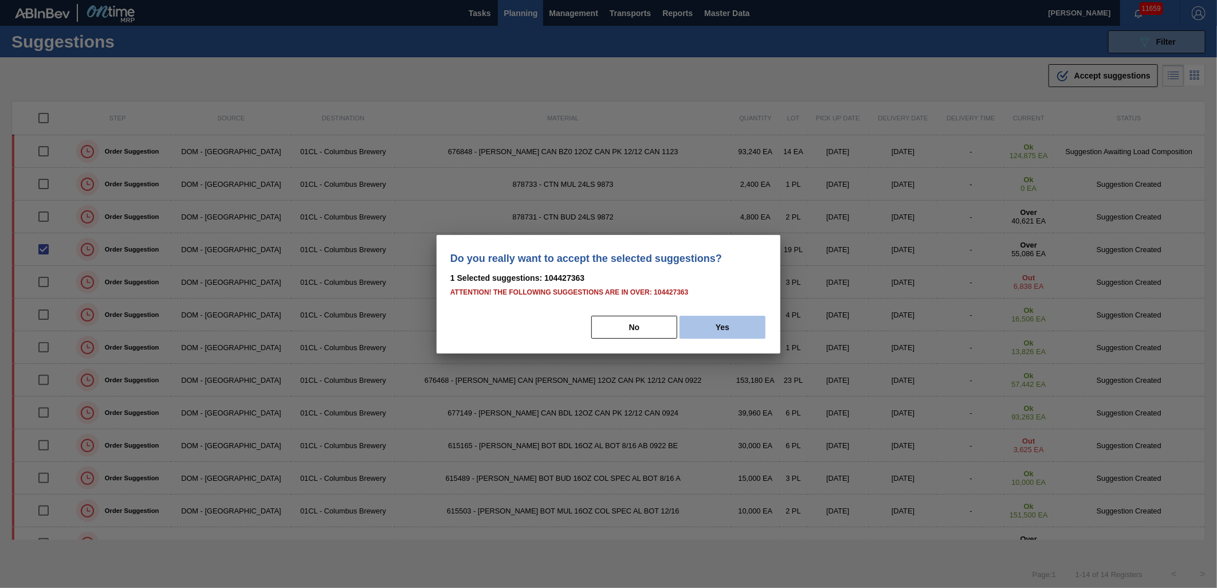
click at [714, 333] on button "Yes" at bounding box center [722, 327] width 86 height 23
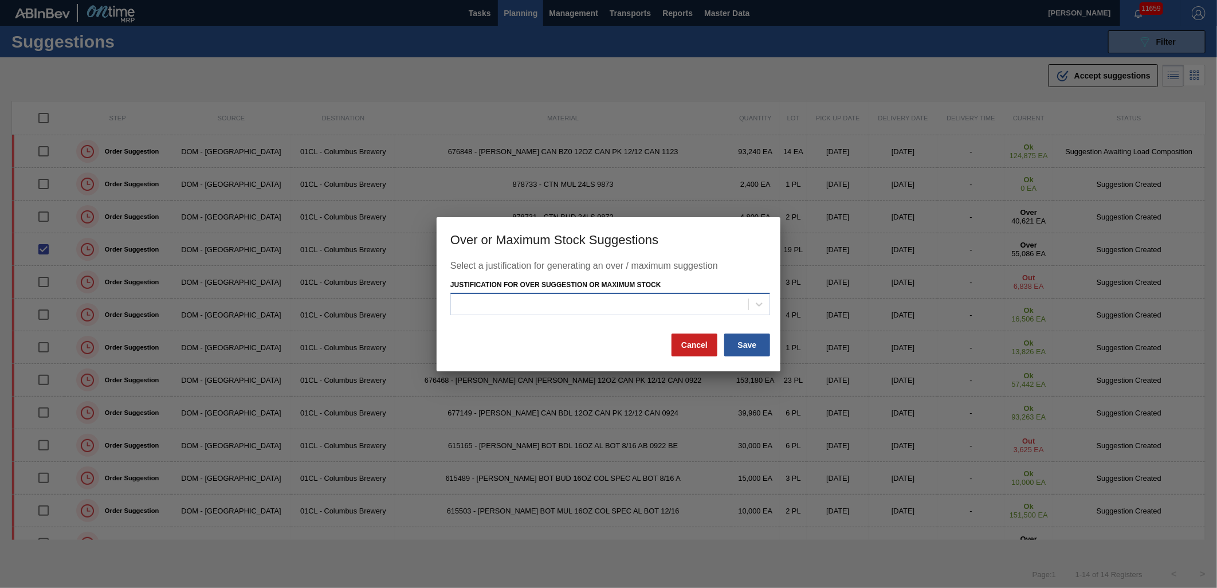
click at [713, 301] on div at bounding box center [599, 304] width 297 height 17
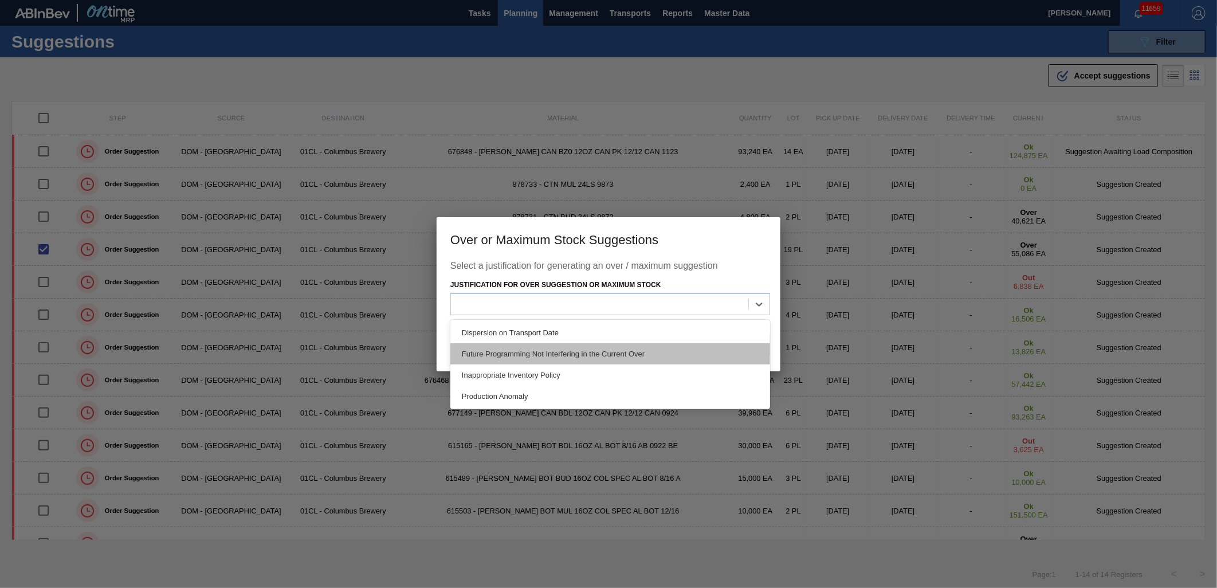
click at [666, 359] on div "Future Programming Not Interfering in the Current Over" at bounding box center [610, 353] width 320 height 21
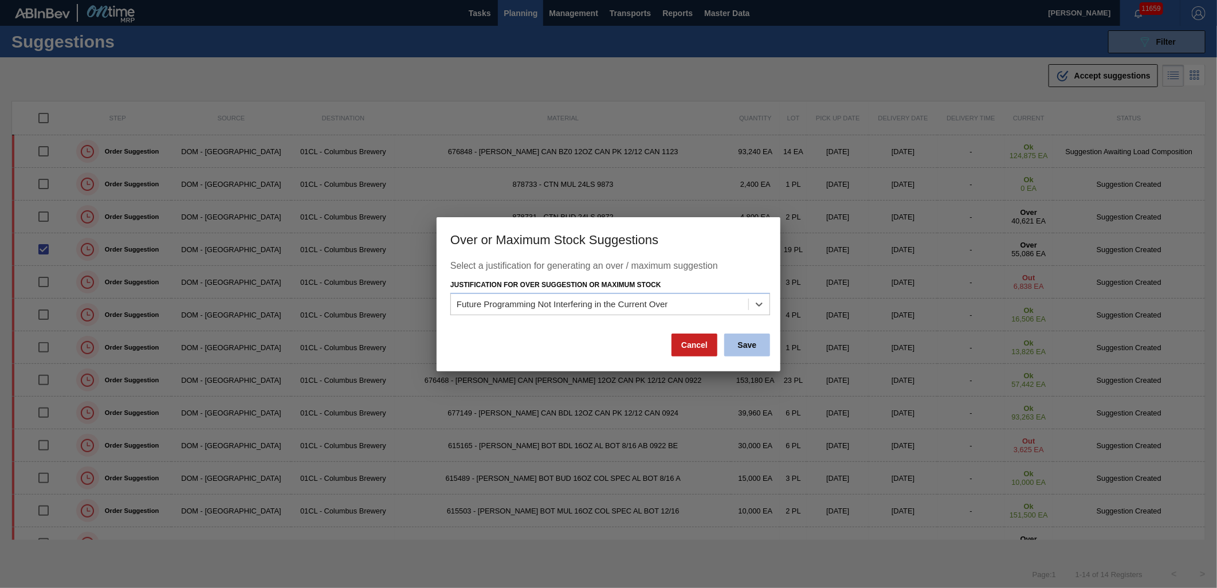
click at [749, 347] on button "Save" at bounding box center [747, 344] width 46 height 23
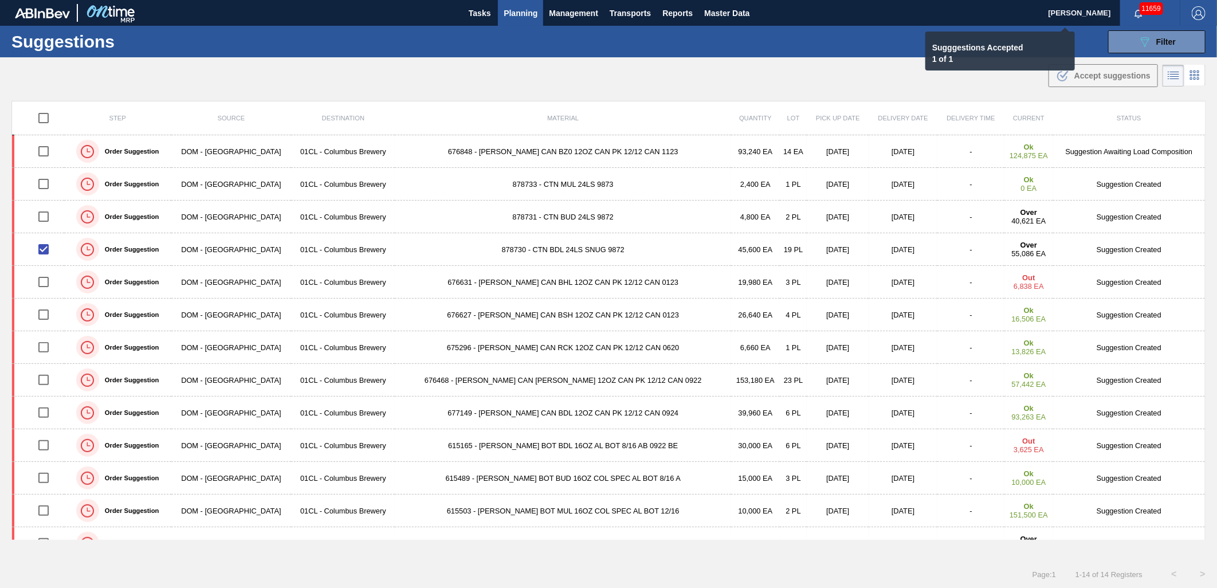
checkbox input "false"
